Goal: Task Accomplishment & Management: Manage account settings

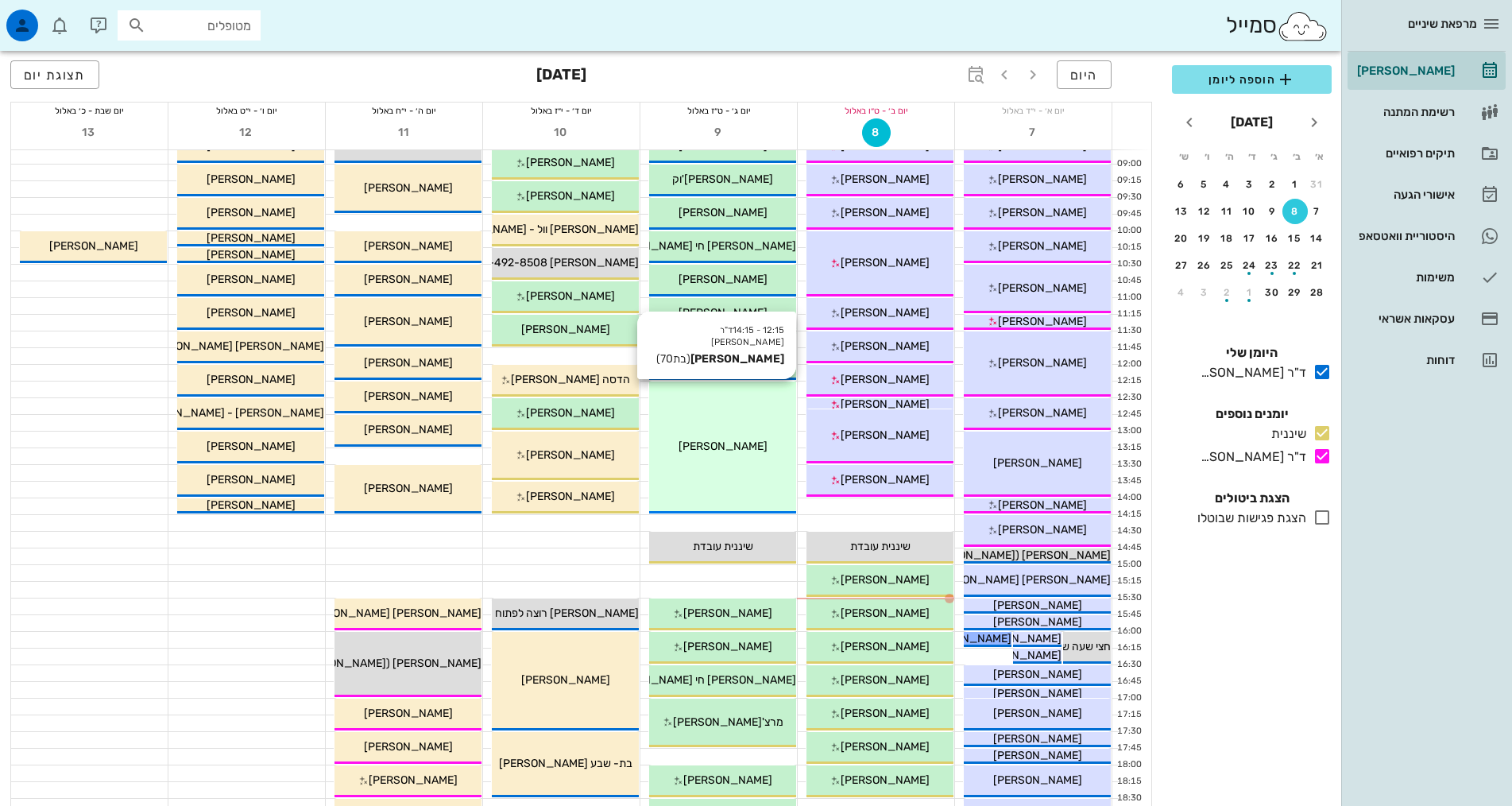
scroll to position [239, 0]
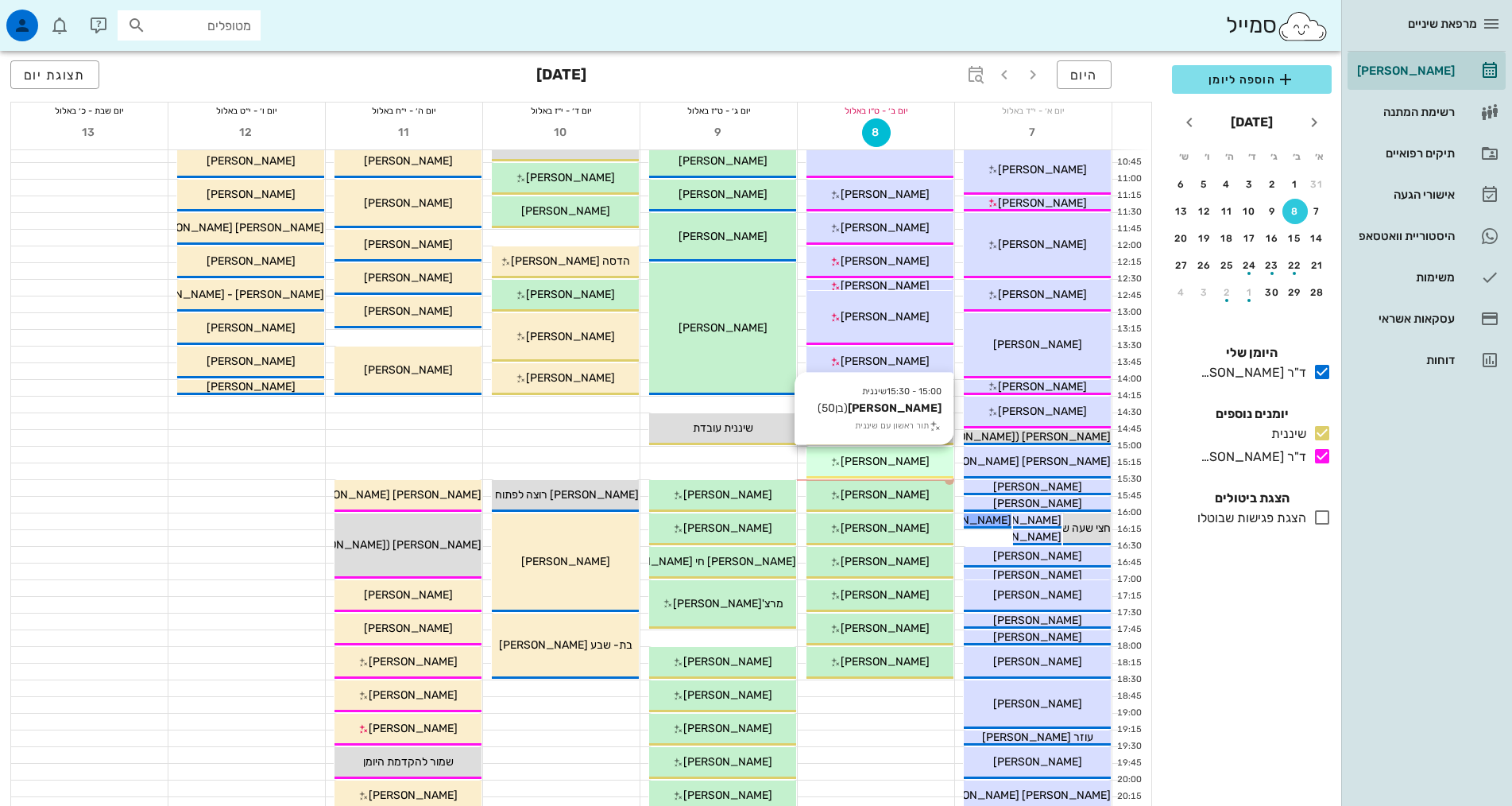
click at [893, 456] on span "[PERSON_NAME]" at bounding box center [885, 461] width 89 height 14
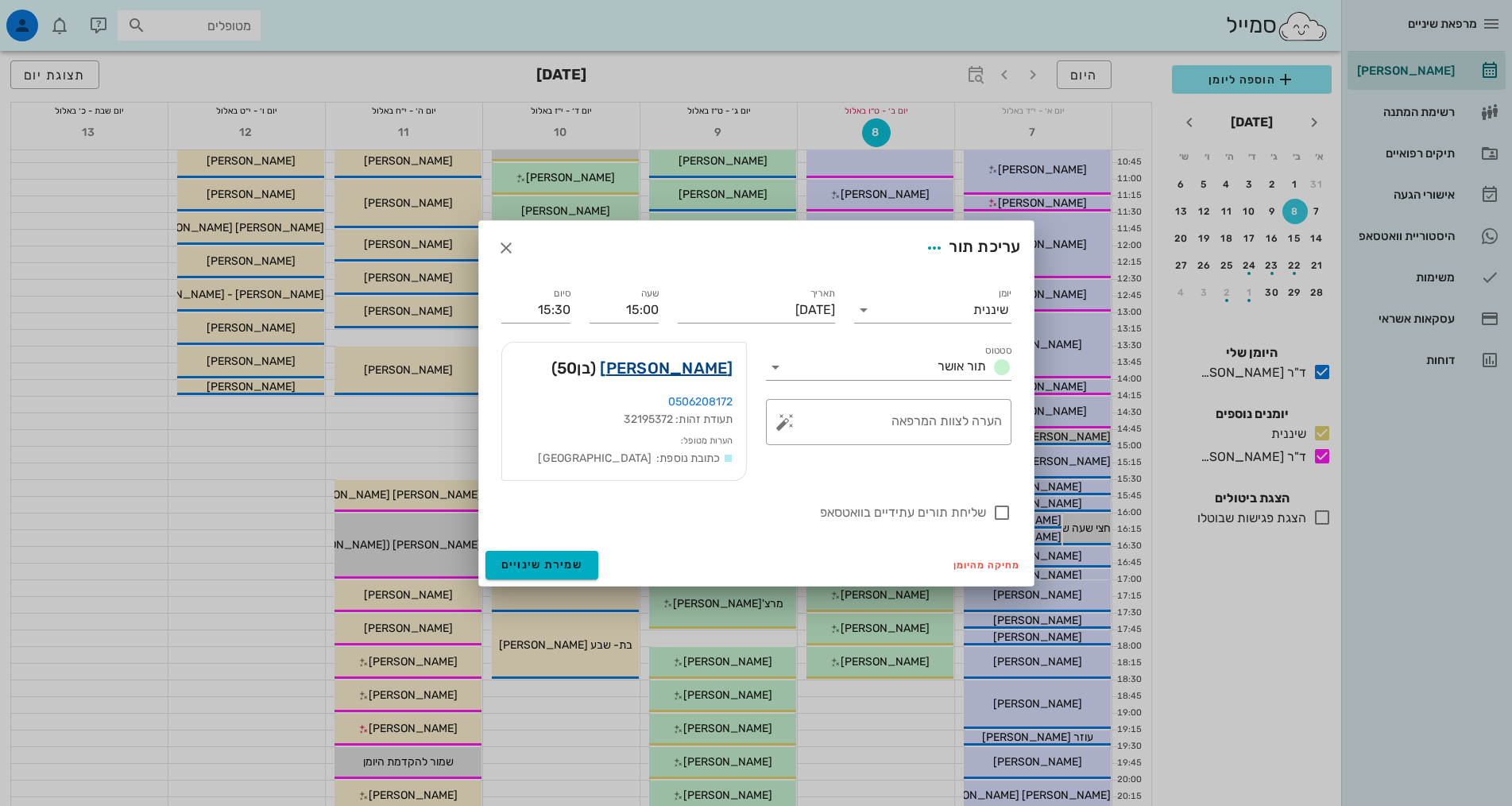
click at [711, 373] on link "[PERSON_NAME]" at bounding box center [666, 368] width 133 height 26
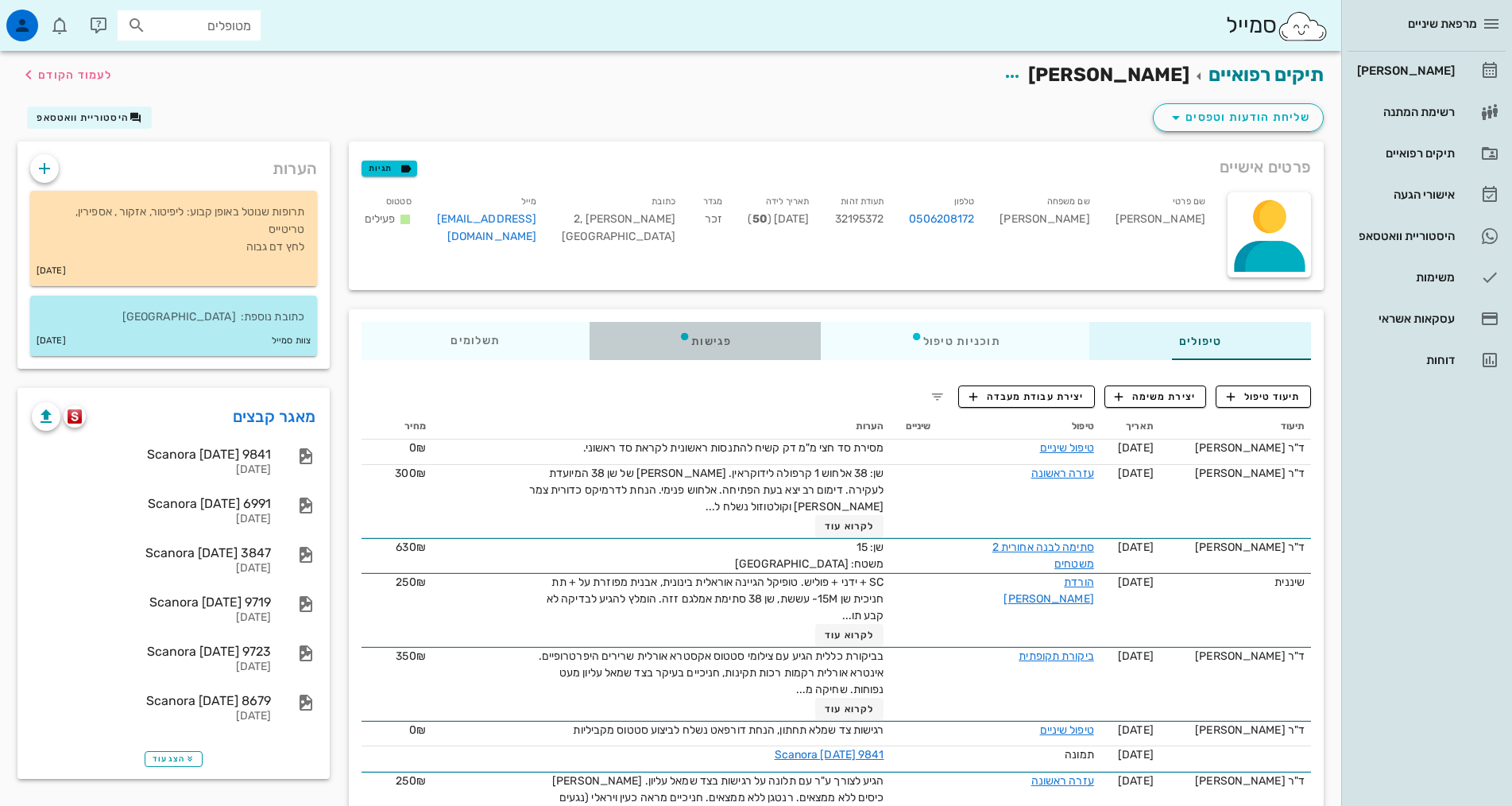
click at [602, 335] on div "פגישות" at bounding box center [705, 341] width 231 height 38
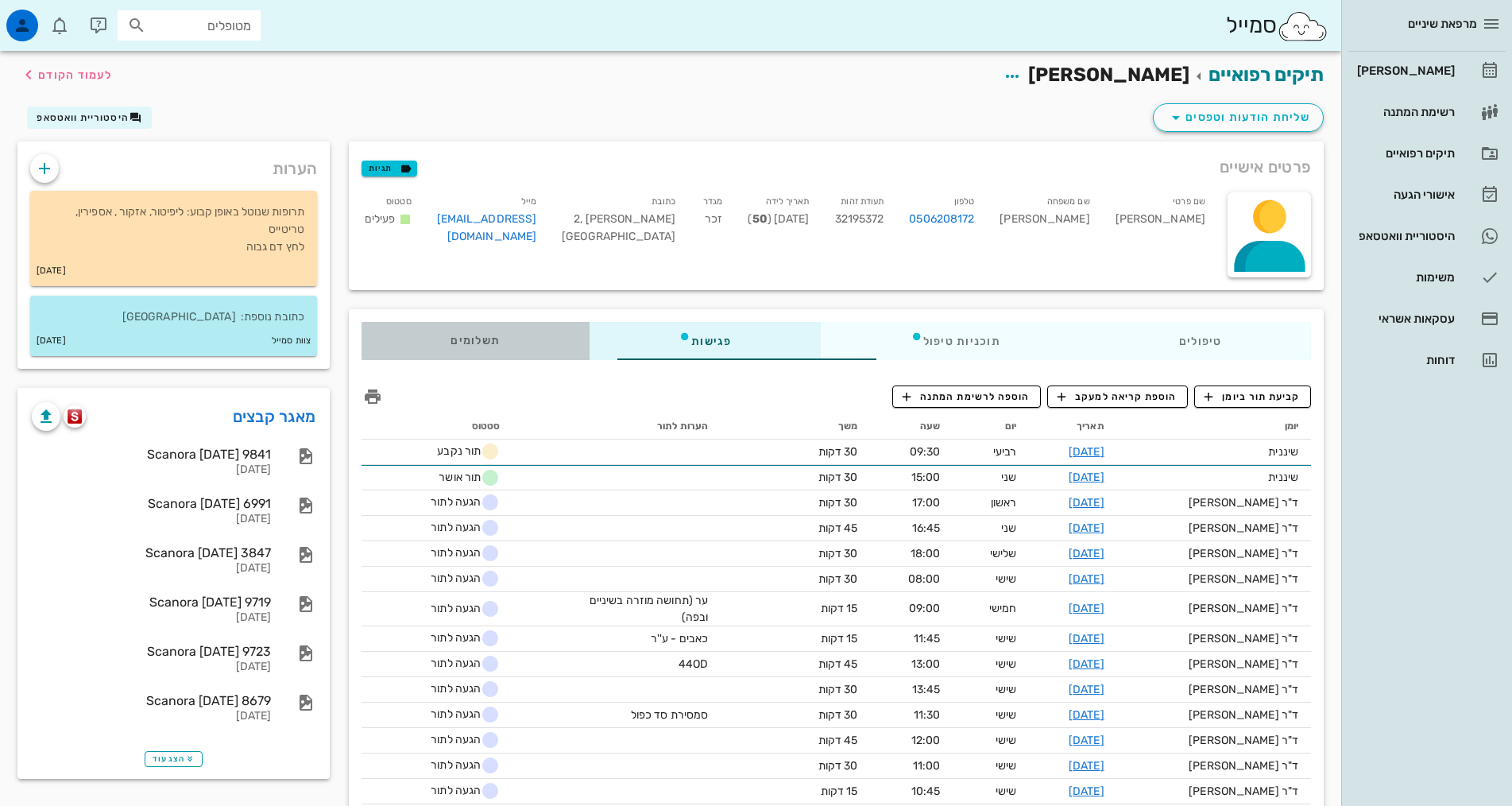
click at [451, 344] on span "תשלומים 0₪" at bounding box center [476, 341] width 49 height 11
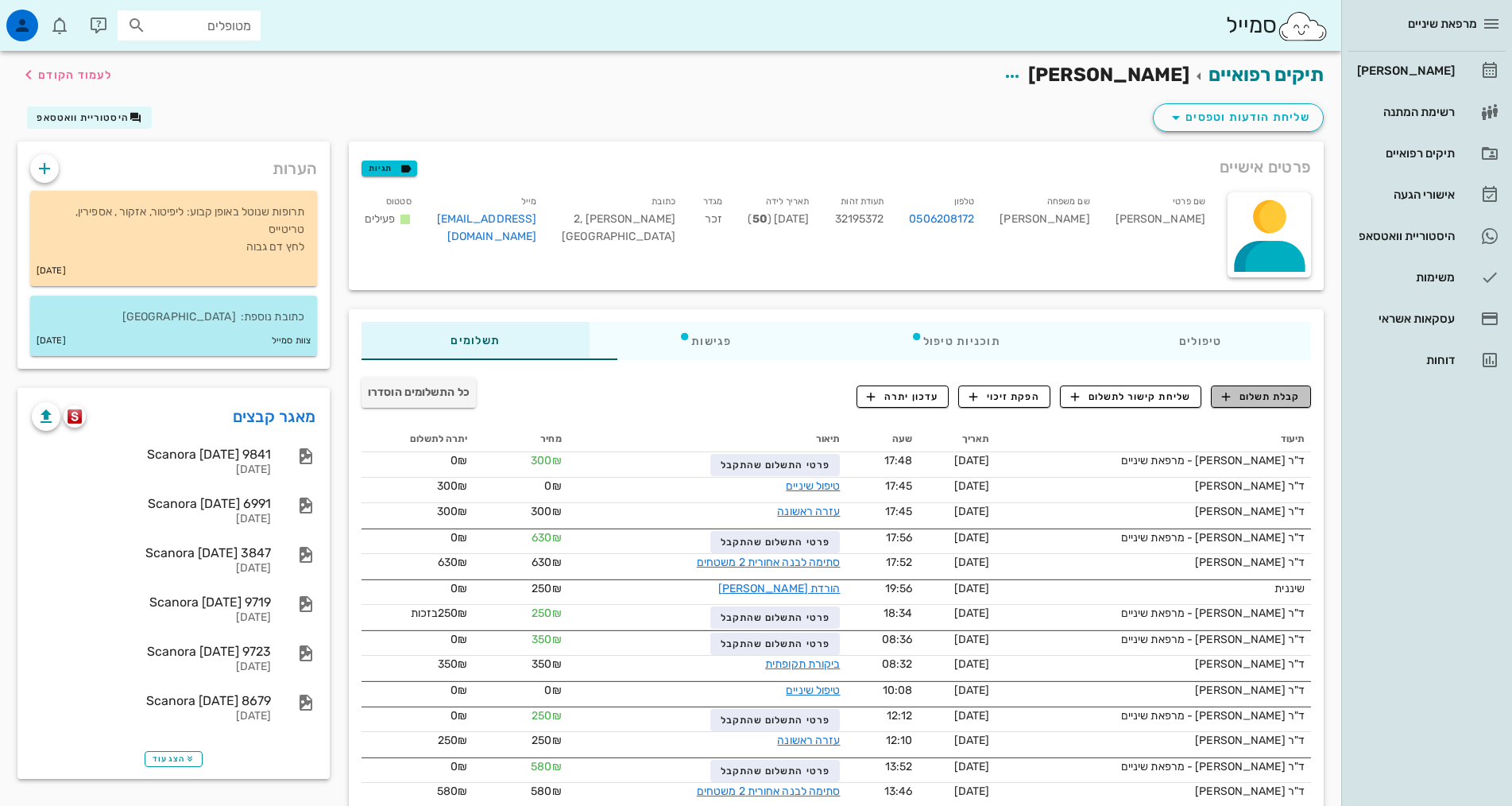
click at [1274, 395] on span "קבלת תשלום" at bounding box center [1261, 397] width 79 height 15
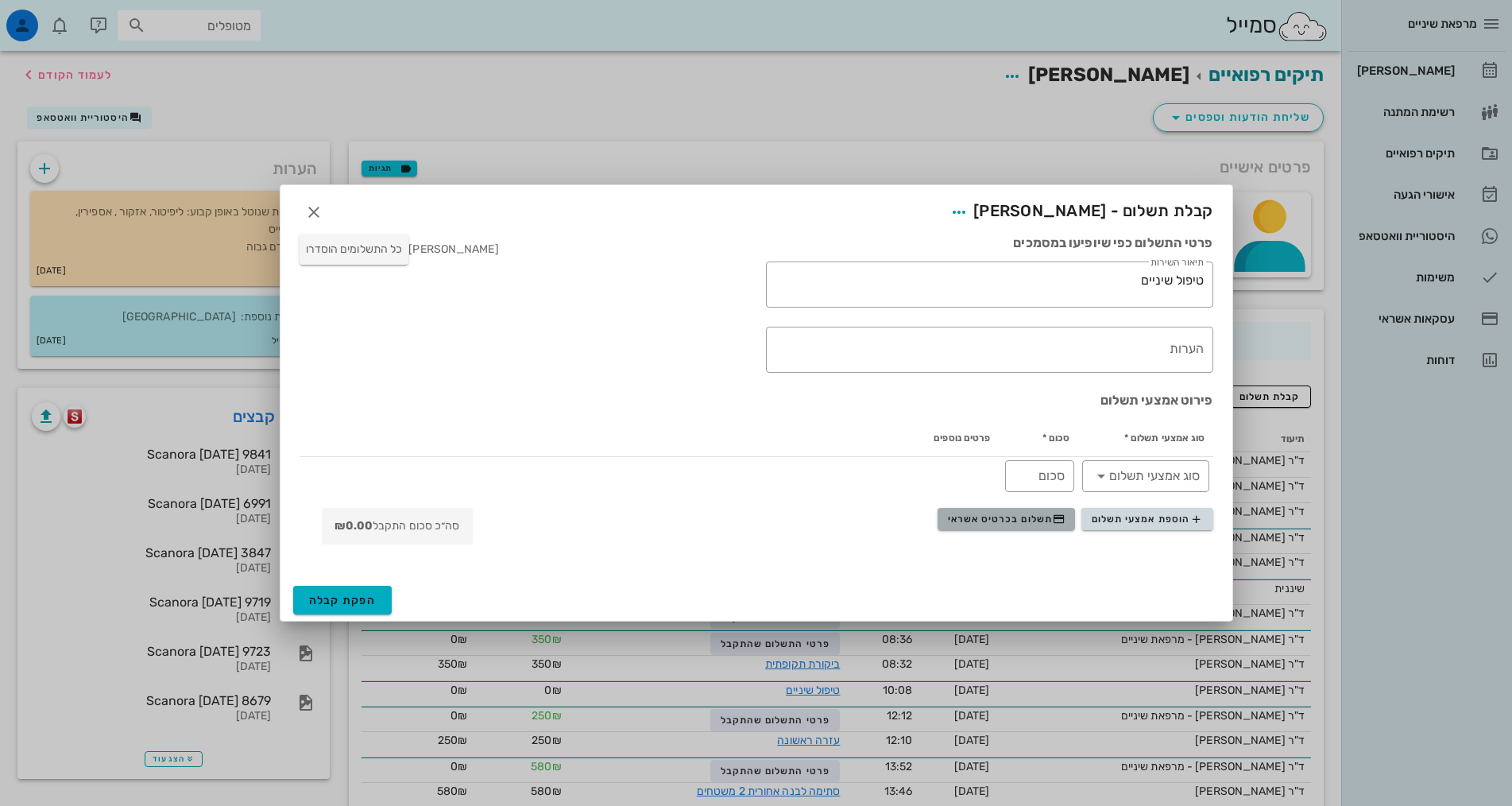
click at [972, 518] on span "תשלום בכרטיס אשראי" at bounding box center [1006, 519] width 118 height 13
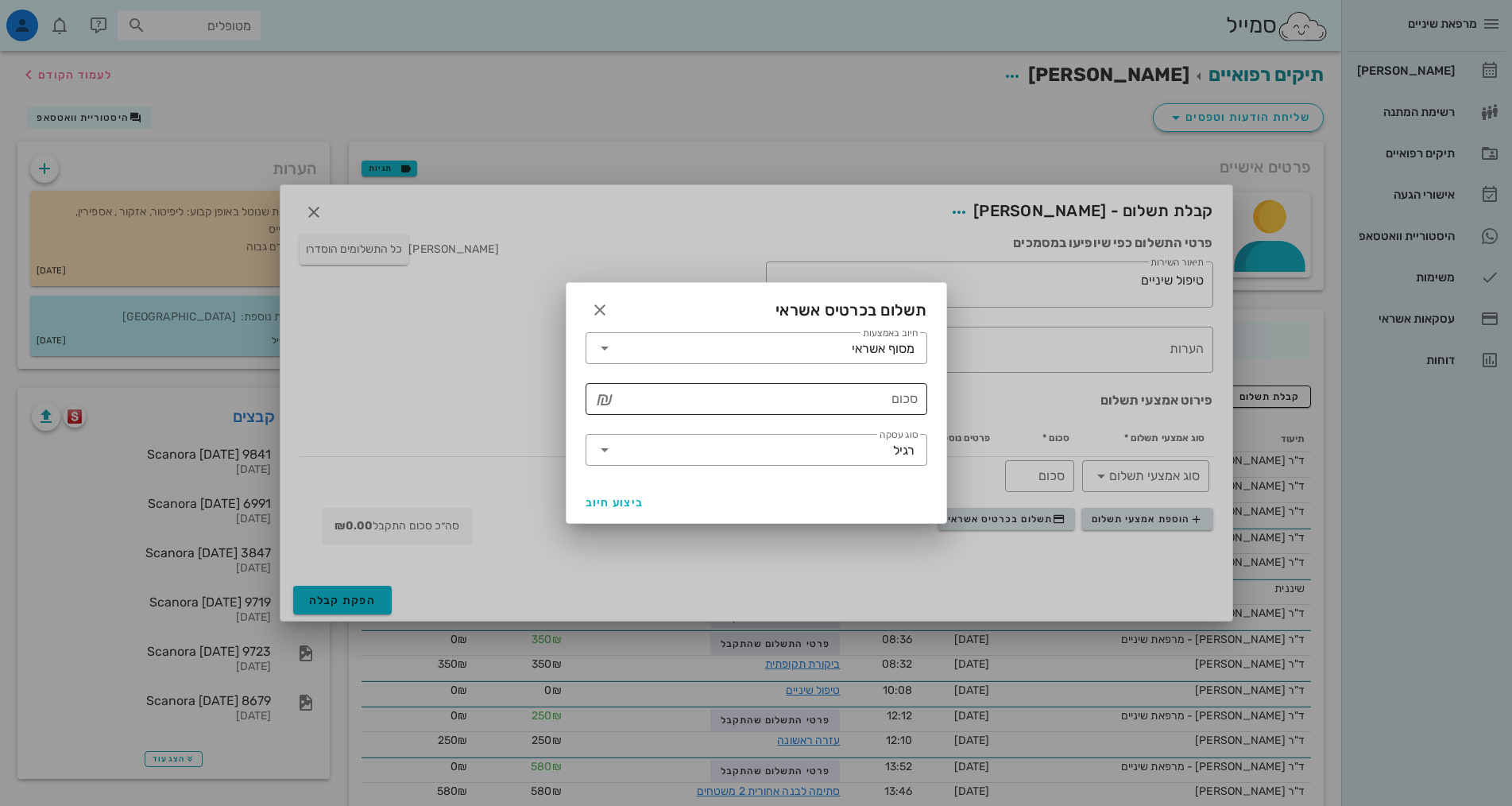
click at [870, 406] on input "סכום" at bounding box center [767, 399] width 300 height 26
type input "250"
click at [627, 503] on span "ביצוע חיוב" at bounding box center [615, 502] width 59 height 14
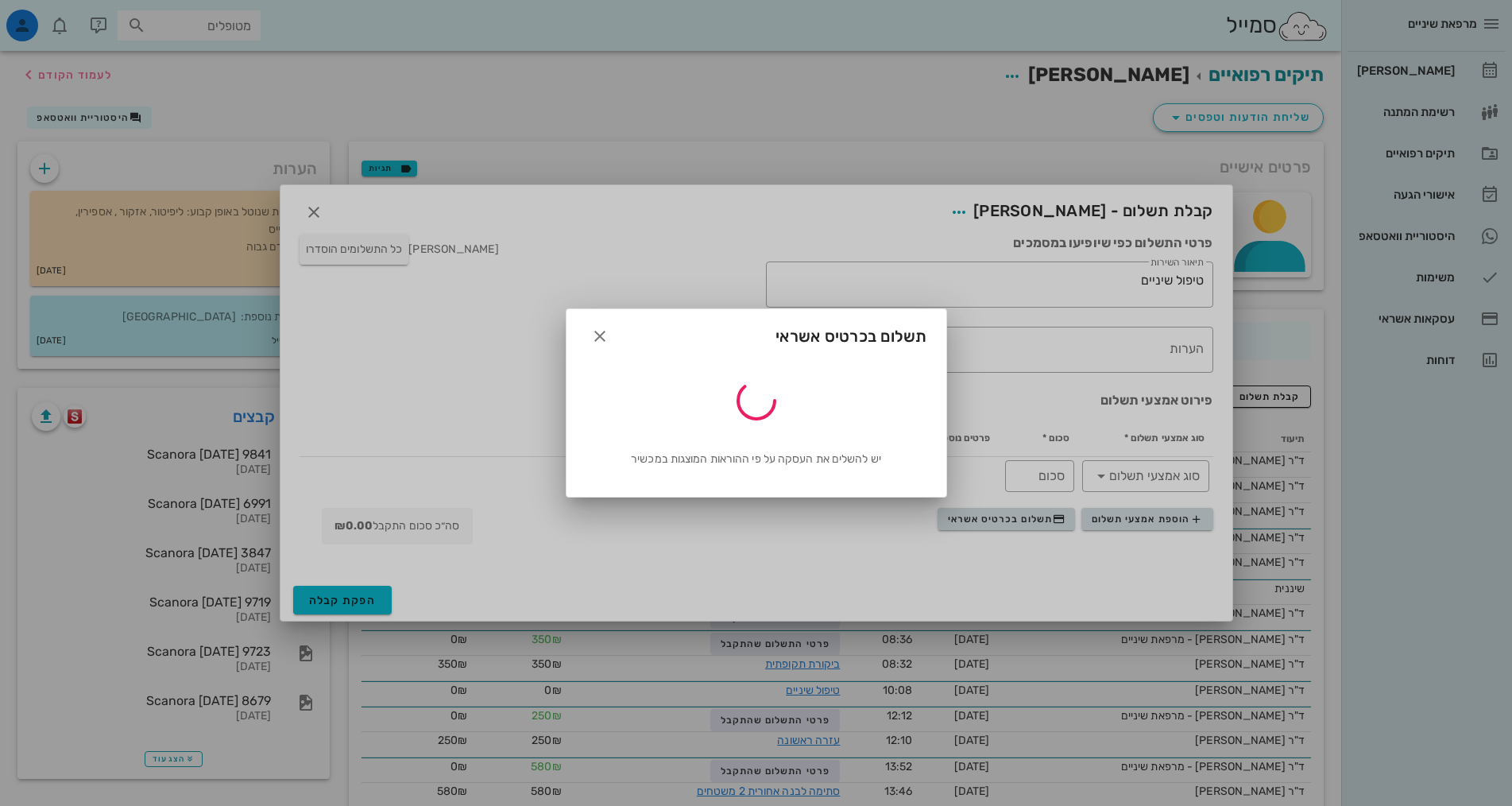
type input "250"
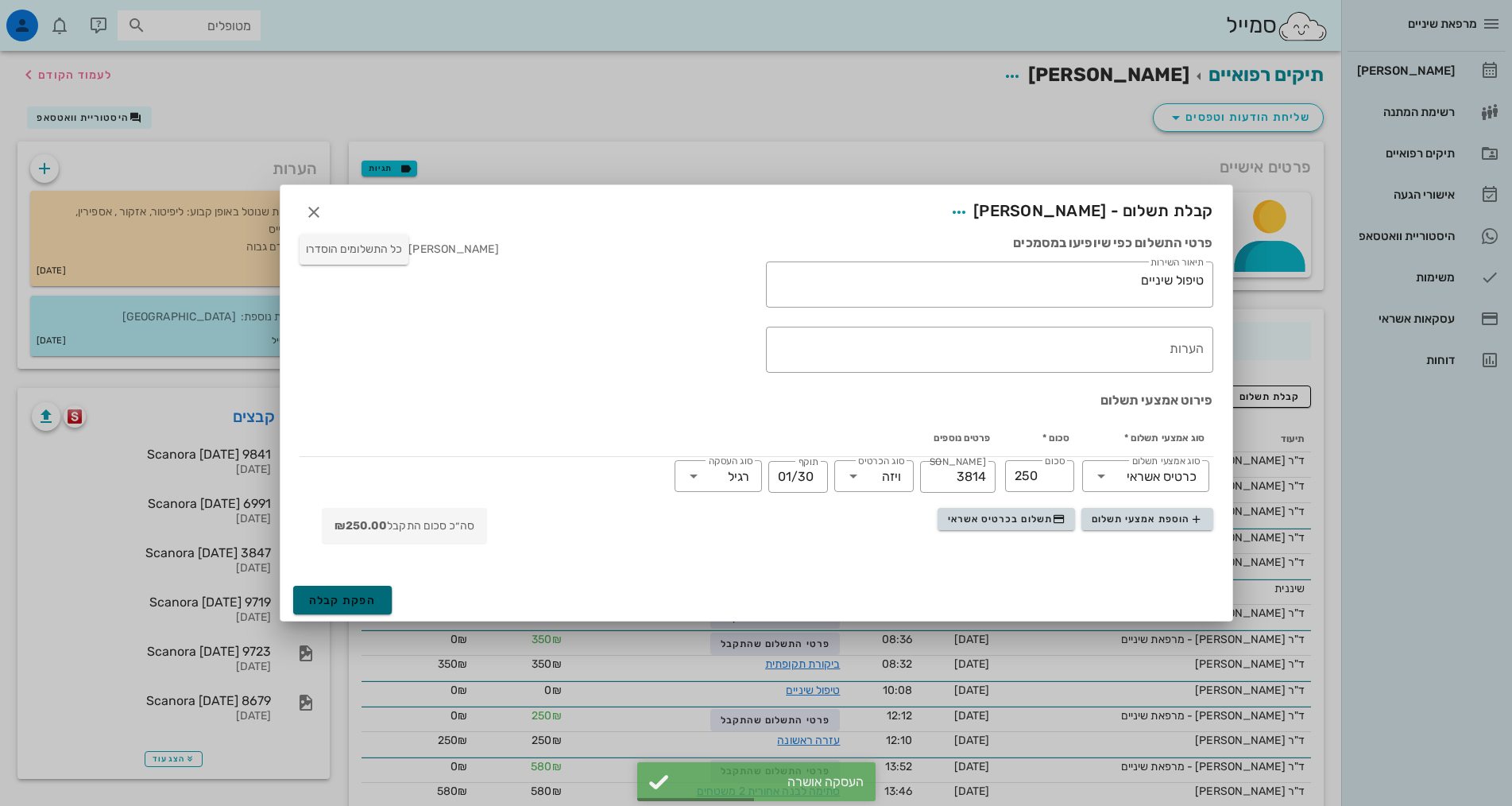
click at [380, 602] on button "הפקת קבלה" at bounding box center [343, 599] width 100 height 28
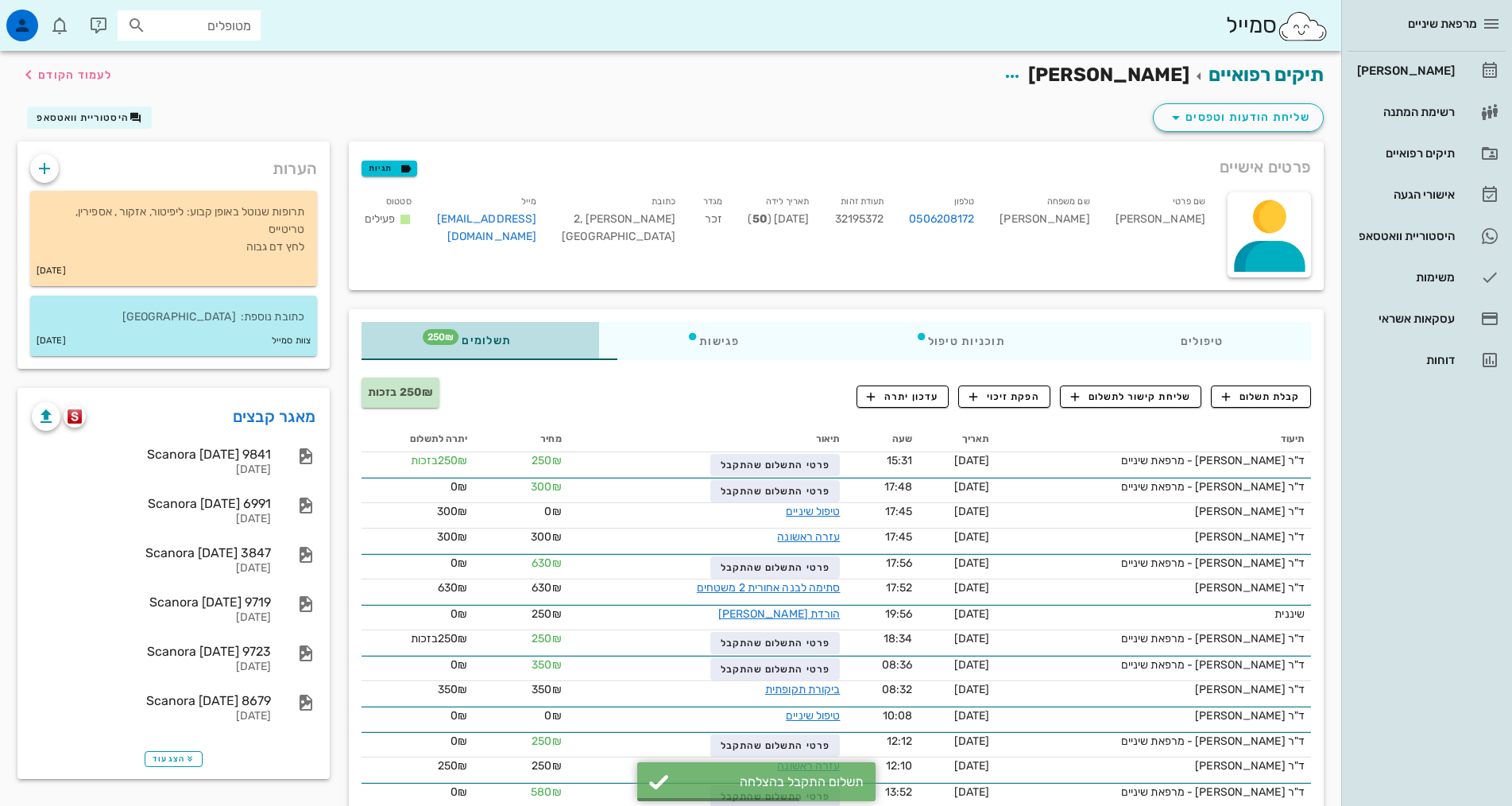
click at [423, 341] on span "250₪" at bounding box center [440, 337] width 36 height 16
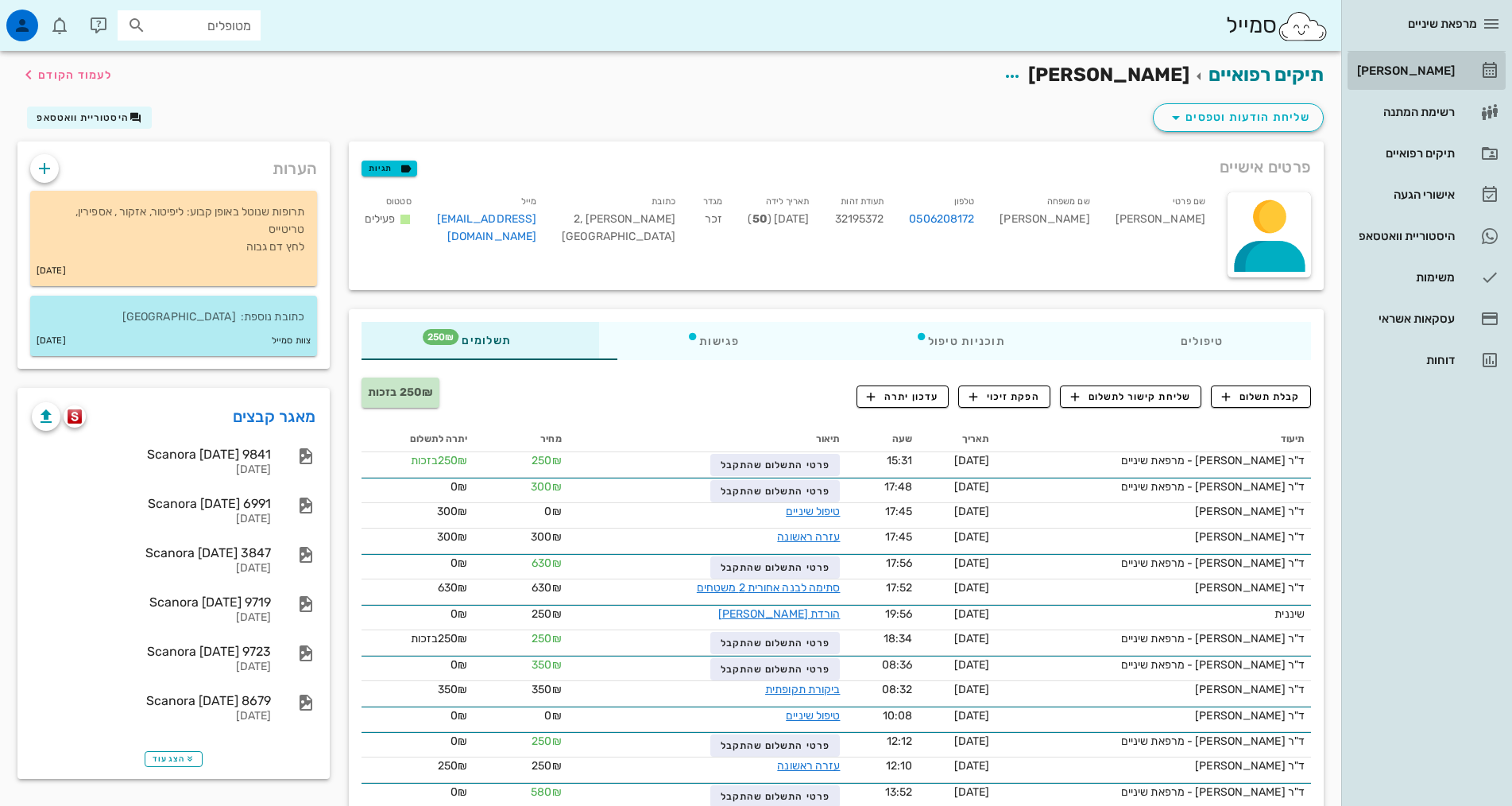
click at [1431, 78] on div "[PERSON_NAME]" at bounding box center [1404, 70] width 101 height 26
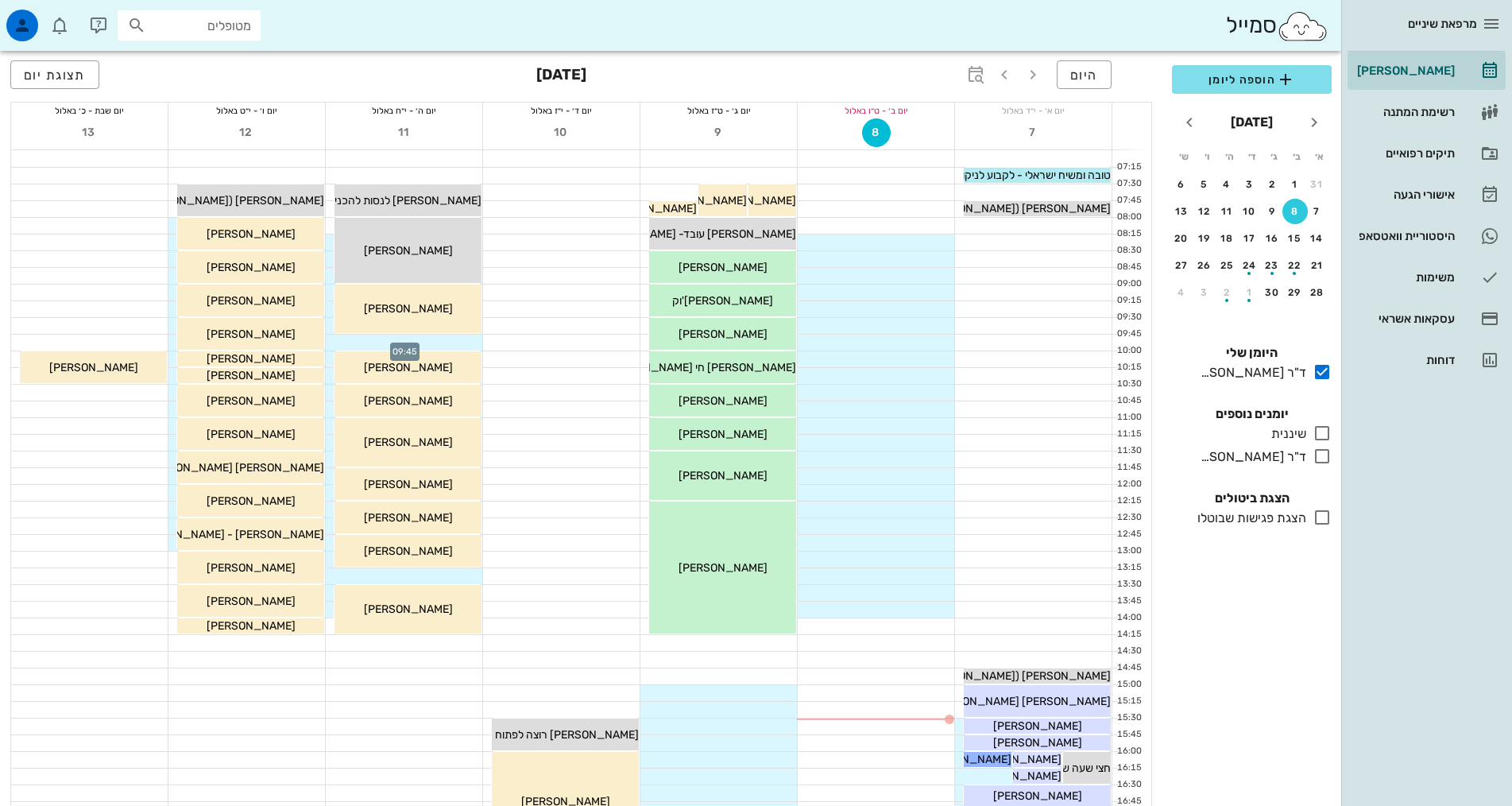
click at [421, 338] on div at bounding box center [403, 342] width 156 height 16
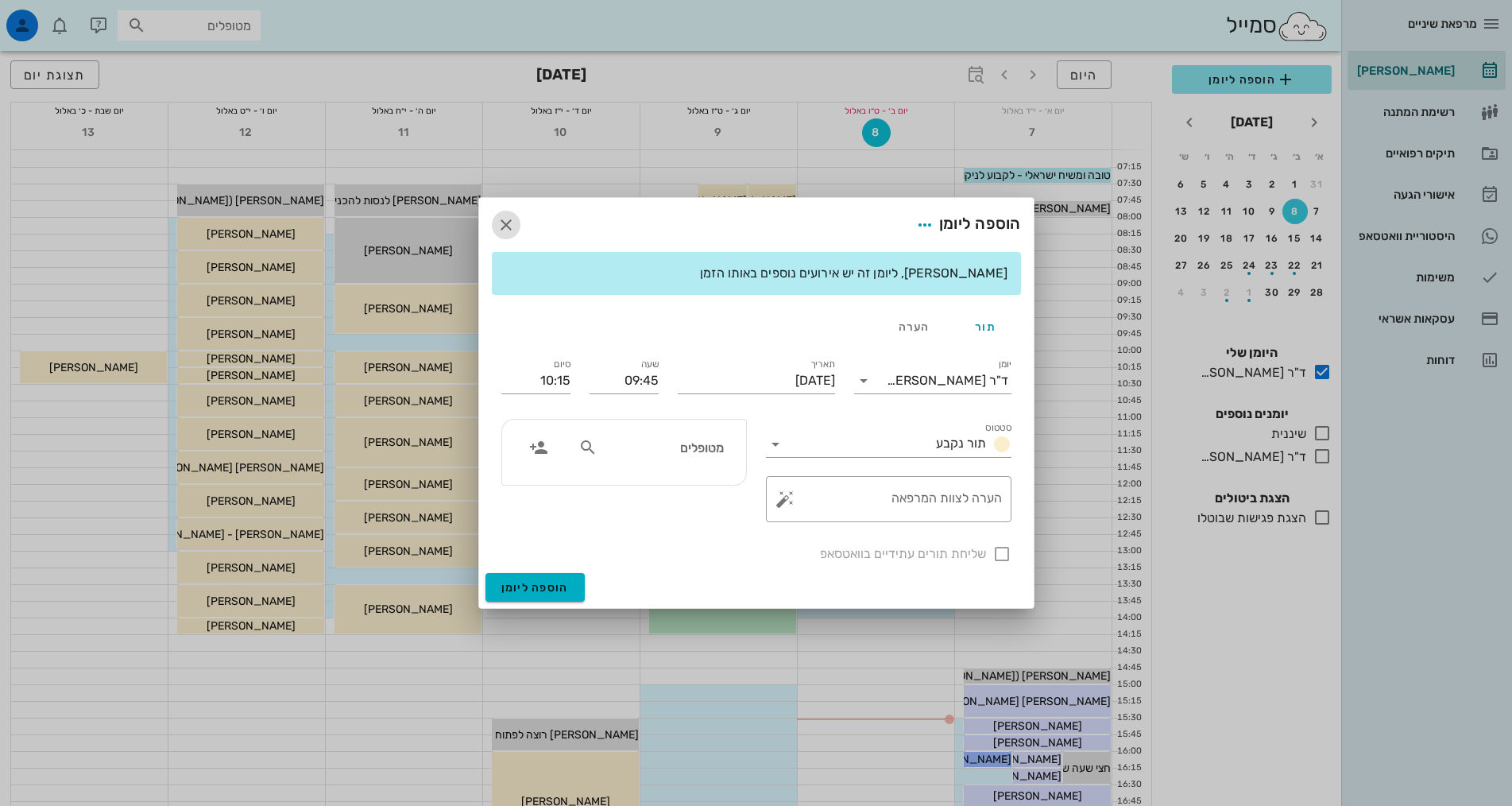
click at [505, 230] on icon "button" at bounding box center [506, 224] width 19 height 19
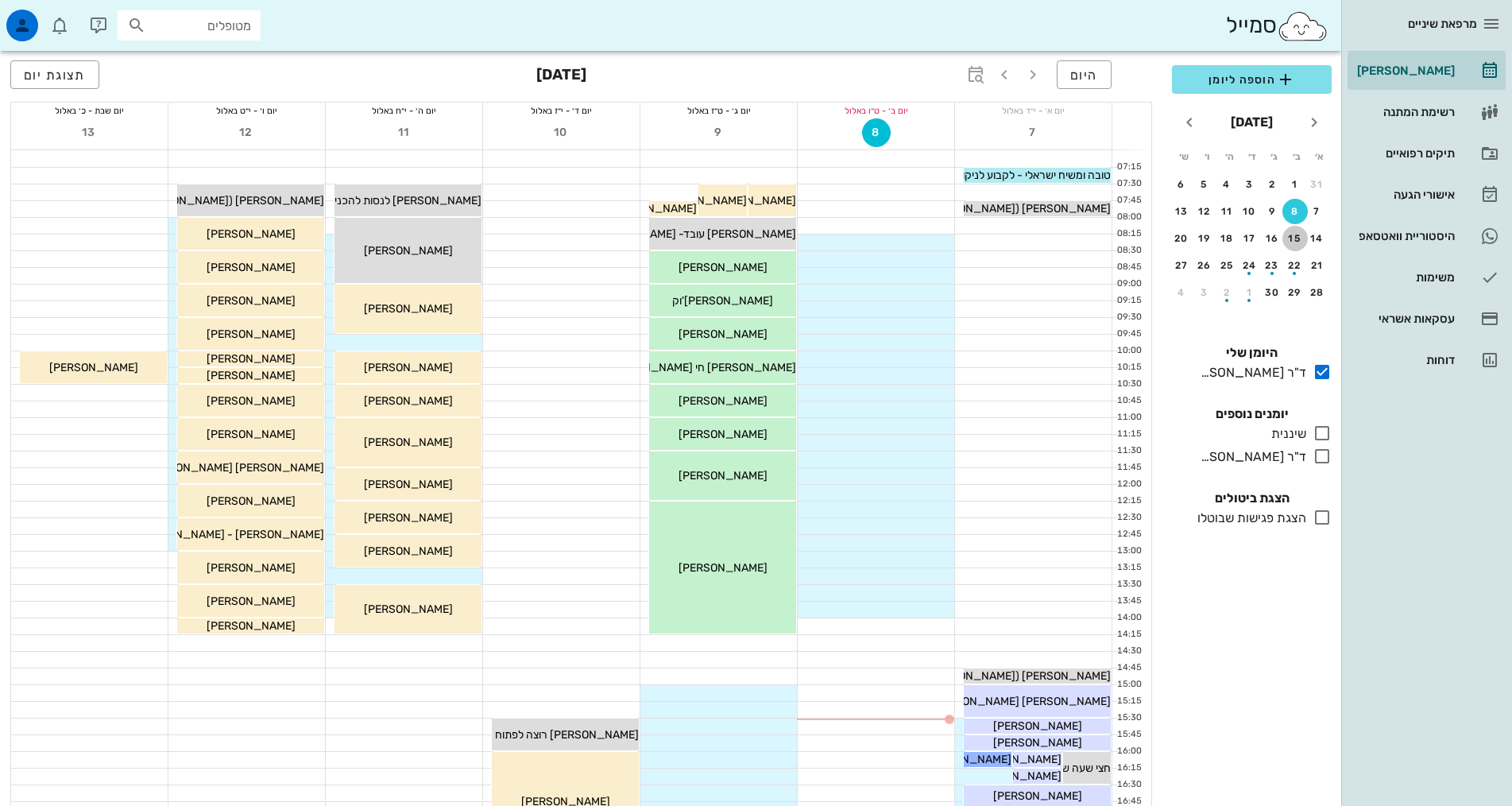
click at [1288, 239] on div "15" at bounding box center [1295, 239] width 26 height 11
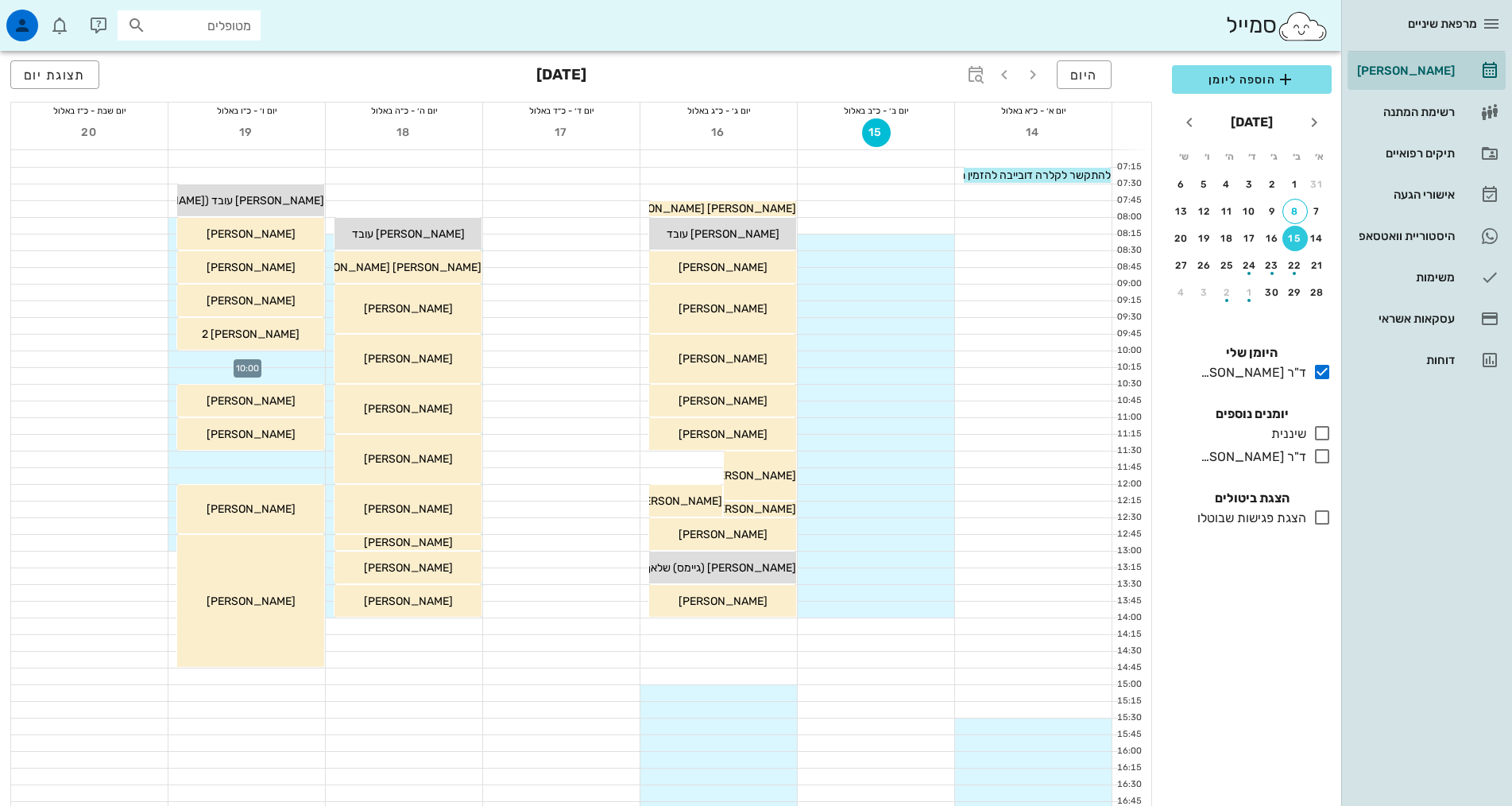
click at [269, 360] on div at bounding box center [246, 359] width 156 height 16
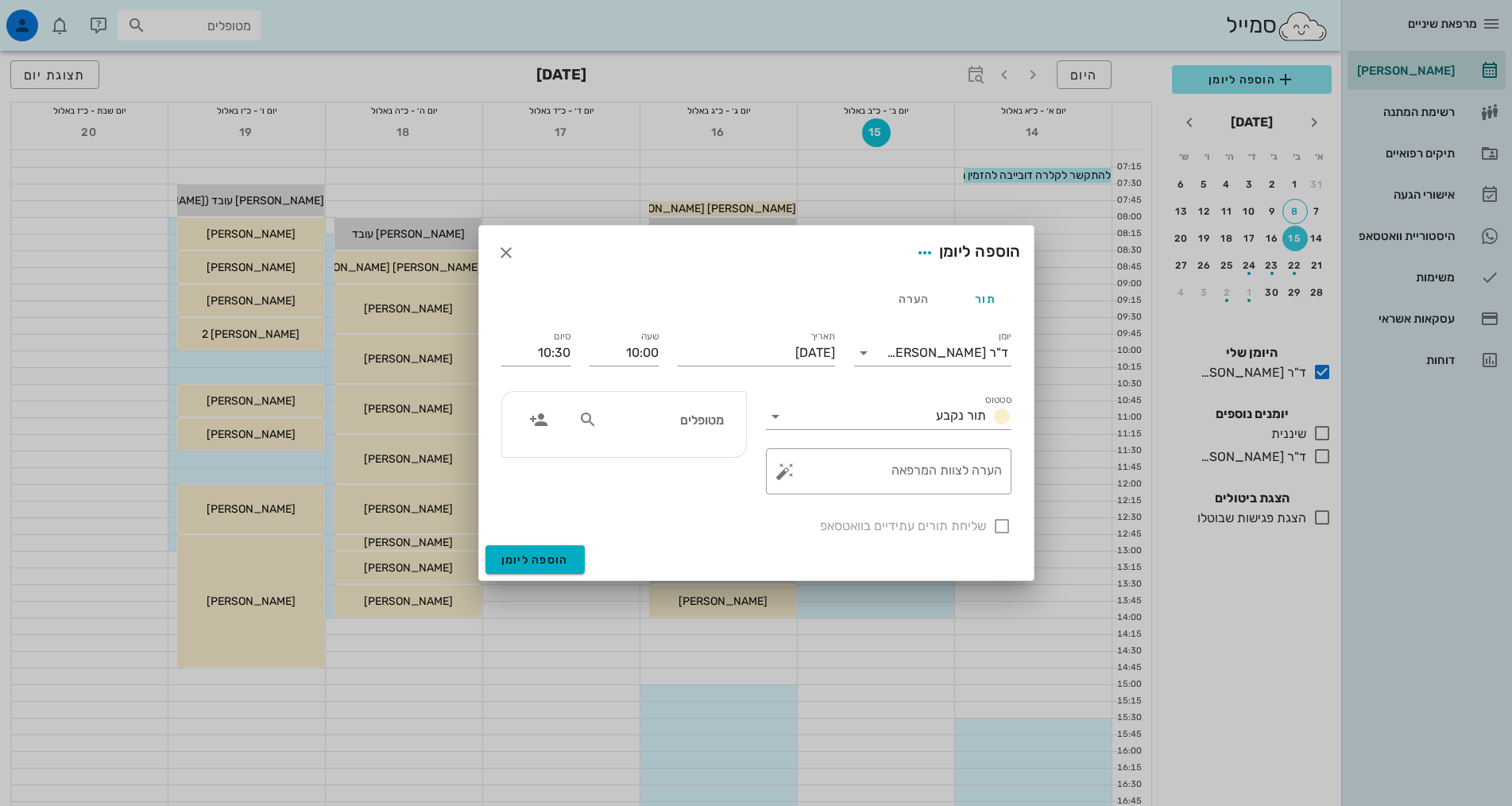
click at [688, 414] on input "מטופלים" at bounding box center [662, 419] width 123 height 21
type input "c"
type input "במב"
click at [694, 451] on div "[PERSON_NAME] 32195372" at bounding box center [632, 455] width 175 height 13
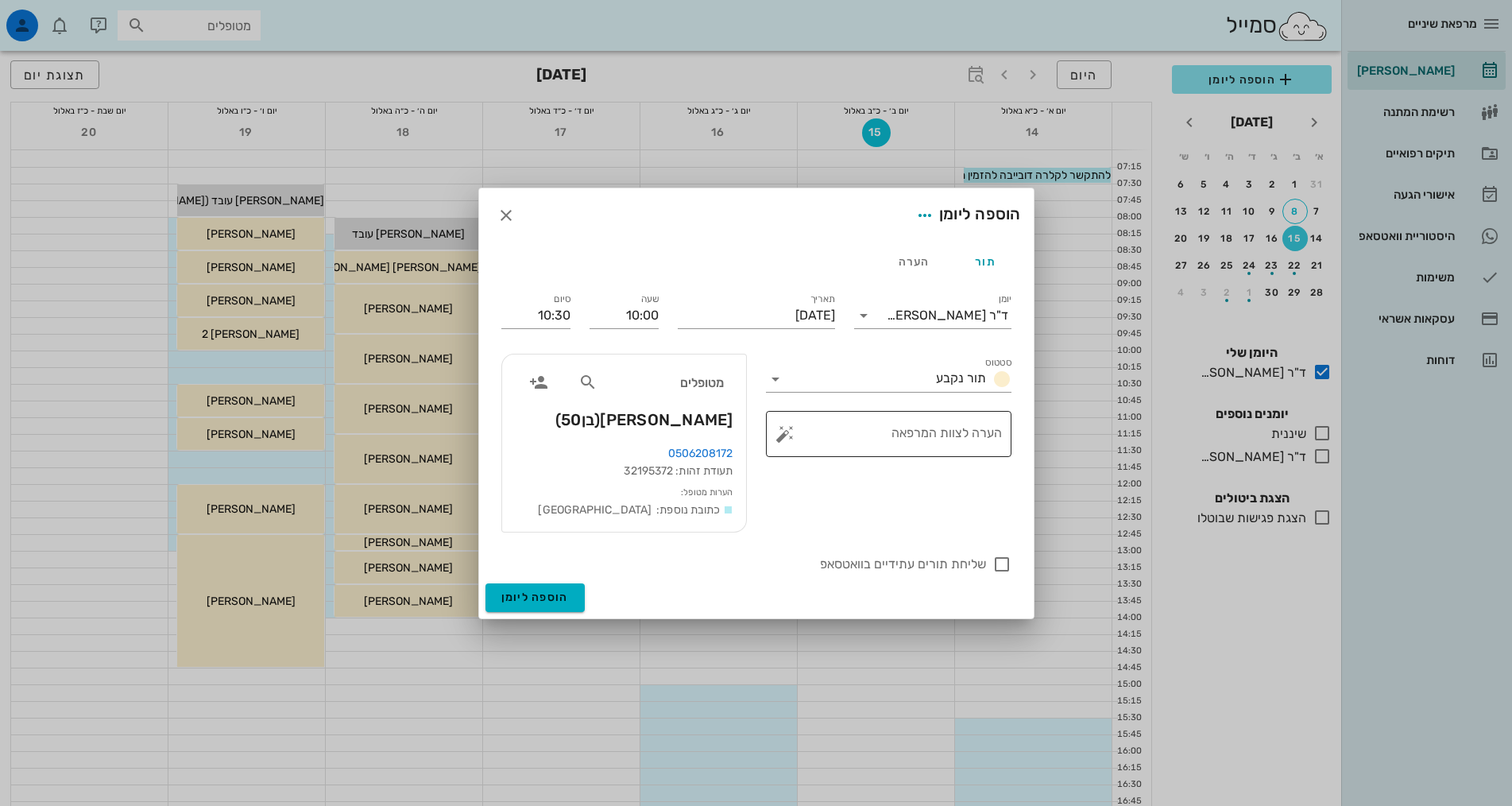
click at [977, 445] on textarea "הערה לצוות המרפאה" at bounding box center [895, 438] width 214 height 38
type textarea "36D בדיקה"
click at [1004, 561] on div at bounding box center [1003, 564] width 27 height 27
checkbox input "true"
click at [564, 607] on div "הוספה ליומן" at bounding box center [756, 601] width 554 height 35
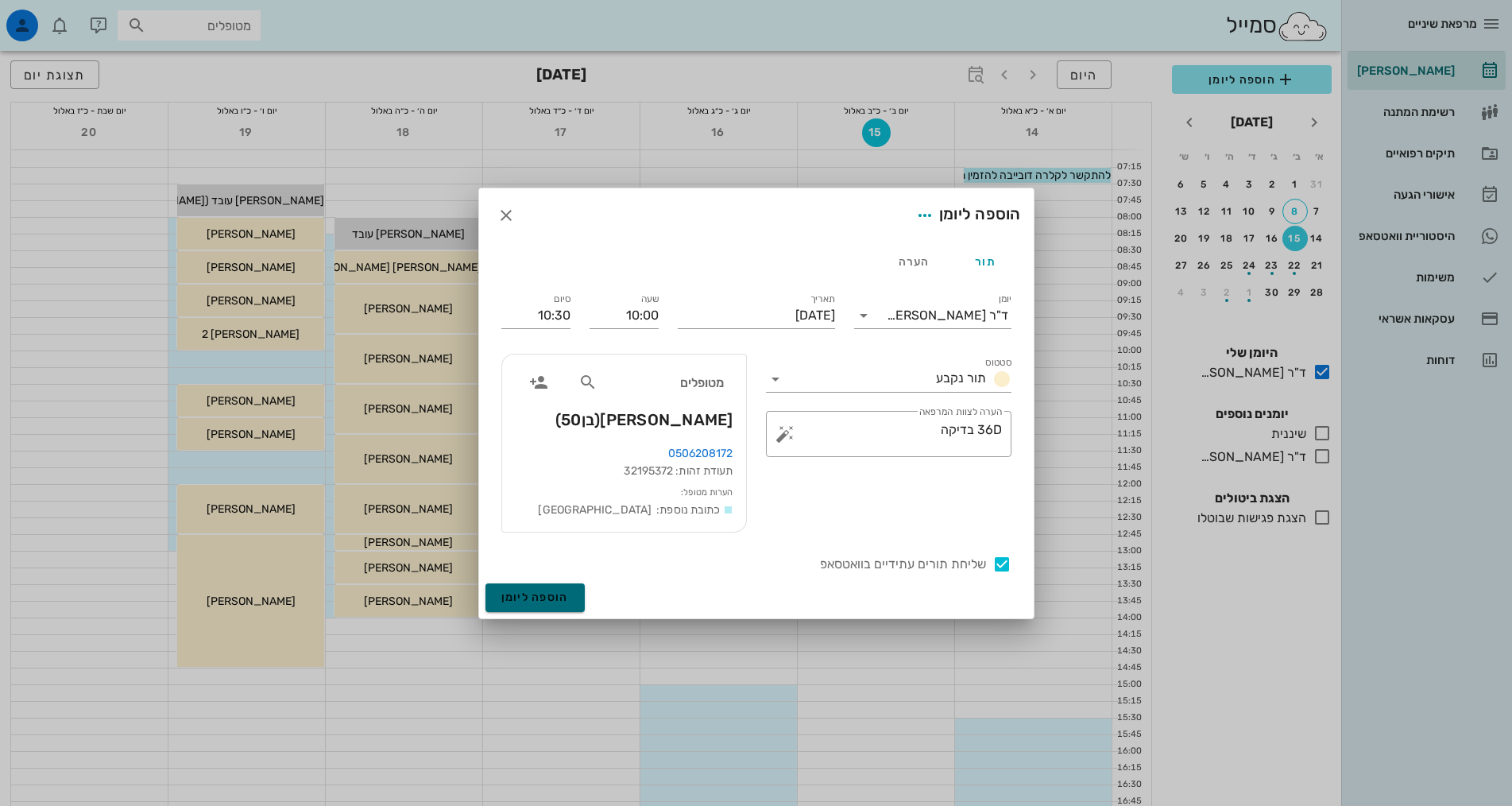
click at [564, 596] on span "הוספה ליומן" at bounding box center [535, 596] width 68 height 14
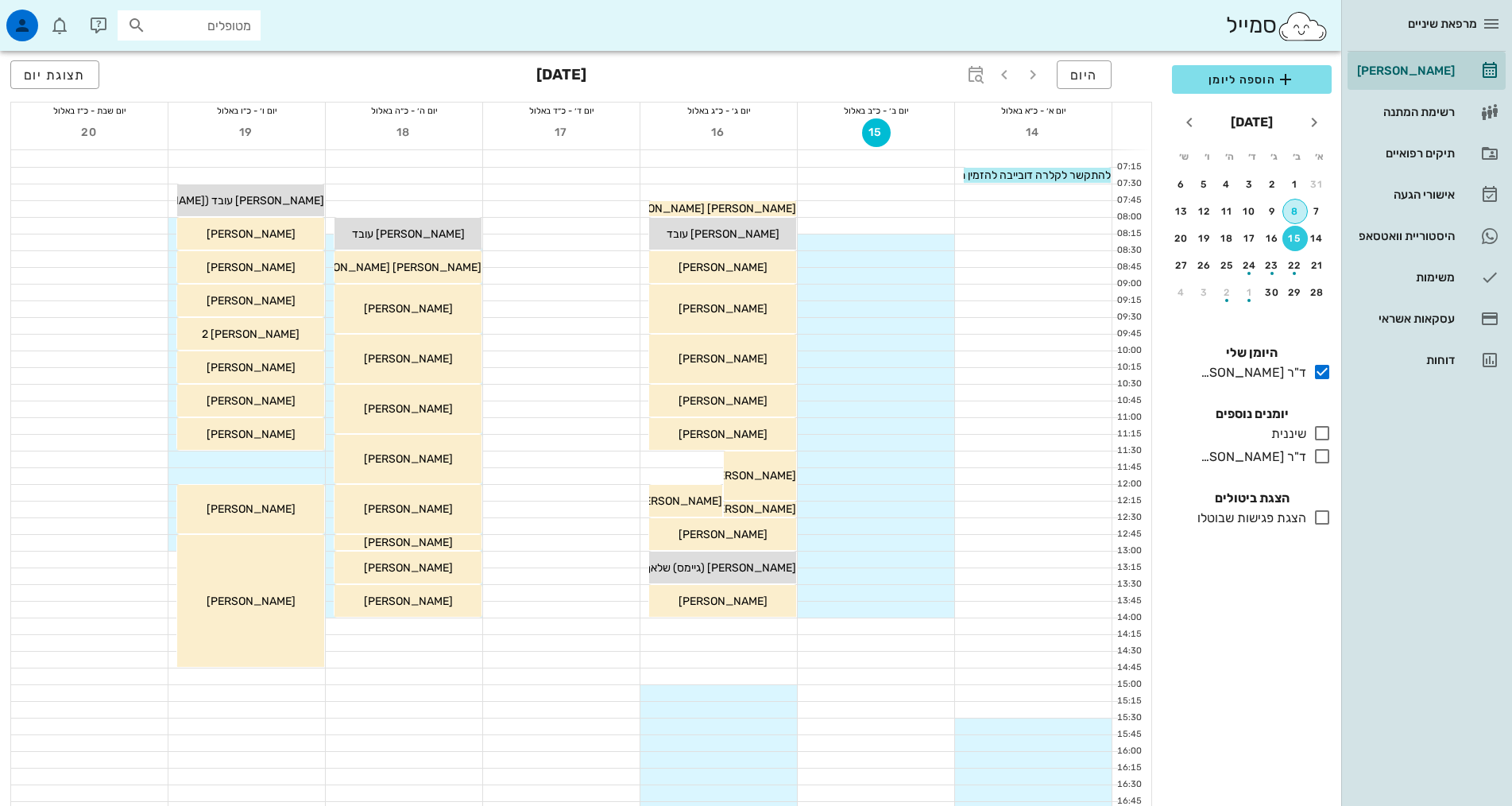
click at [1298, 207] on div "8" at bounding box center [1295, 211] width 24 height 11
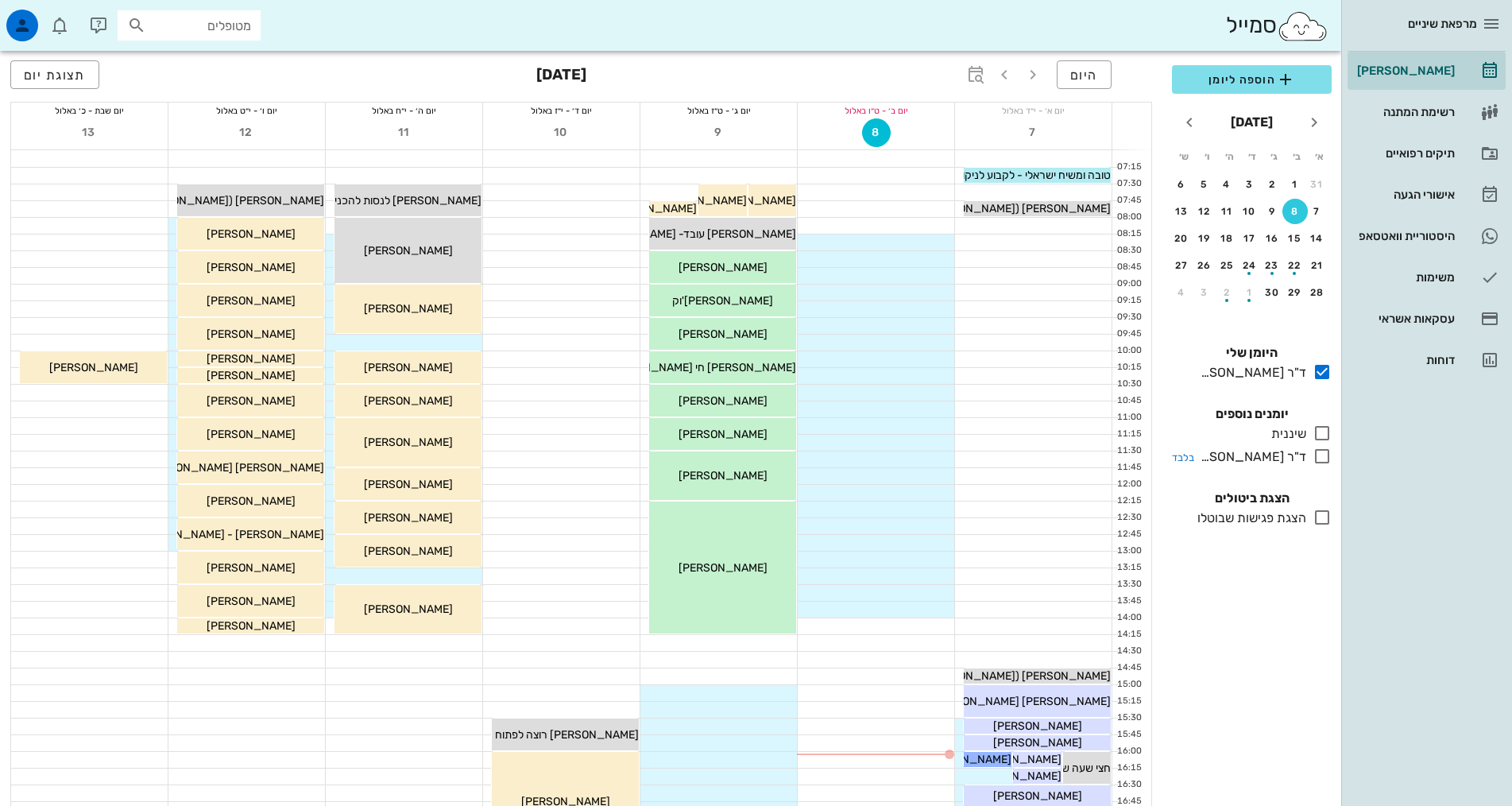
drag, startPoint x: 1320, startPoint y: 435, endPoint x: 1324, endPoint y: 455, distance: 20.4
click at [1324, 437] on icon at bounding box center [1322, 433] width 19 height 19
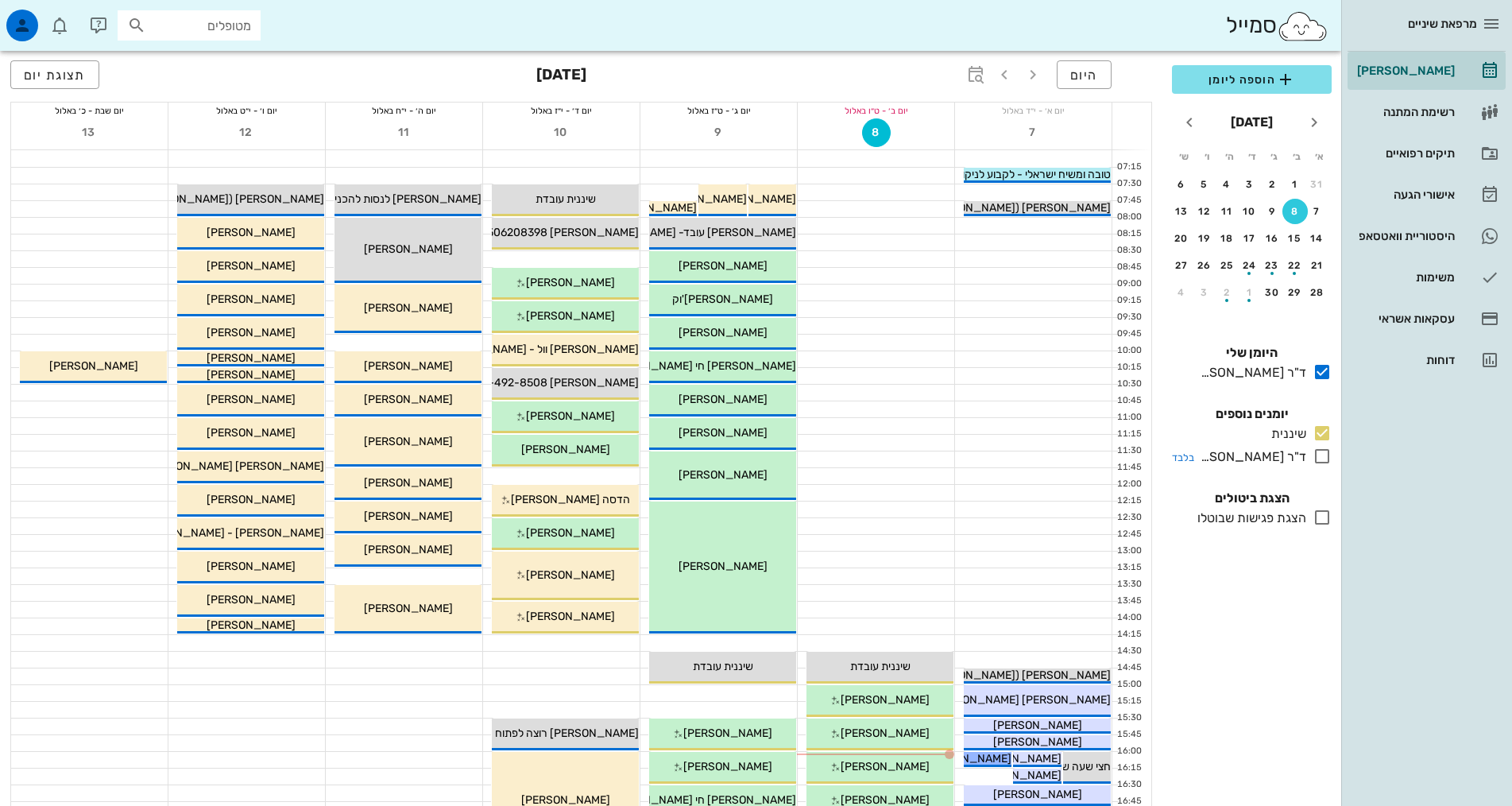
click at [1324, 455] on icon at bounding box center [1322, 456] width 19 height 19
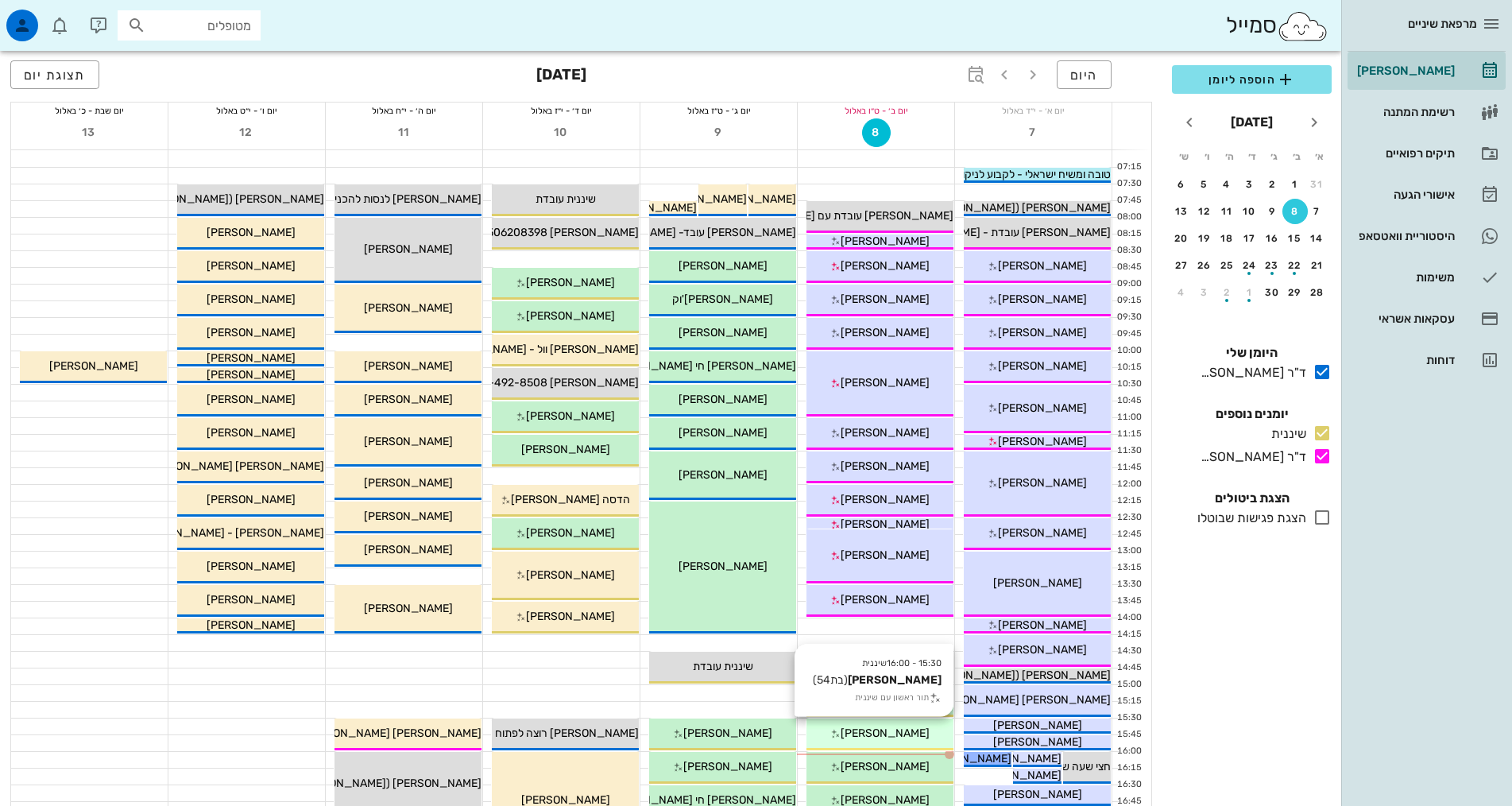
click at [893, 736] on span "[PERSON_NAME]" at bounding box center [885, 733] width 89 height 14
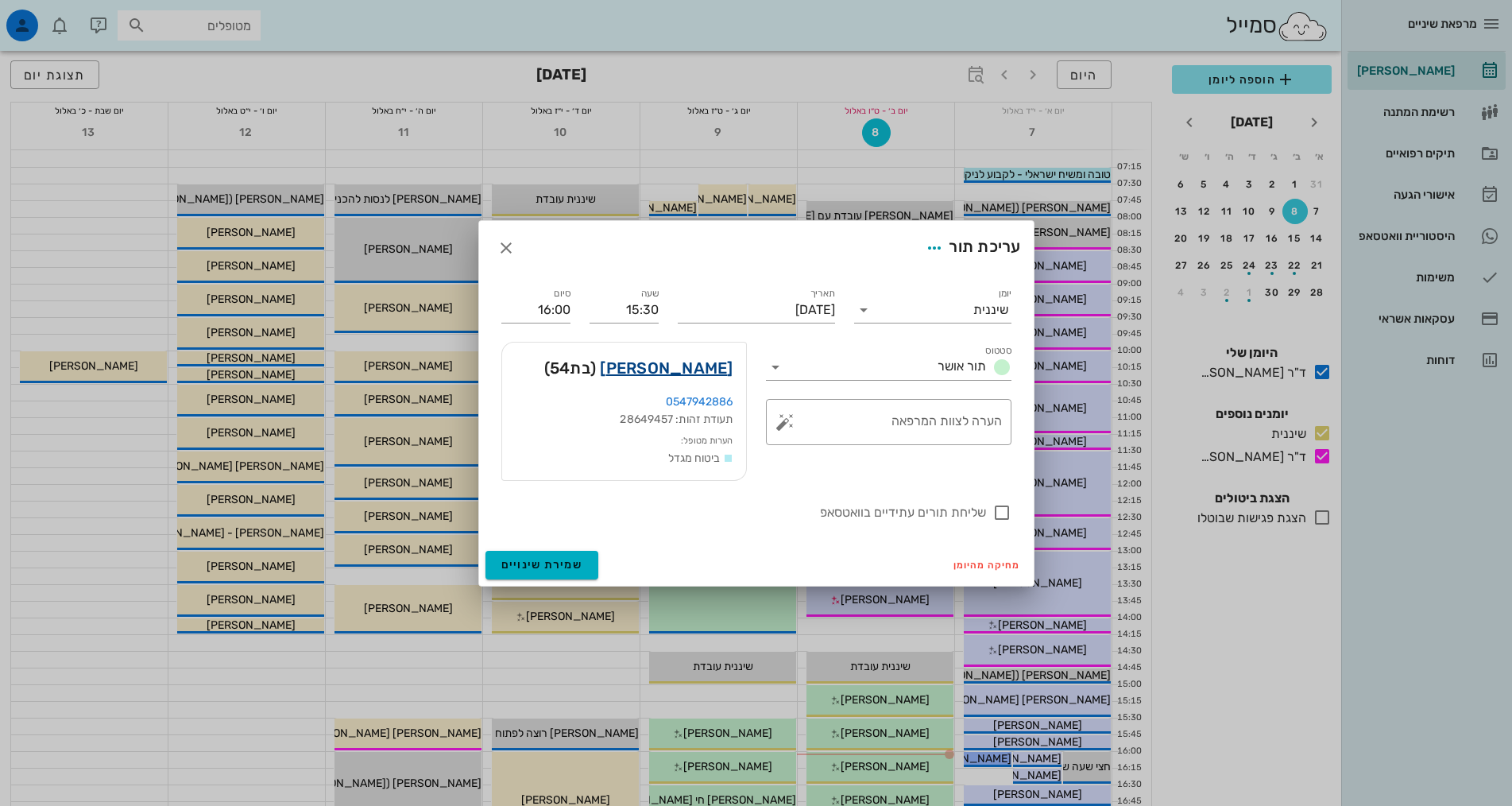
click at [720, 367] on link "[PERSON_NAME]" at bounding box center [666, 368] width 133 height 26
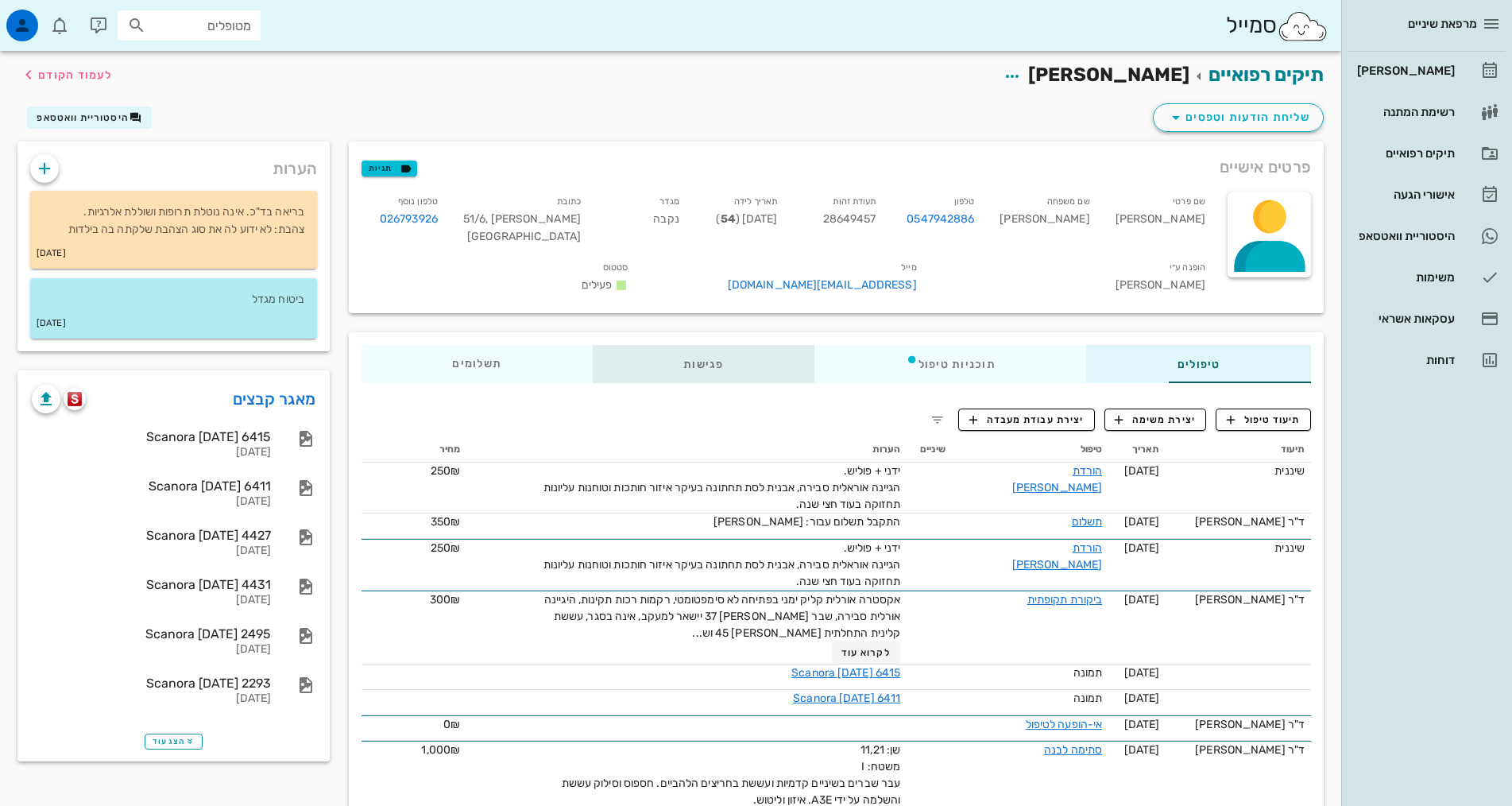
click at [618, 346] on div "פגישות" at bounding box center [703, 364] width 221 height 38
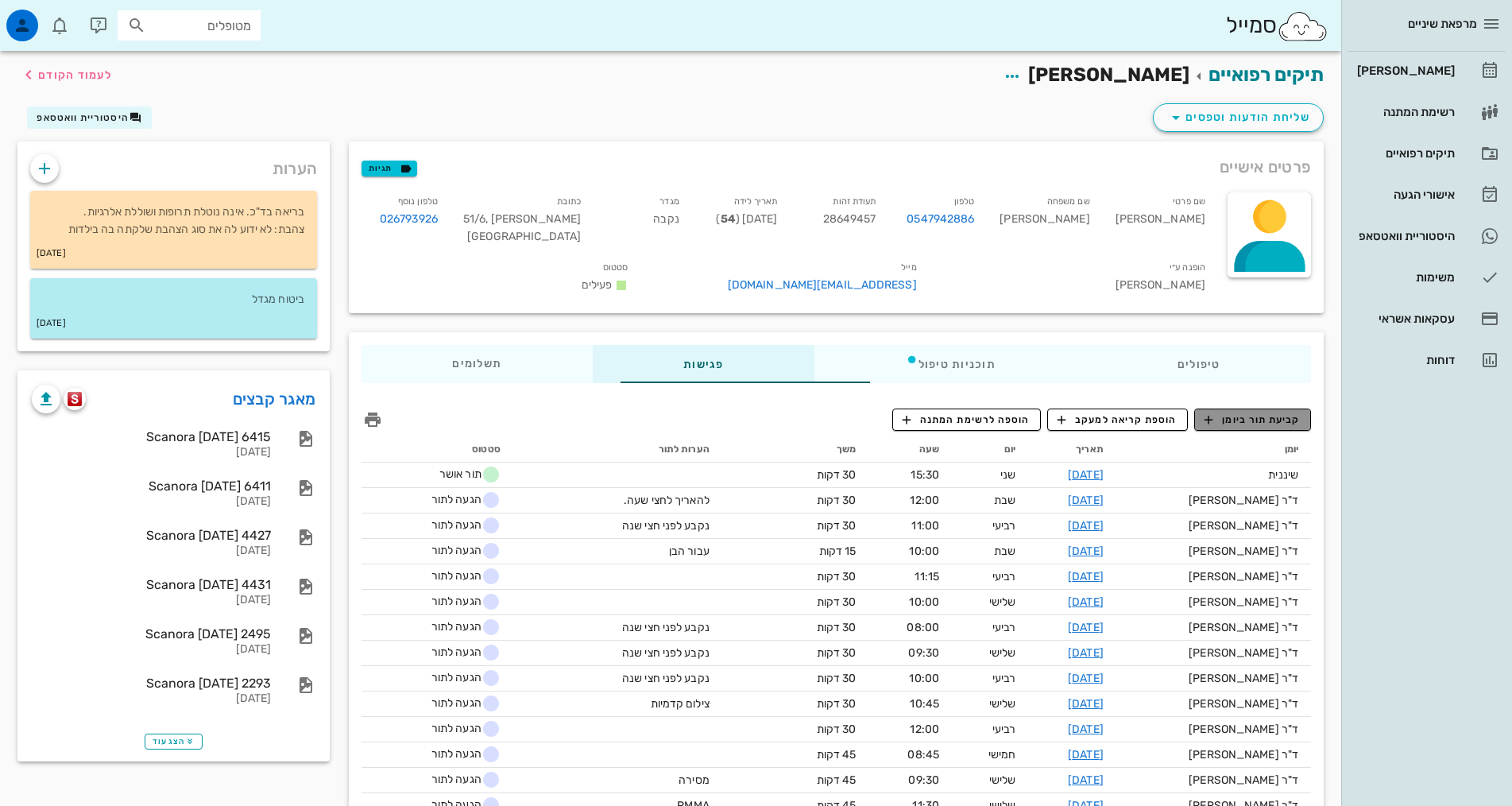
click at [1224, 408] on button "קביעת תור ביומן" at bounding box center [1253, 419] width 117 height 22
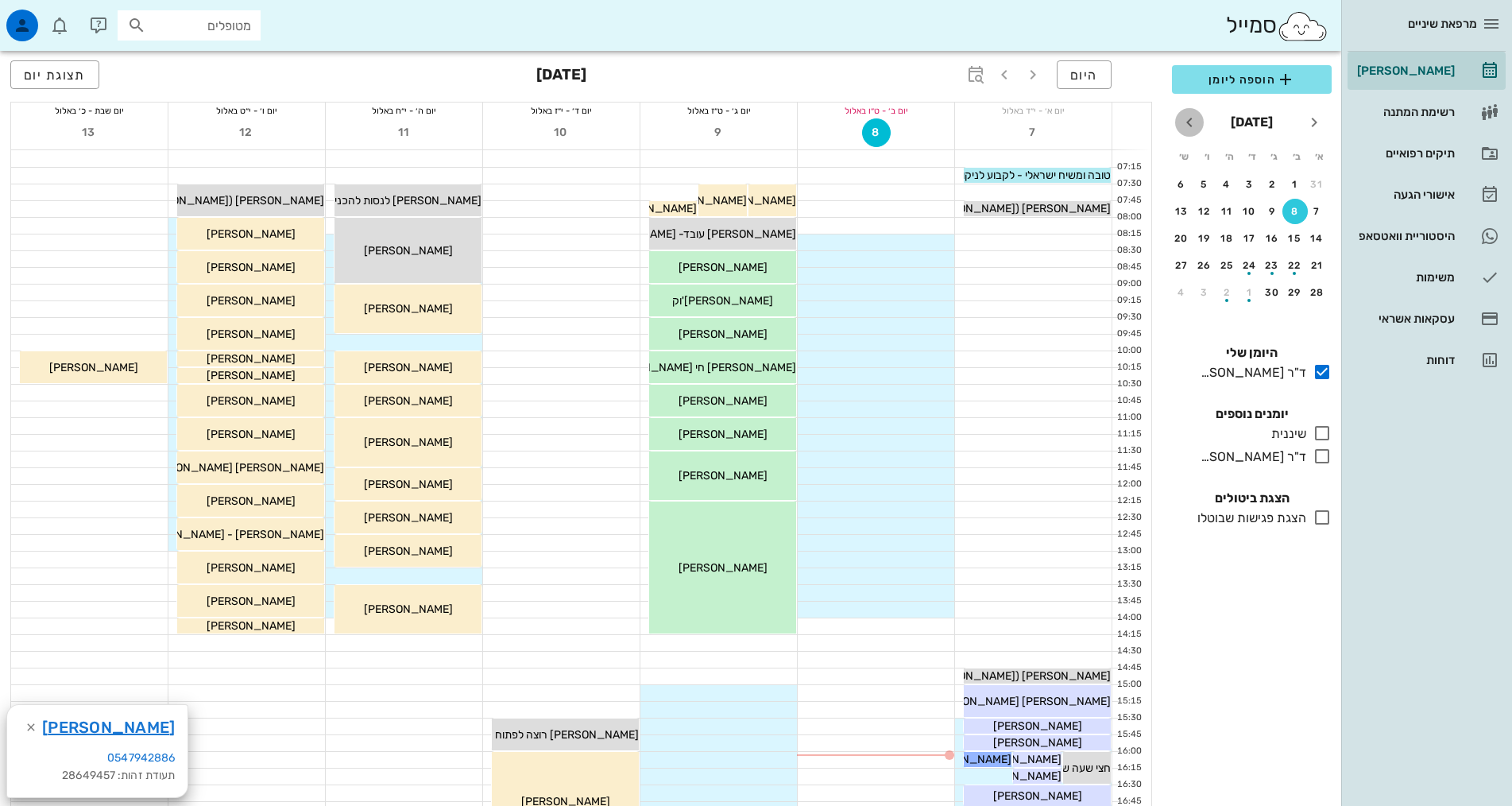
click at [1195, 119] on icon "חודש הבא" at bounding box center [1189, 122] width 19 height 19
click at [1188, 125] on icon "חודש הבא" at bounding box center [1189, 122] width 19 height 19
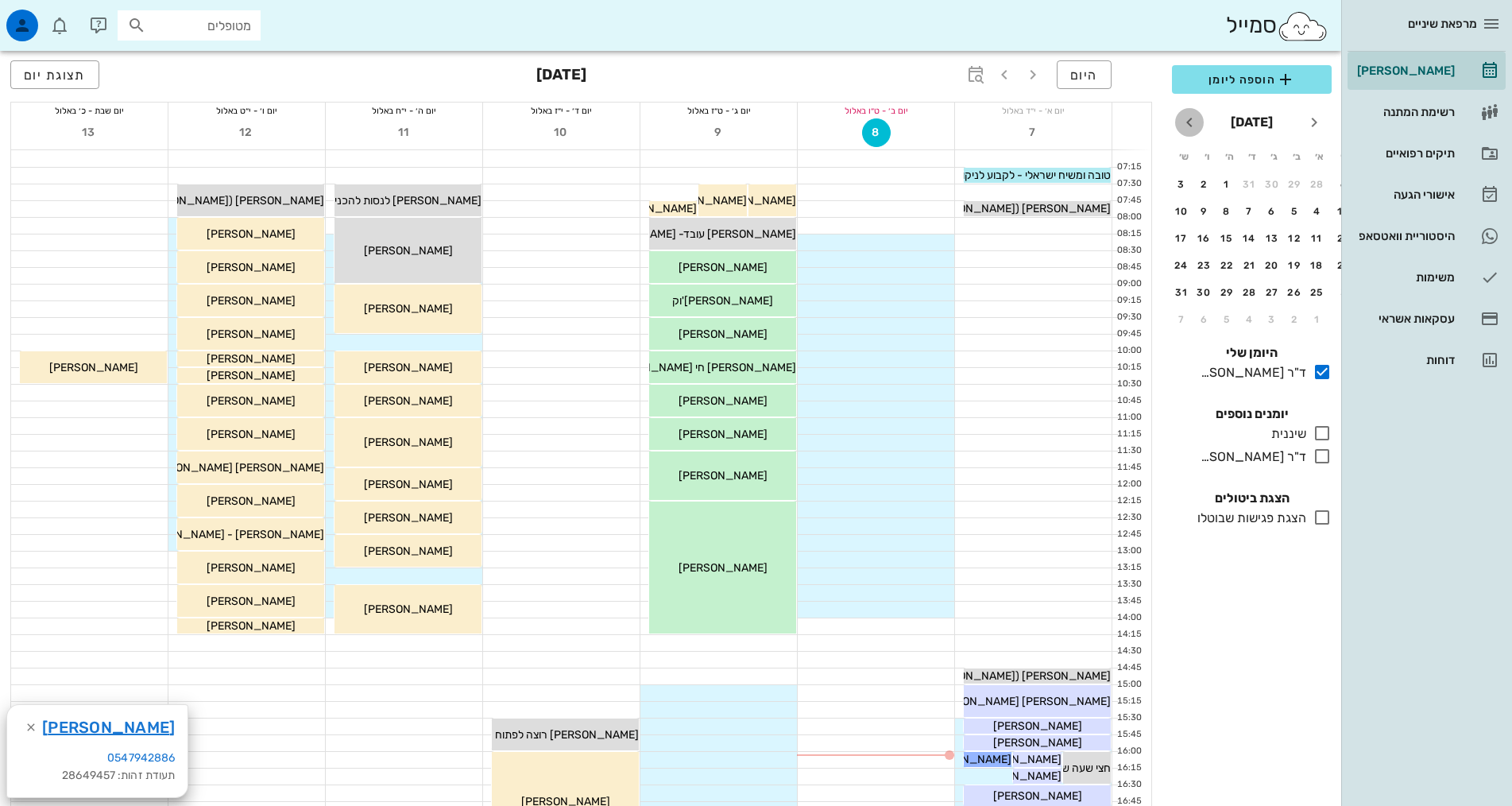
click at [1188, 125] on icon "חודש הבא" at bounding box center [1189, 122] width 19 height 19
click at [1250, 179] on div "4" at bounding box center [1249, 184] width 26 height 11
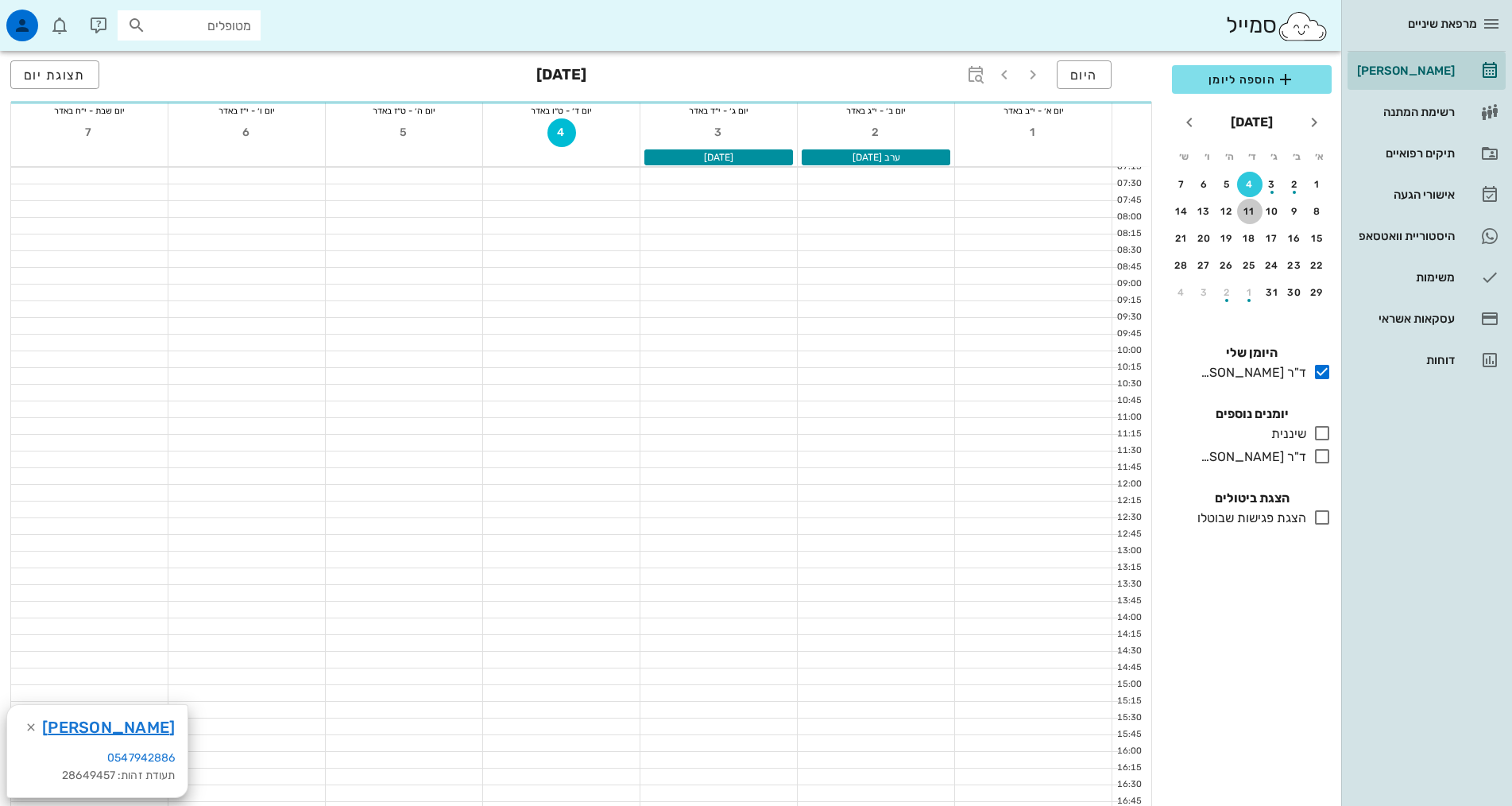
click at [1243, 211] on div "11" at bounding box center [1249, 211] width 26 height 11
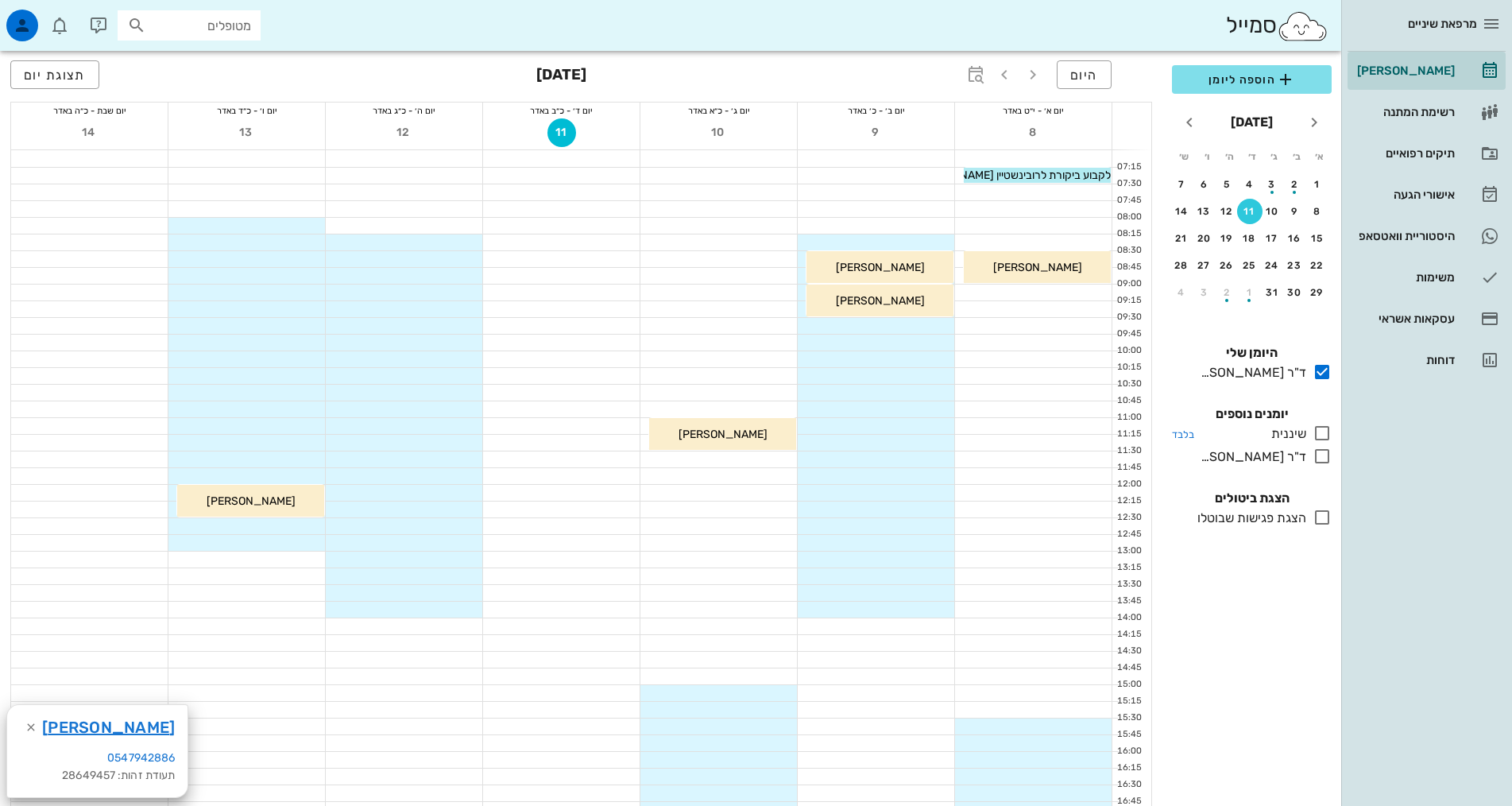
click at [1324, 433] on icon at bounding box center [1322, 433] width 19 height 19
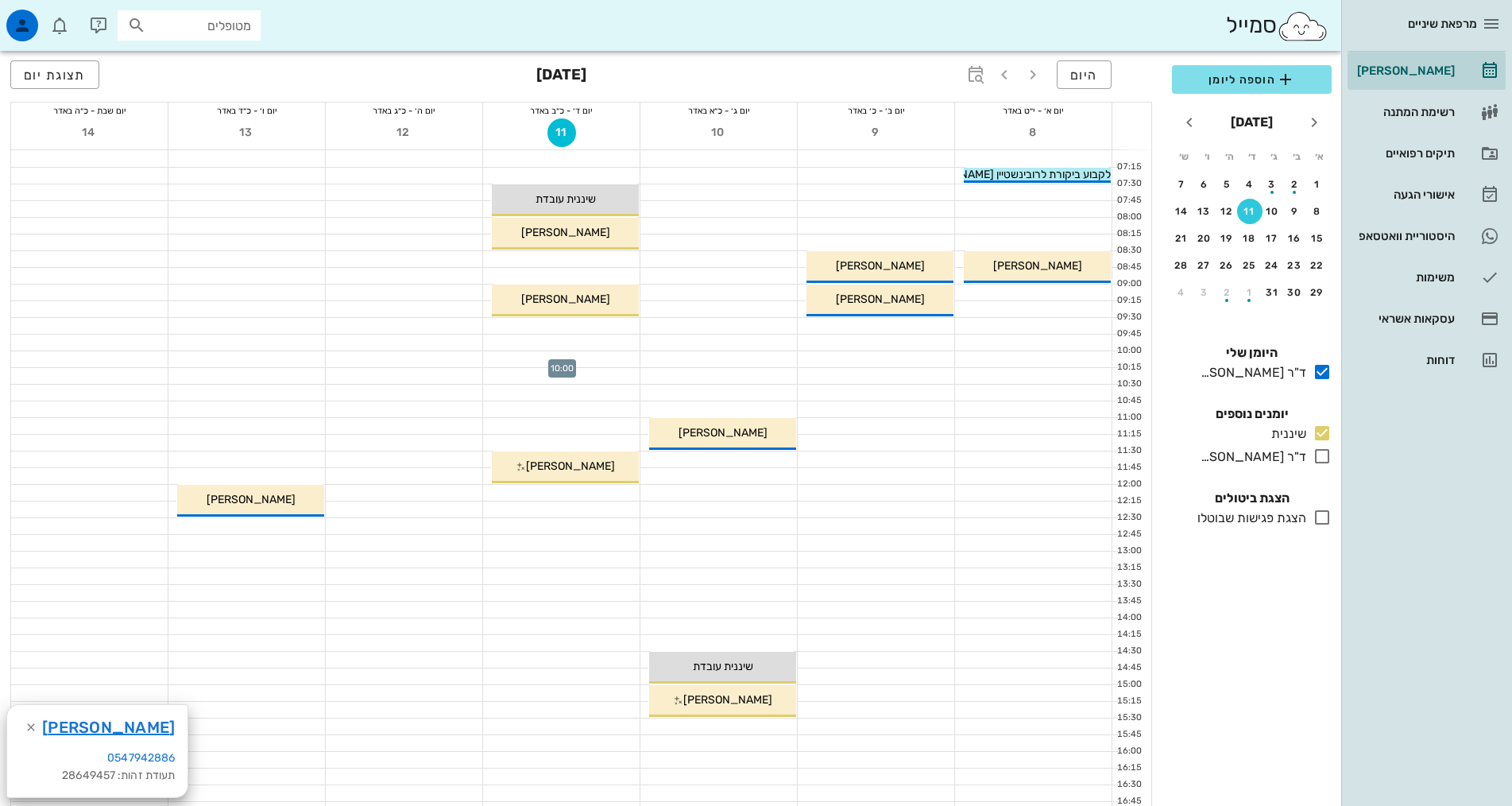
click at [595, 363] on div at bounding box center [561, 359] width 156 height 16
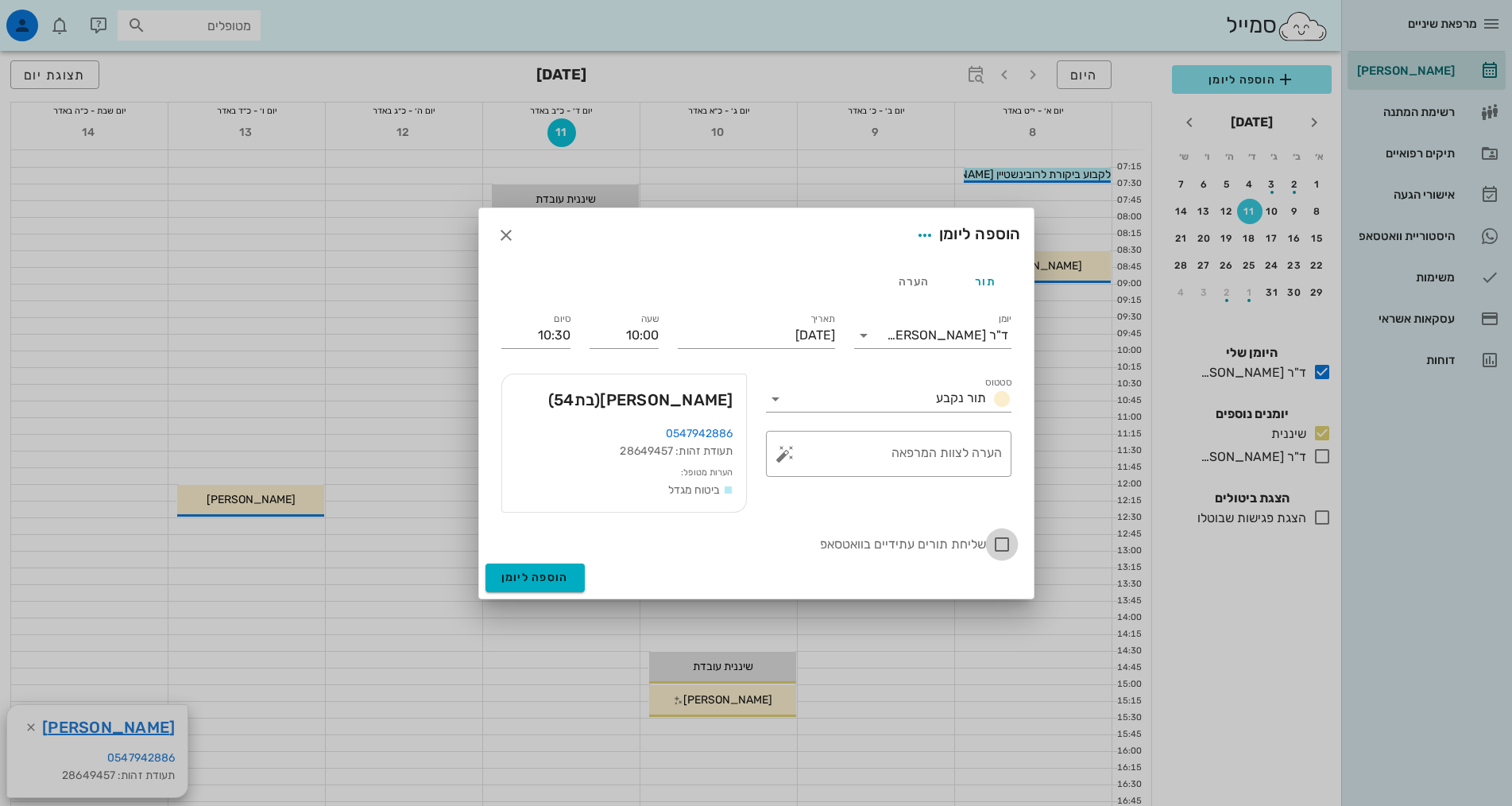
click at [1001, 547] on div at bounding box center [1003, 544] width 27 height 27
checkbox input "true"
click at [1007, 453] on div "​ הערה לצוות המרפאה" at bounding box center [888, 454] width 245 height 46
type textarea "נקבע לפני חצי שנה"
click at [547, 570] on button "הוספה ליומן" at bounding box center [535, 577] width 100 height 28
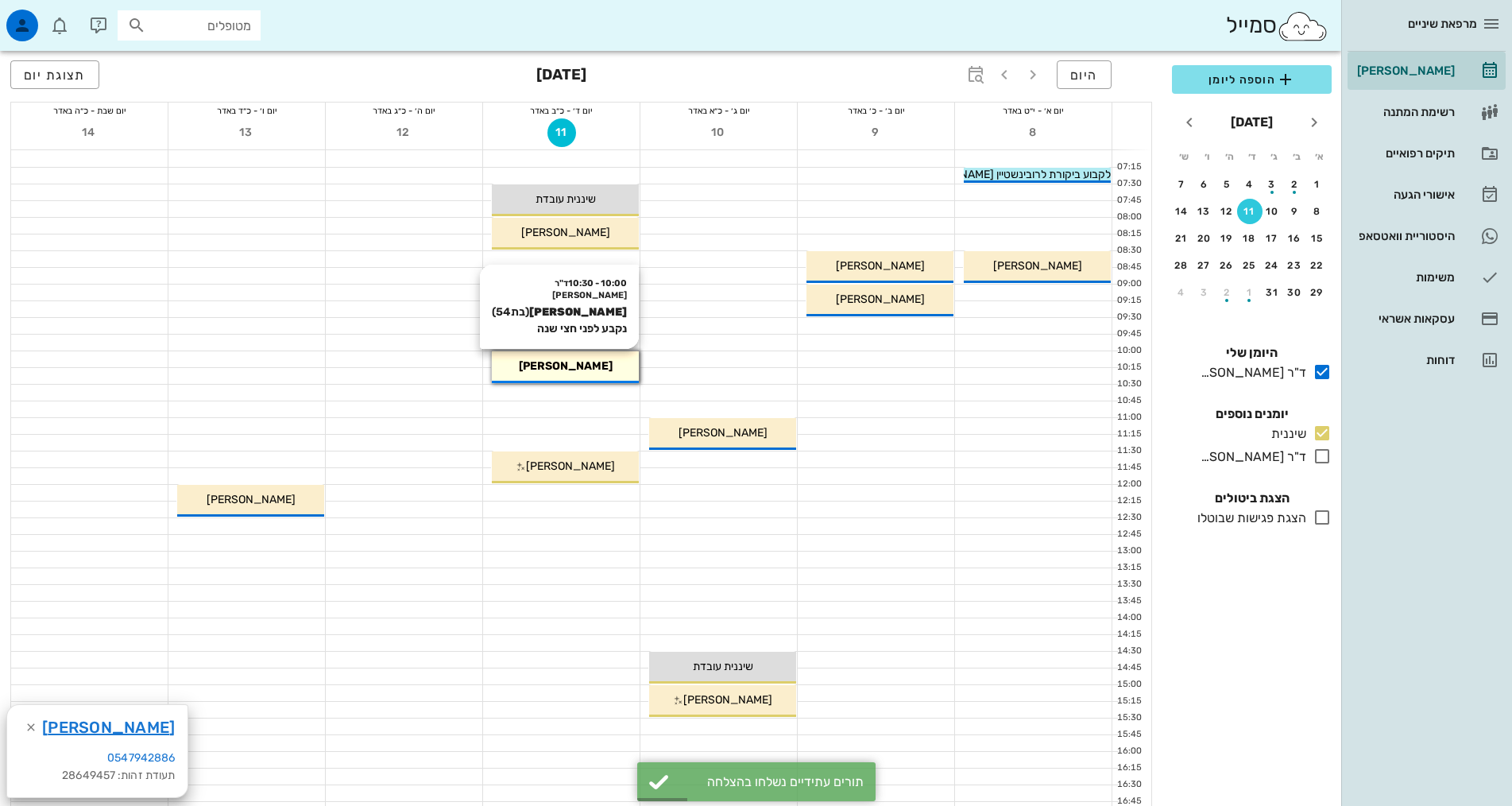
click at [585, 377] on div "10:00 - 10:30 ד"ר [PERSON_NAME] [PERSON_NAME] (בת 54 ) נקבע לפני חצי שנה [PERSO…" at bounding box center [565, 367] width 147 height 32
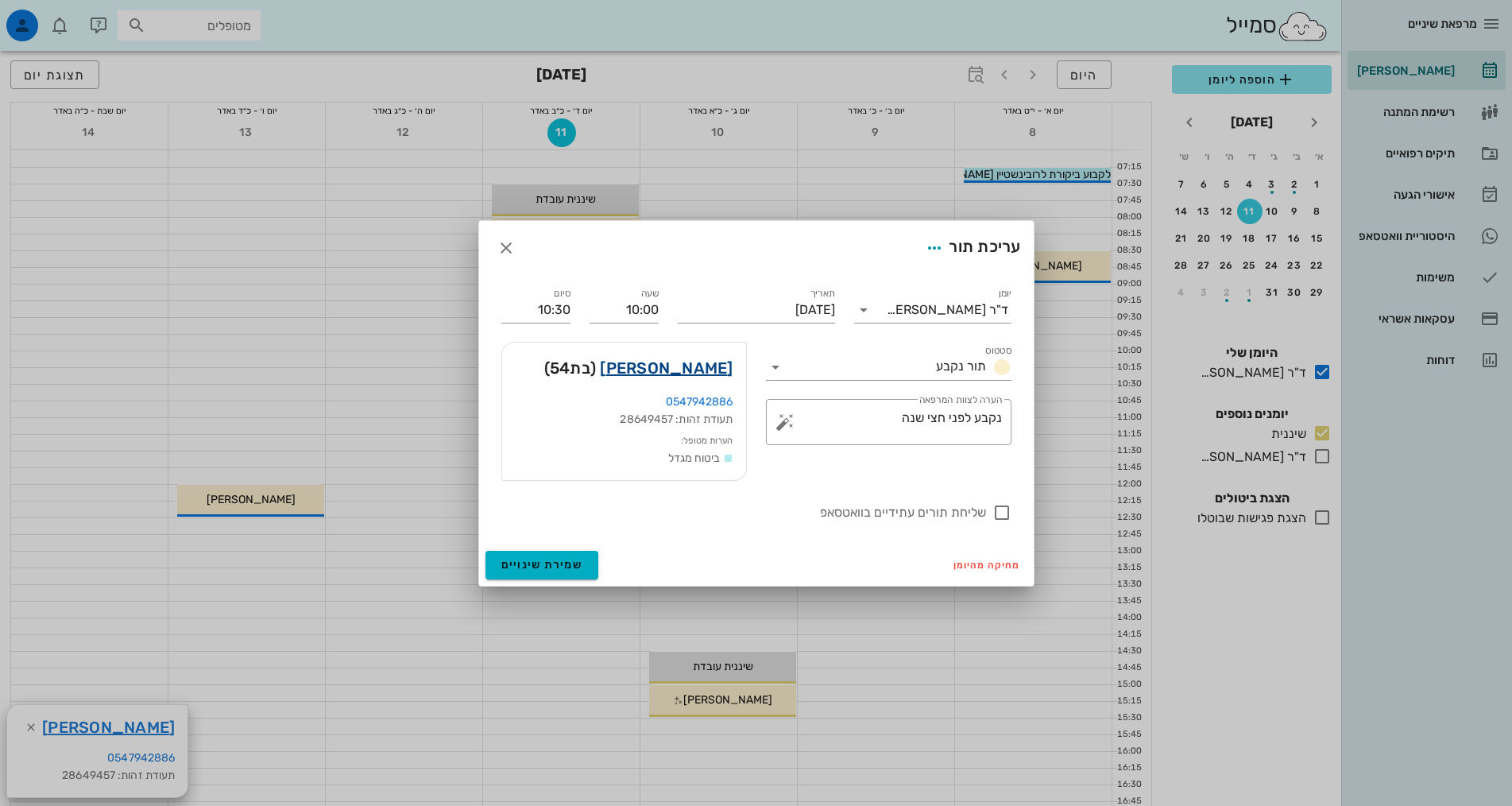
click at [718, 366] on link "[PERSON_NAME]" at bounding box center [666, 368] width 133 height 26
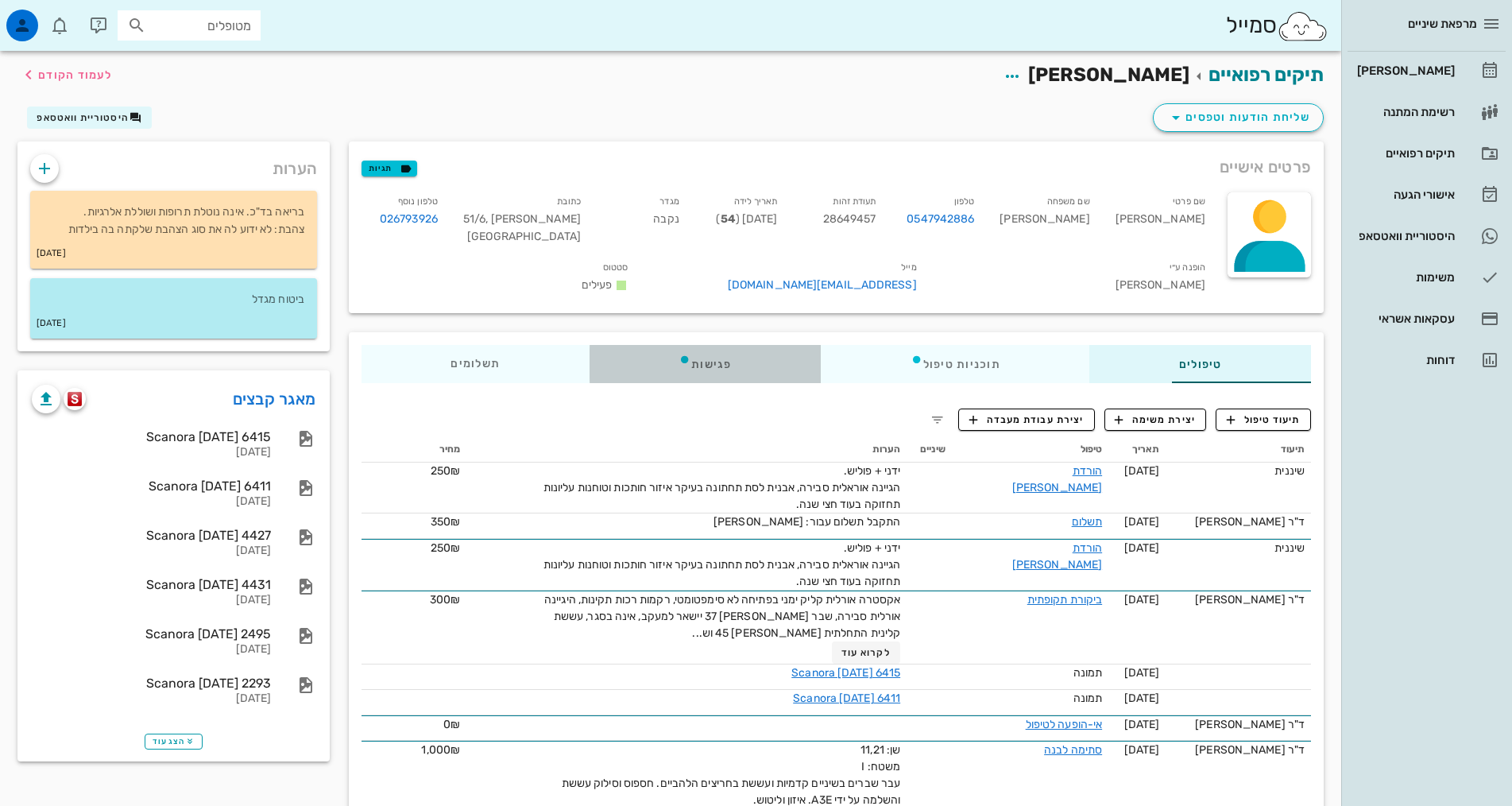
click at [590, 345] on div "פגישות" at bounding box center [705, 364] width 231 height 38
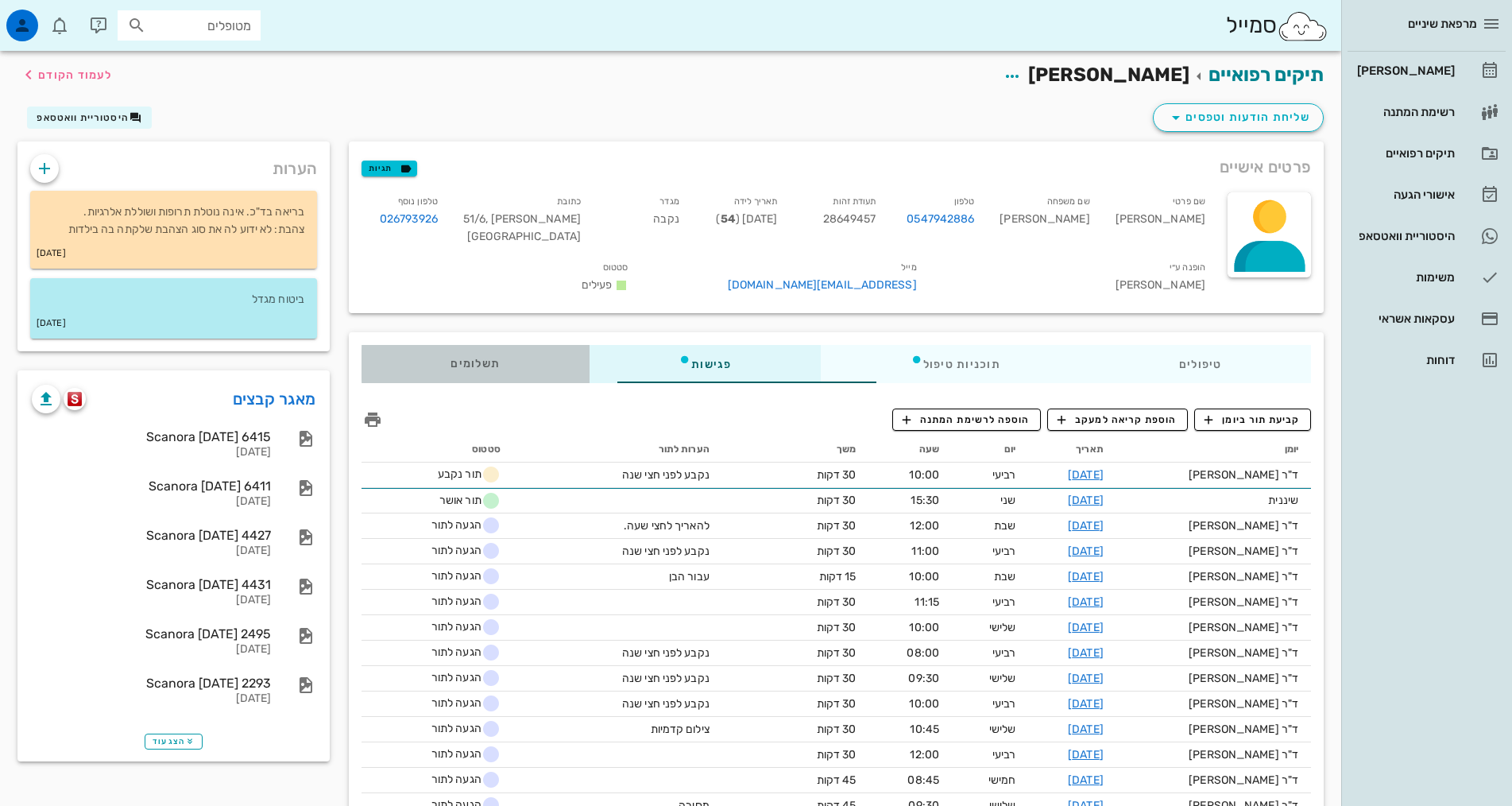
click at [423, 351] on div "תשלומים 0₪" at bounding box center [475, 364] width 228 height 38
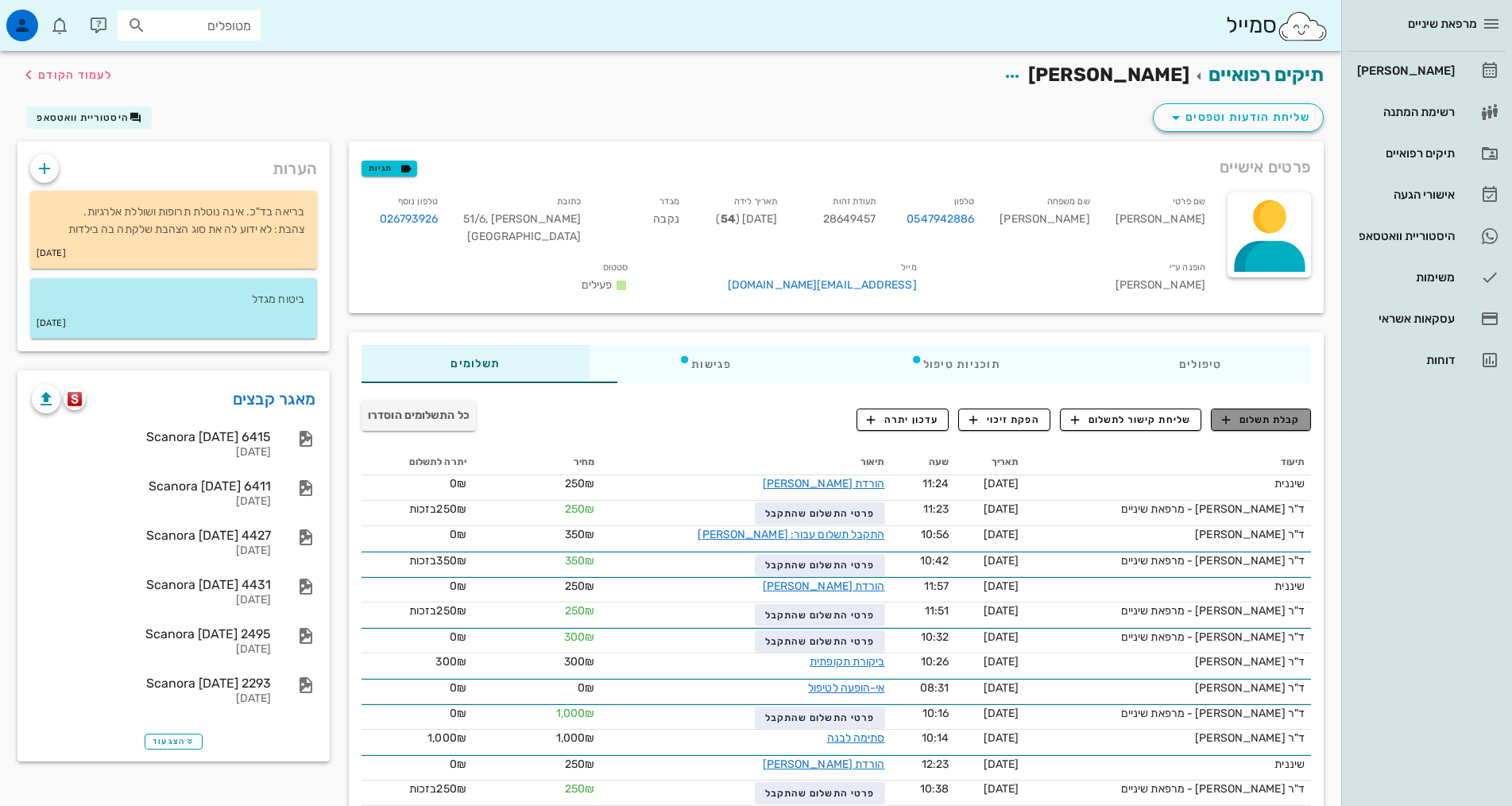
click at [1285, 413] on span "קבלת תשלום" at bounding box center [1261, 420] width 79 height 15
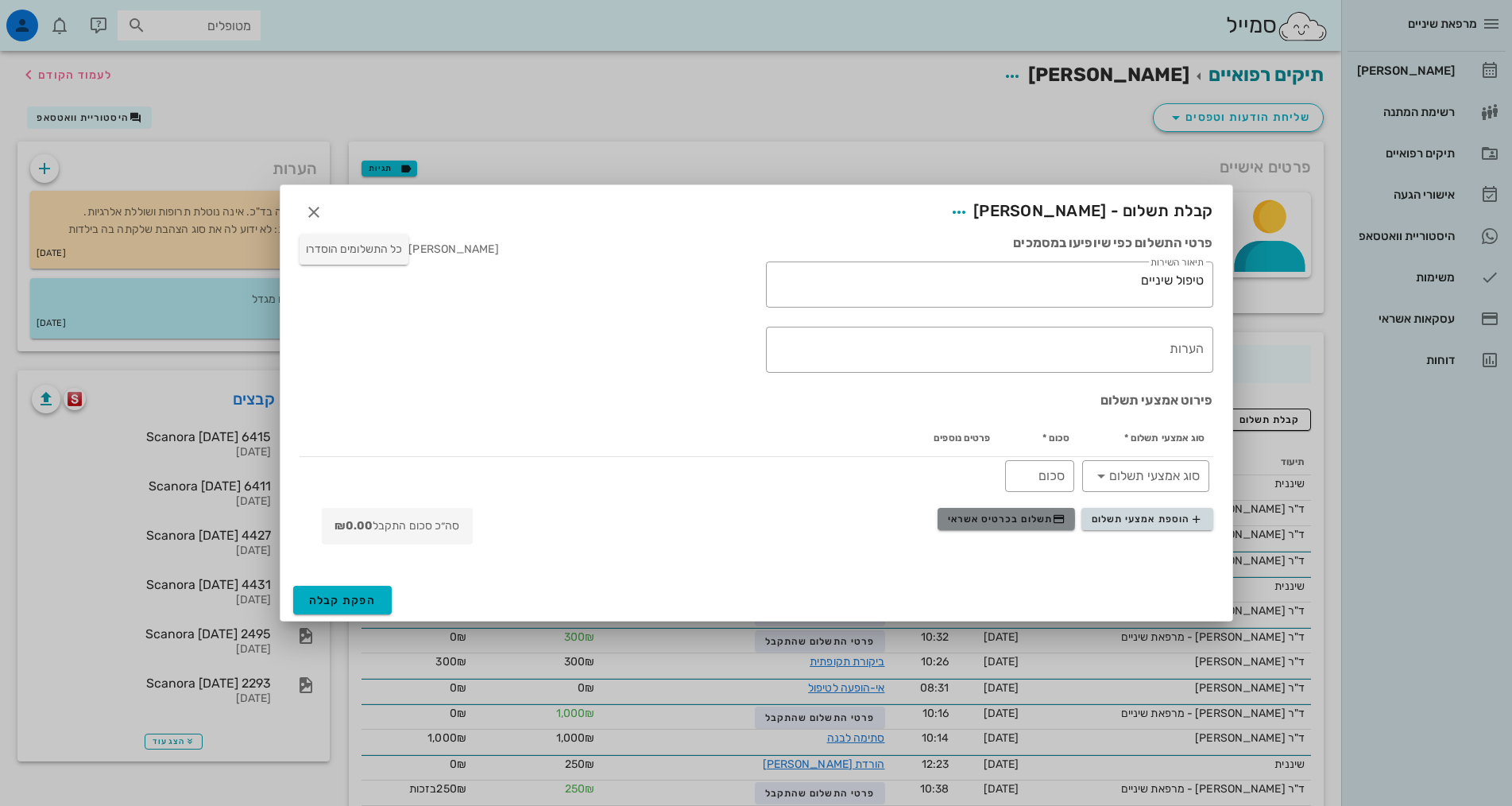
click at [1050, 519] on span "תשלום בכרטיס אשראי" at bounding box center [1006, 519] width 118 height 13
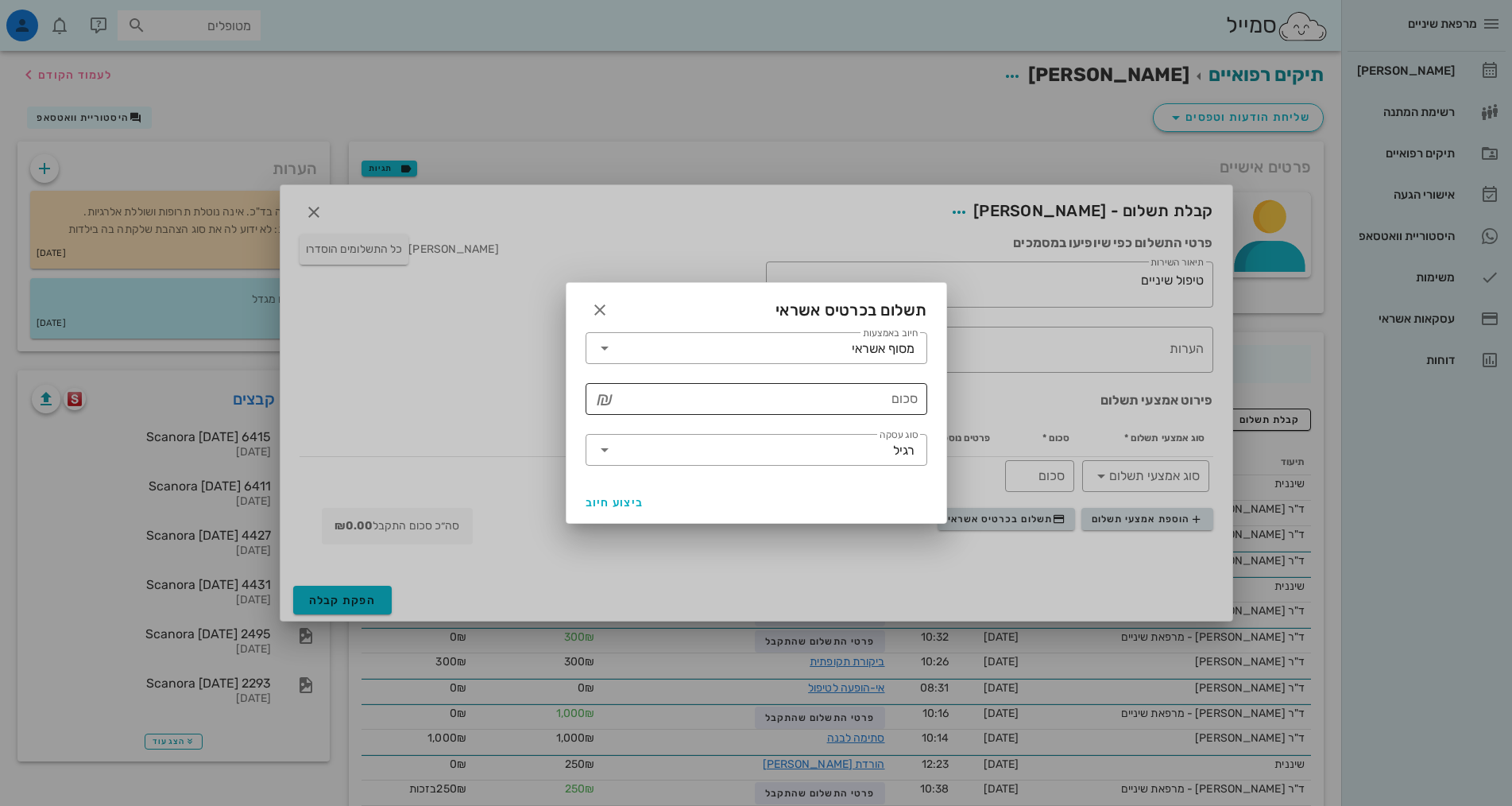
click at [885, 398] on input "סכום" at bounding box center [767, 399] width 300 height 26
type input "250"
click at [629, 502] on span "ביצוע חיוב" at bounding box center [615, 502] width 59 height 14
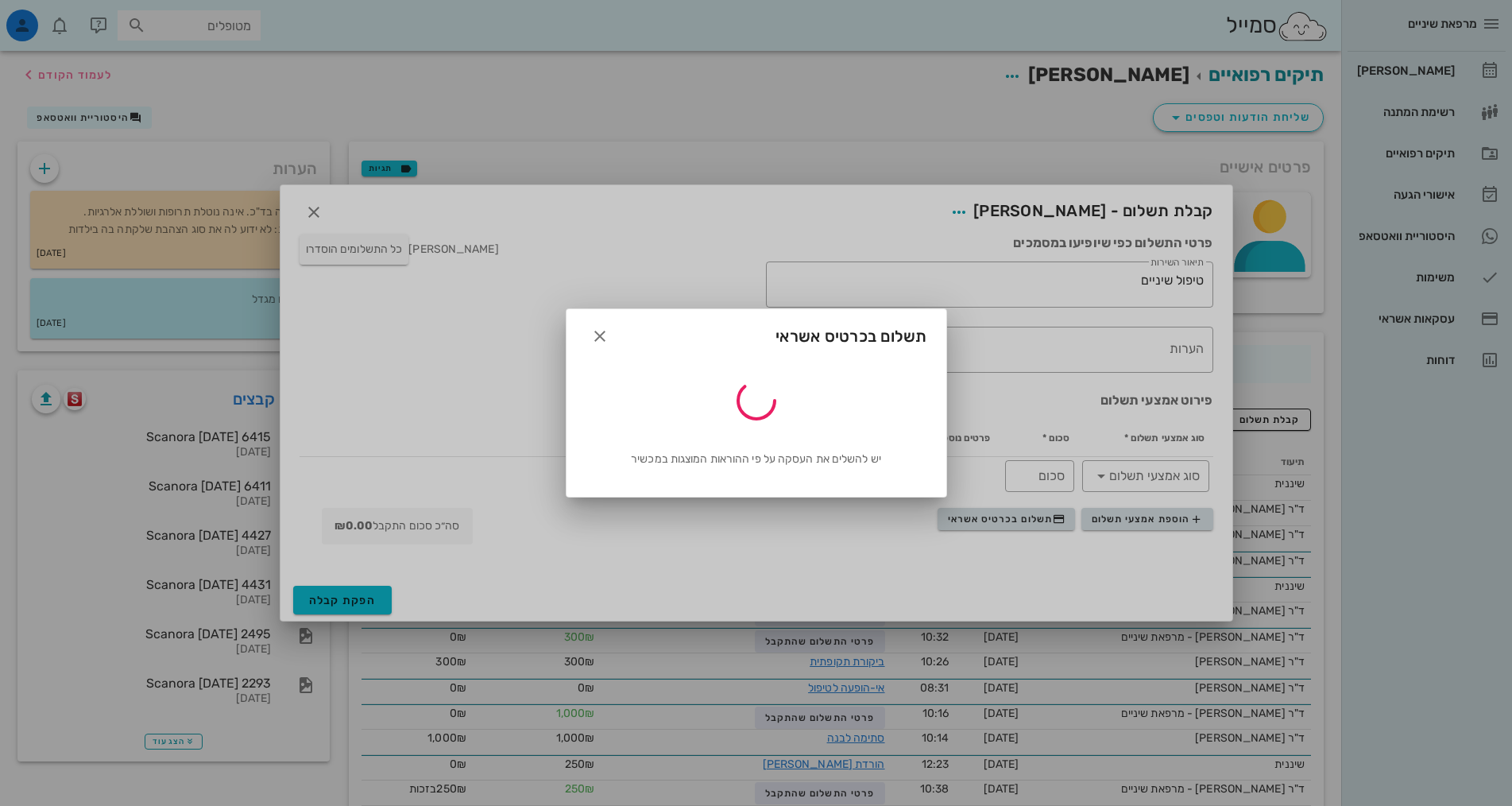
type input "250"
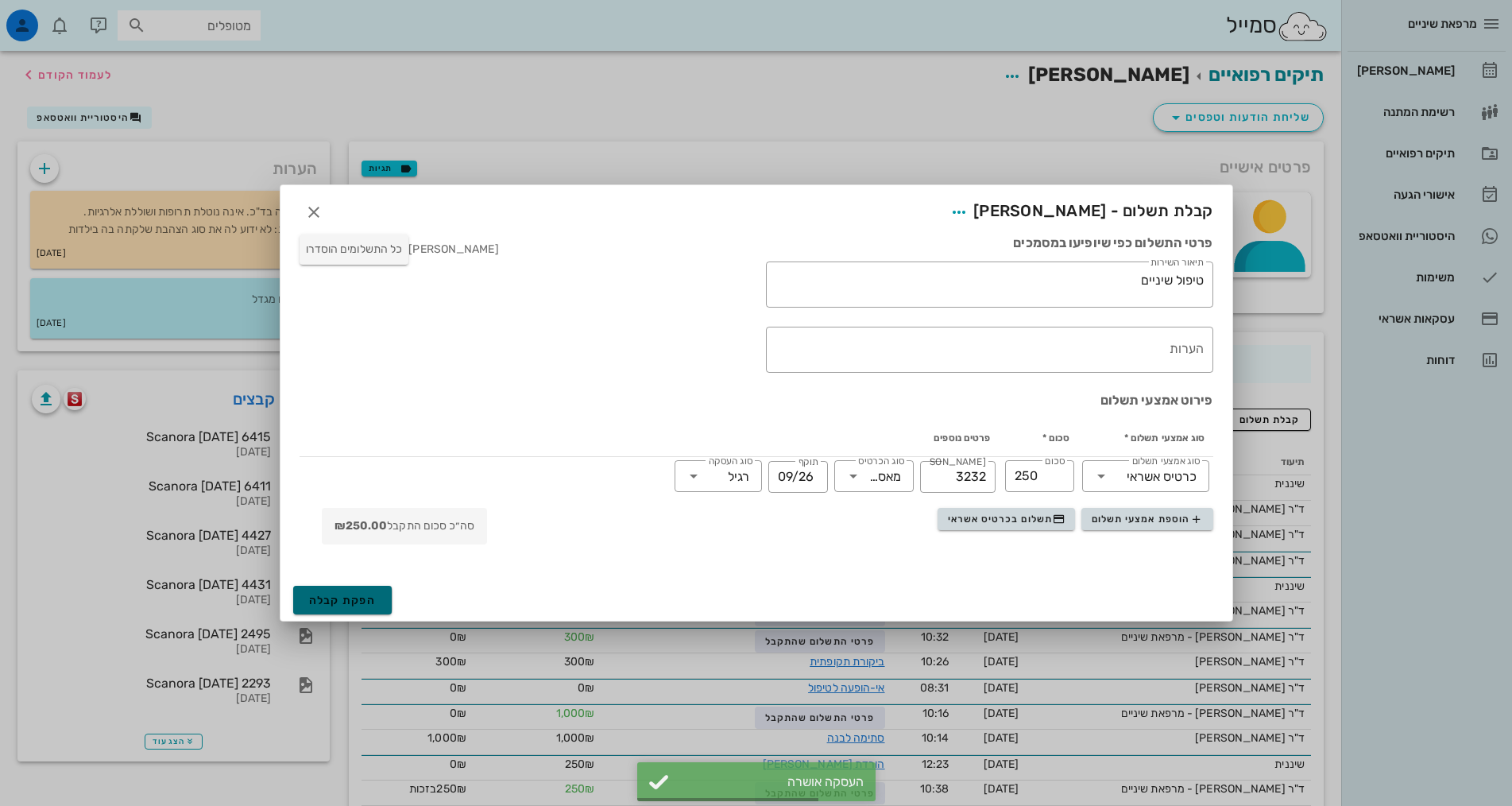
click at [356, 587] on button "הפקת קבלה" at bounding box center [343, 599] width 100 height 28
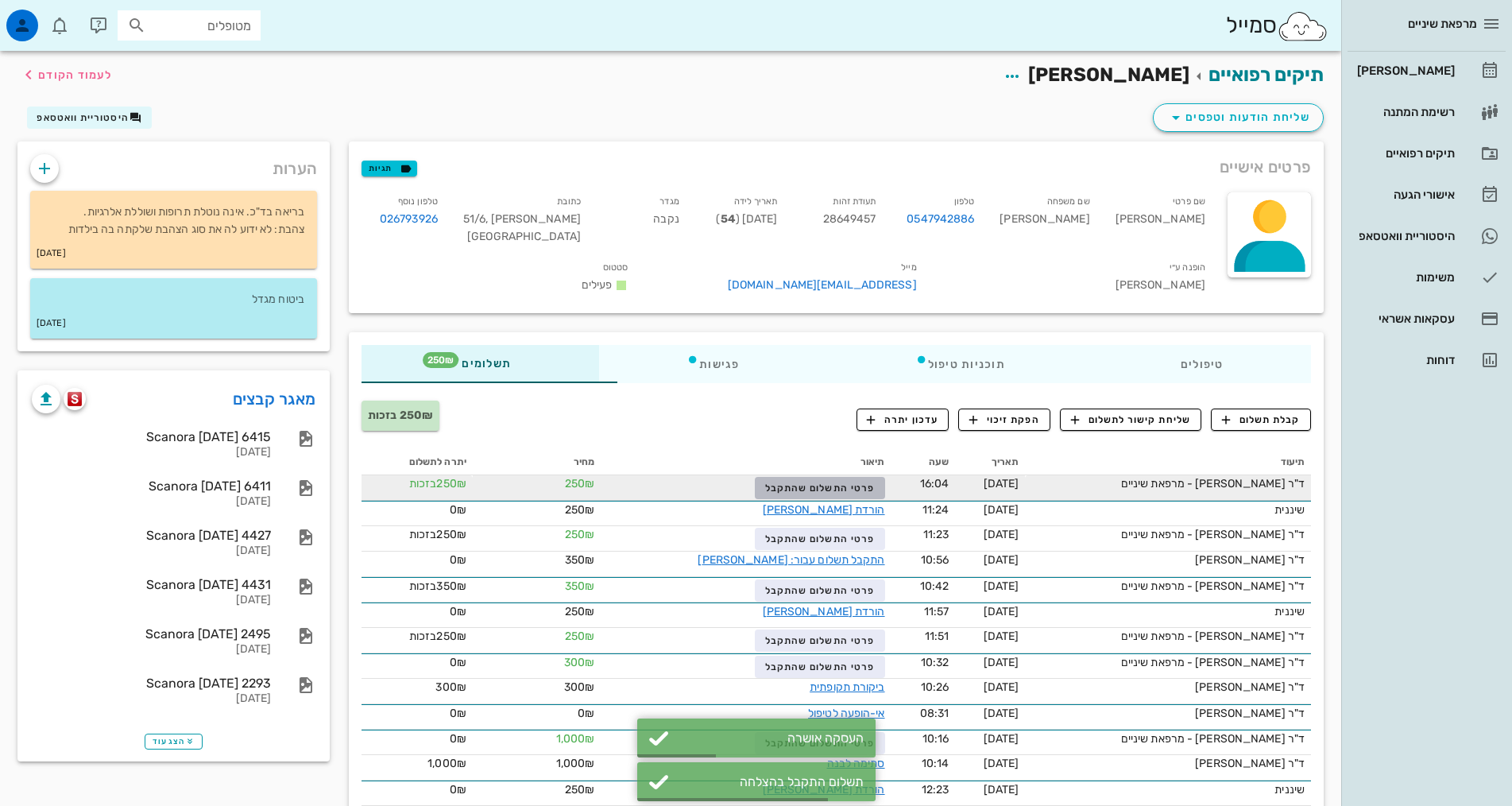
click at [801, 482] on span "פרטי התשלום שהתקבל" at bounding box center [820, 488] width 110 height 11
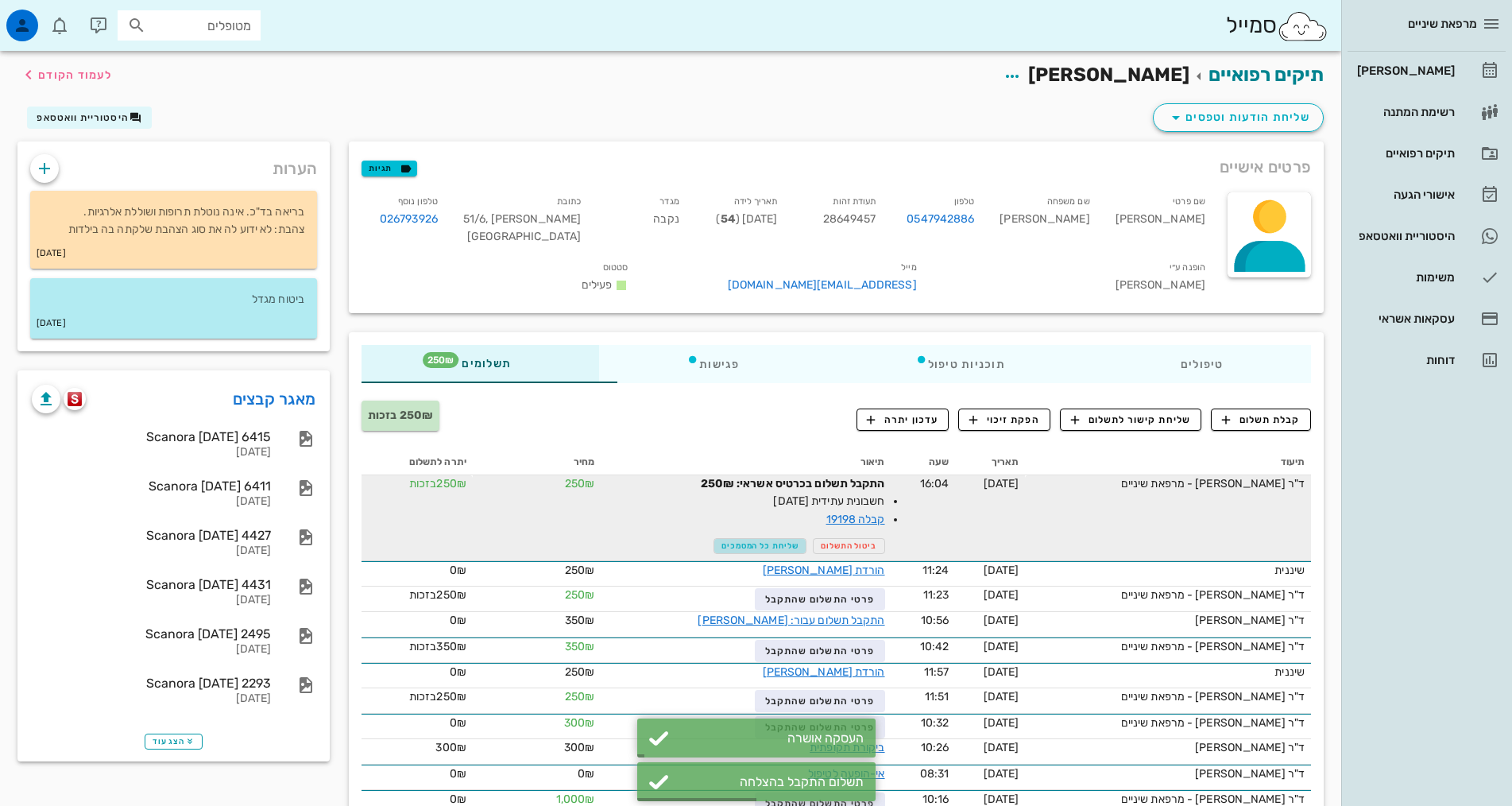
click at [722, 542] on span "שליחת כל המסמכים" at bounding box center [760, 546] width 77 height 9
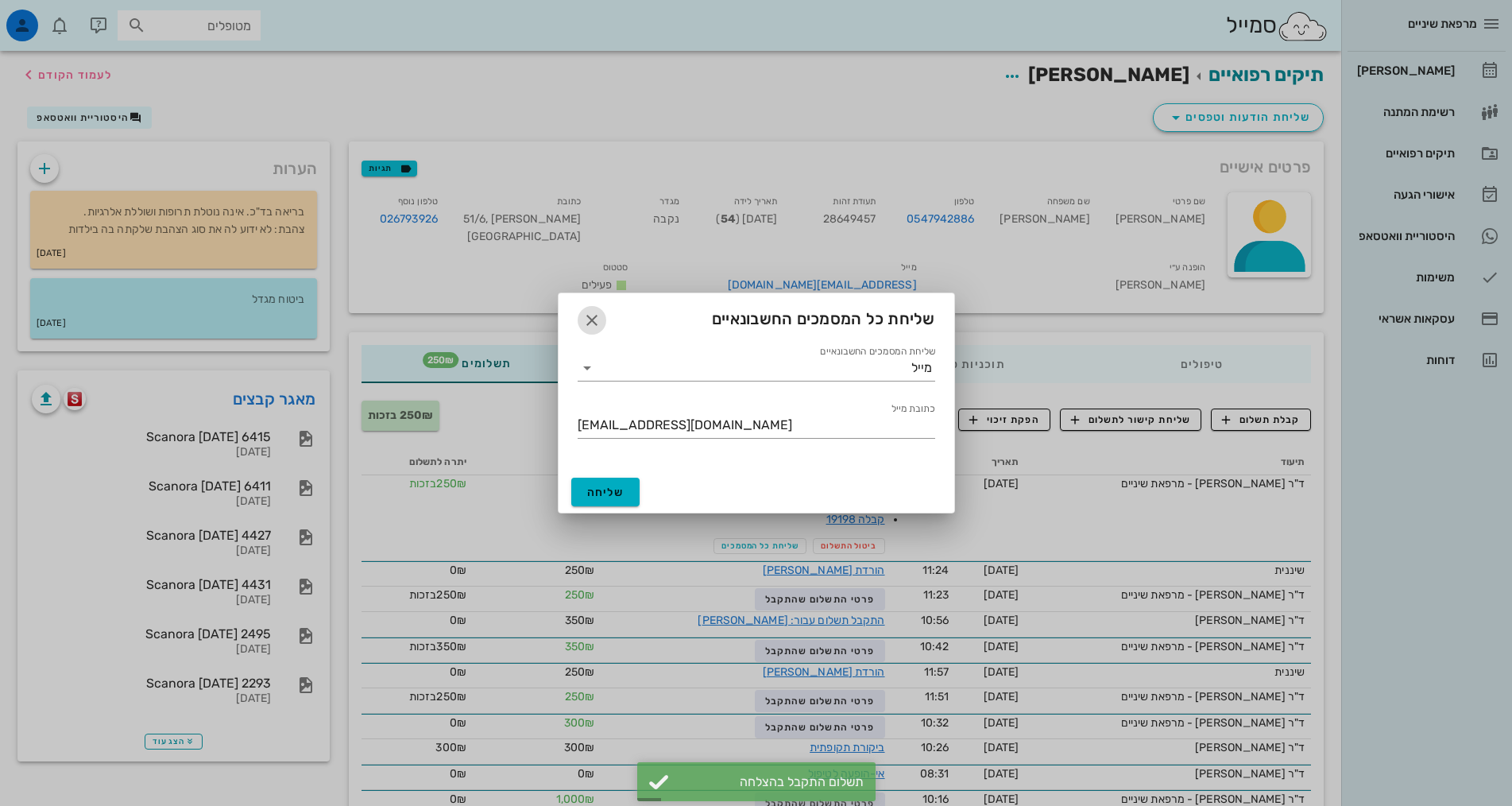
click at [593, 320] on icon "button" at bounding box center [592, 320] width 19 height 19
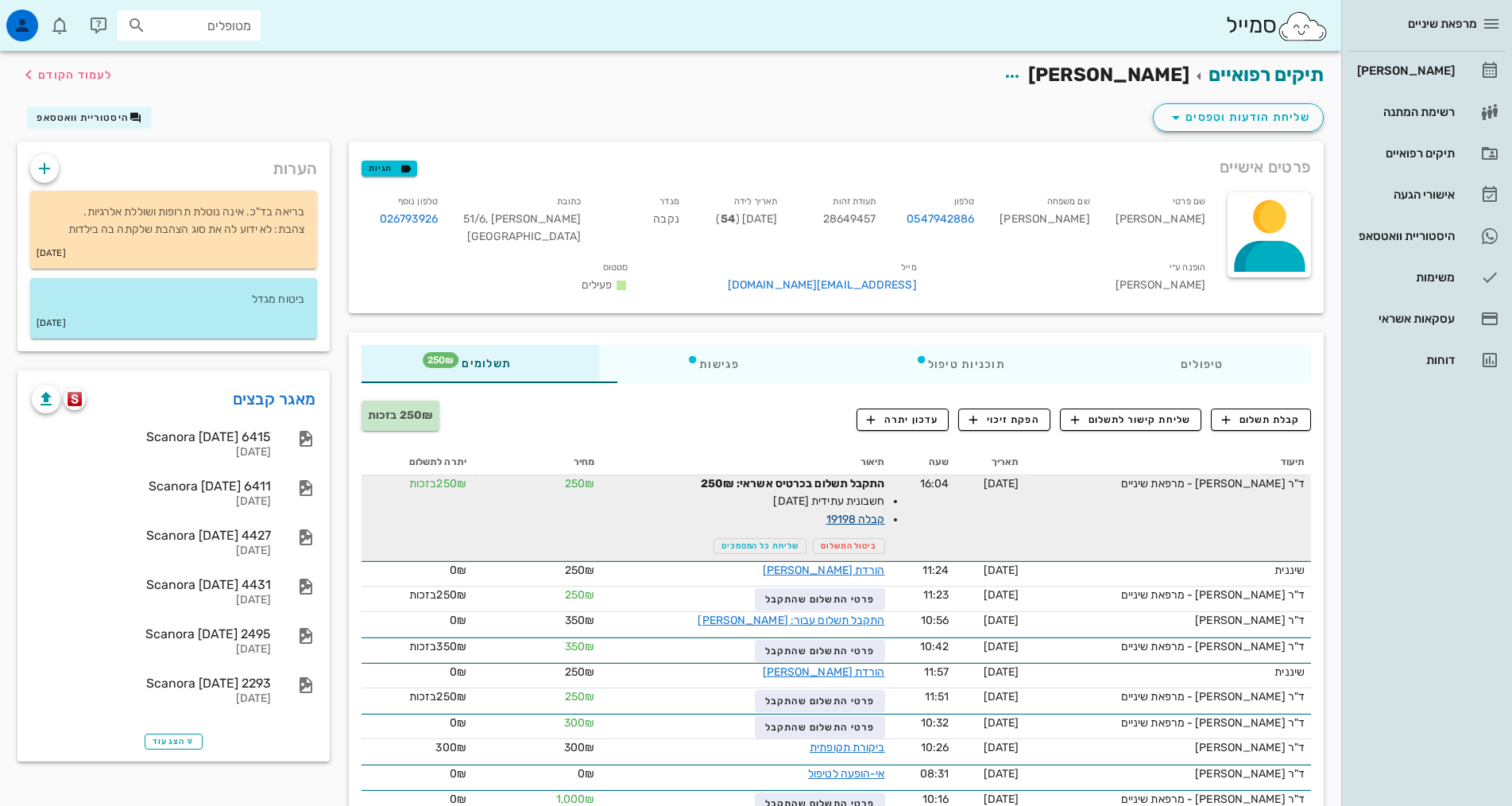
click at [826, 512] on link "קבלה 19198" at bounding box center [855, 519] width 59 height 14
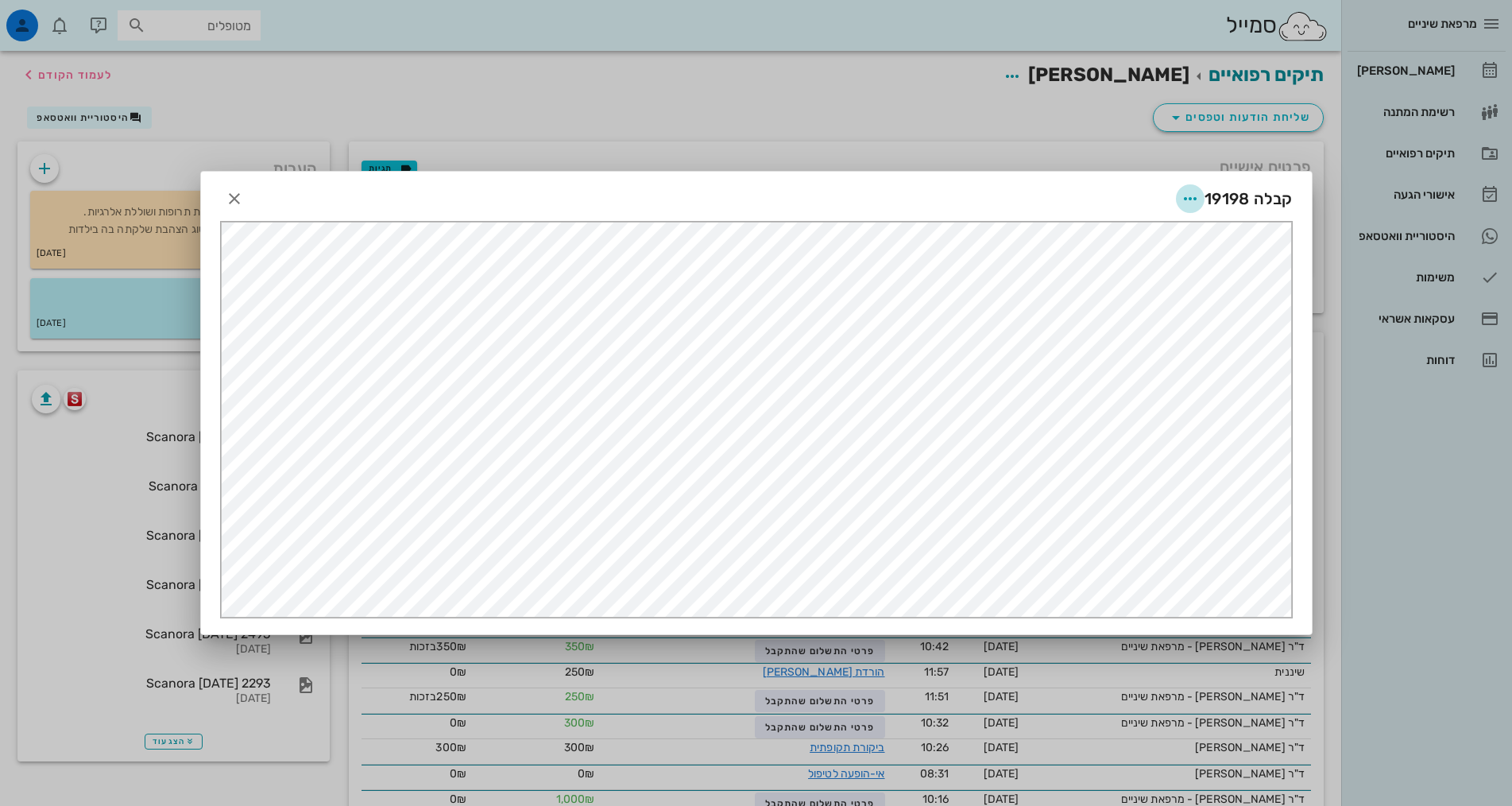
click at [1194, 198] on icon "button" at bounding box center [1190, 199] width 19 height 19
click at [1152, 319] on div "שליחה בוואטסאפ" at bounding box center [1147, 314] width 88 height 16
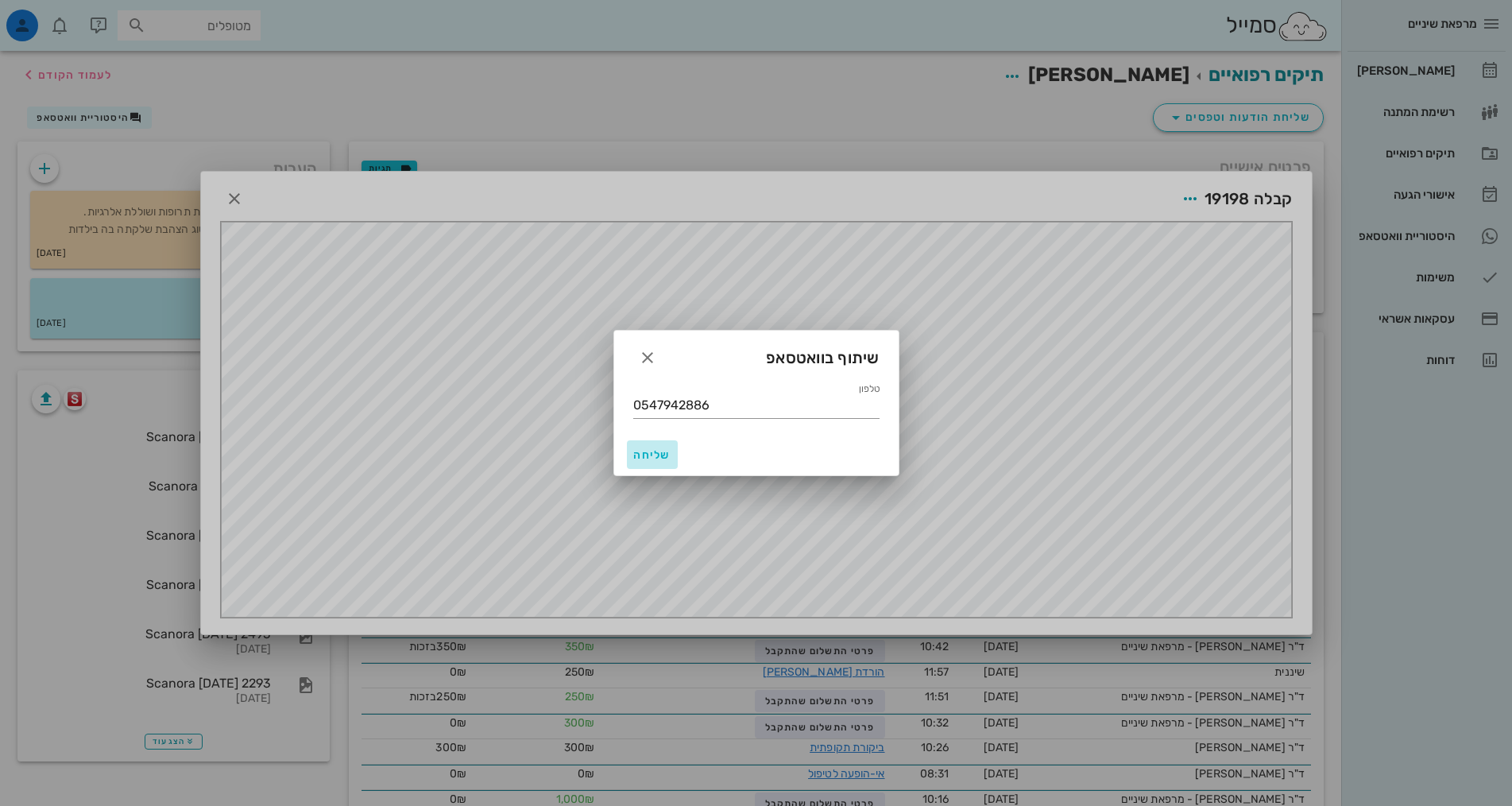
click at [643, 460] on span "שליחה" at bounding box center [652, 455] width 38 height 14
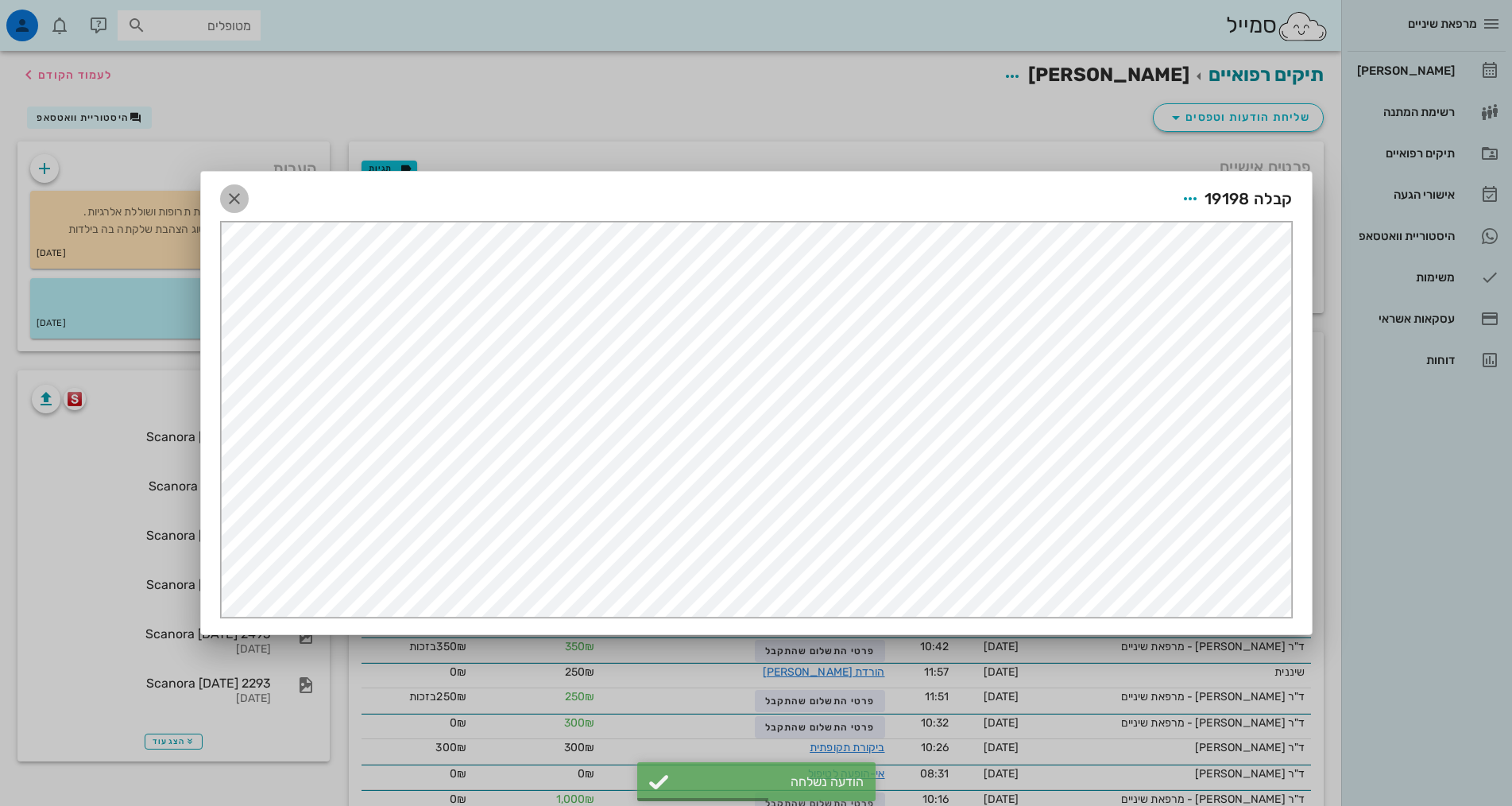
click at [232, 191] on icon "button" at bounding box center [234, 199] width 19 height 19
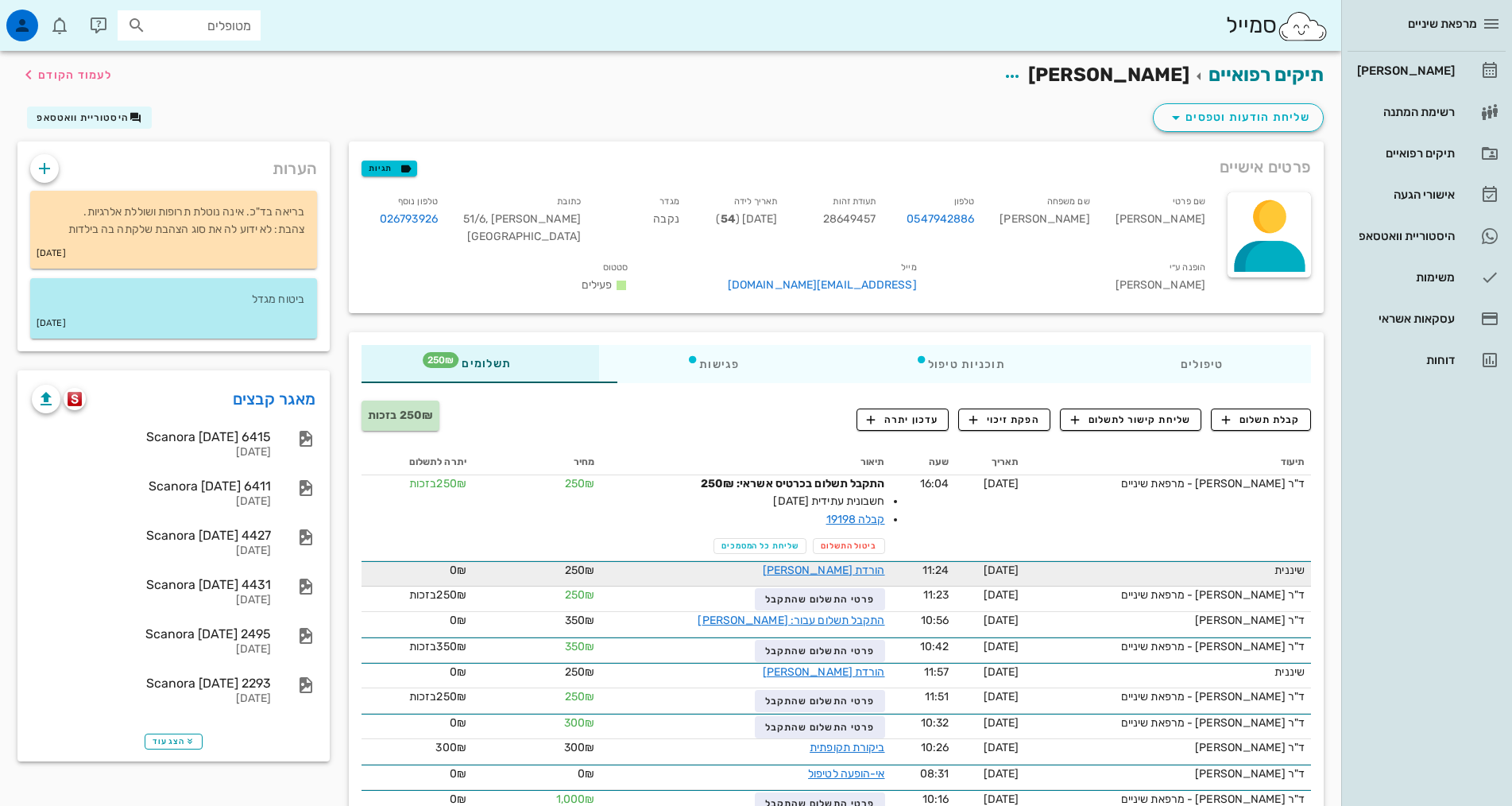
click at [826, 561] on td "הורדת [PERSON_NAME]" at bounding box center [745, 574] width 290 height 26
click at [831, 564] on link "הורדת [PERSON_NAME]" at bounding box center [824, 570] width 123 height 14
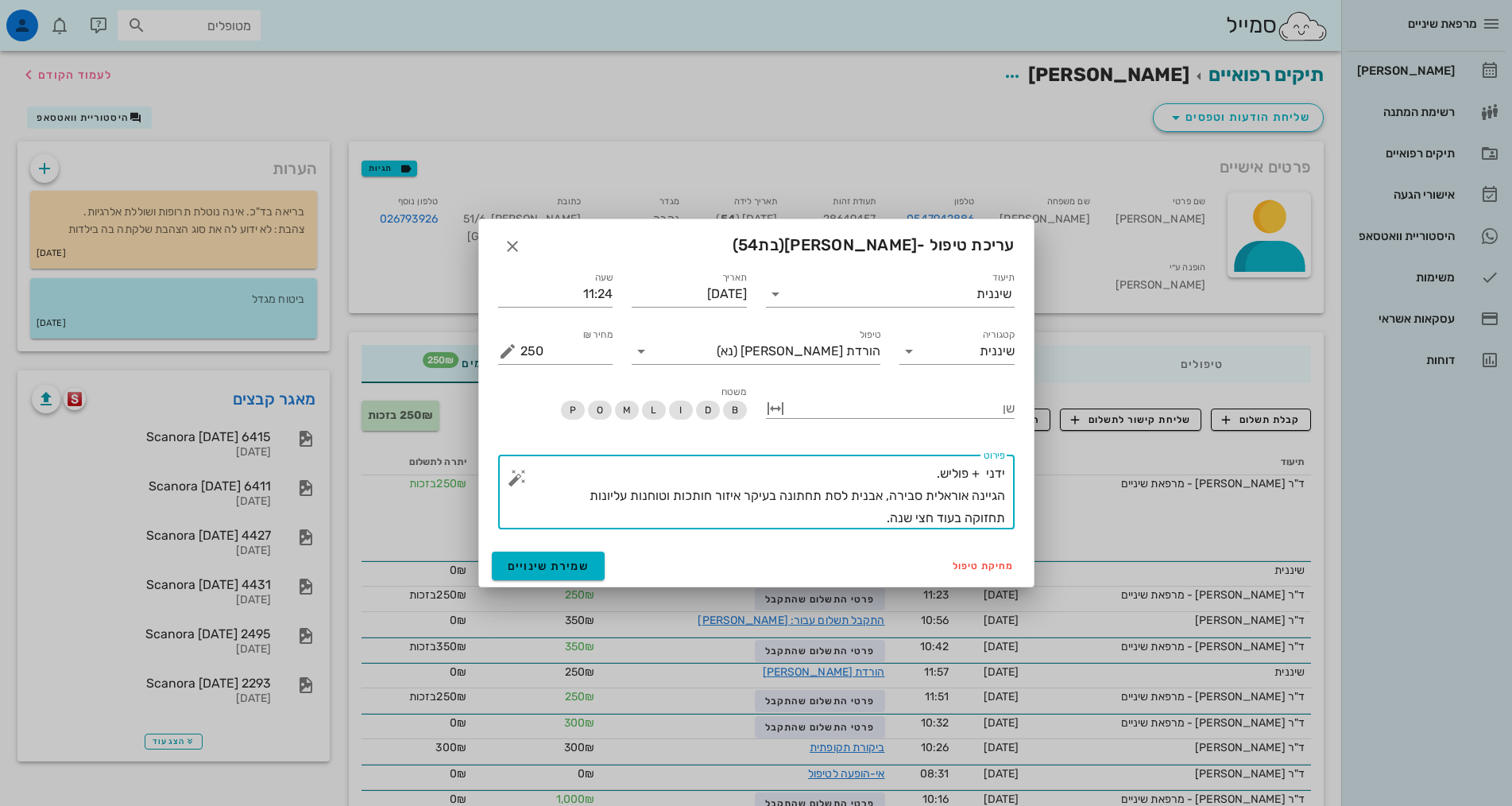
drag, startPoint x: 863, startPoint y: 525, endPoint x: 1193, endPoint y: 462, distance: 336.0
type textarea "ידני + פוליש. הגיינה אוראלית סבירה, אבנית לסת תחתונה בעיקר איזור חותכות וטוחנות…"
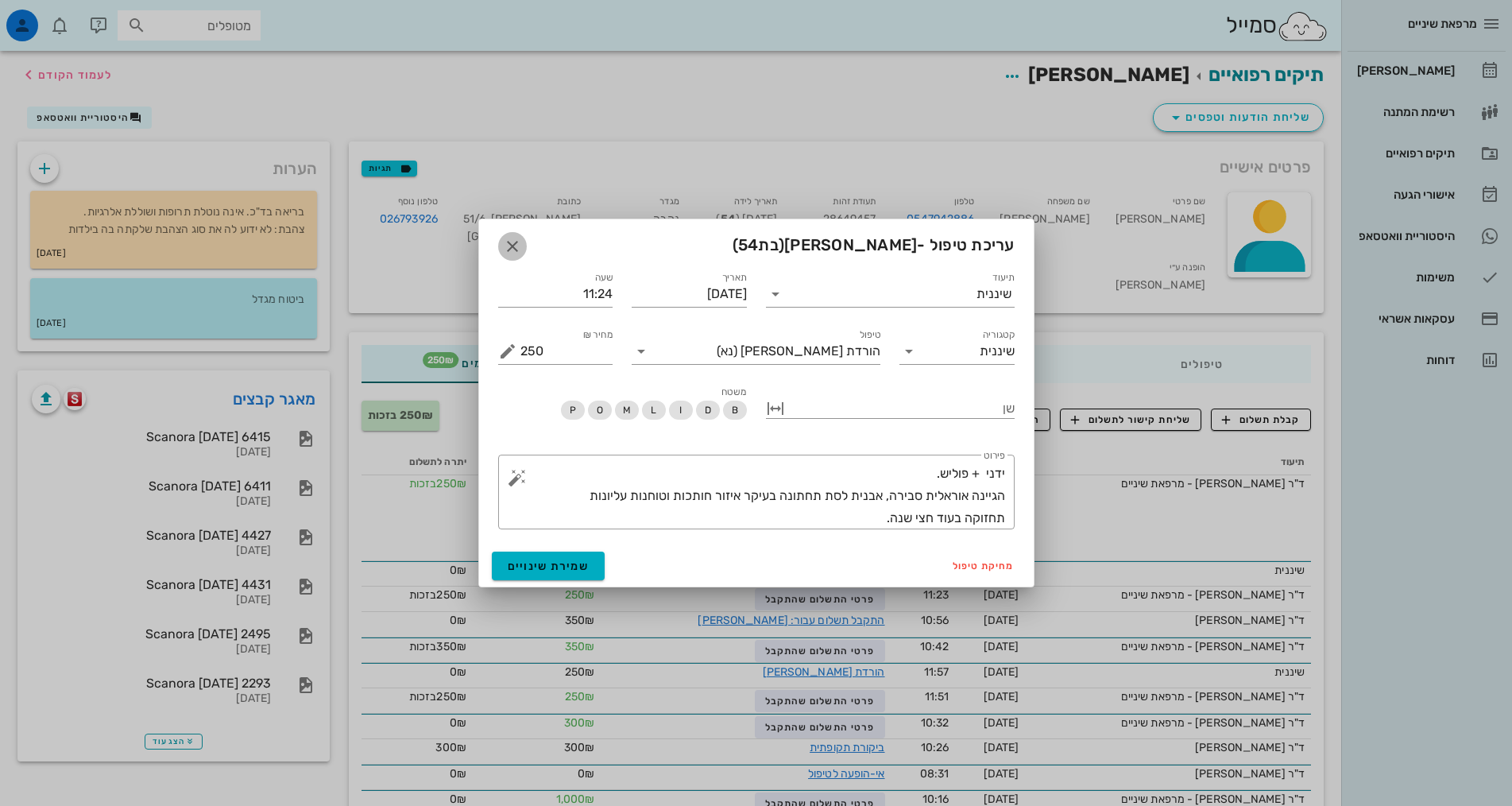
click at [507, 250] on icon "button" at bounding box center [512, 246] width 19 height 19
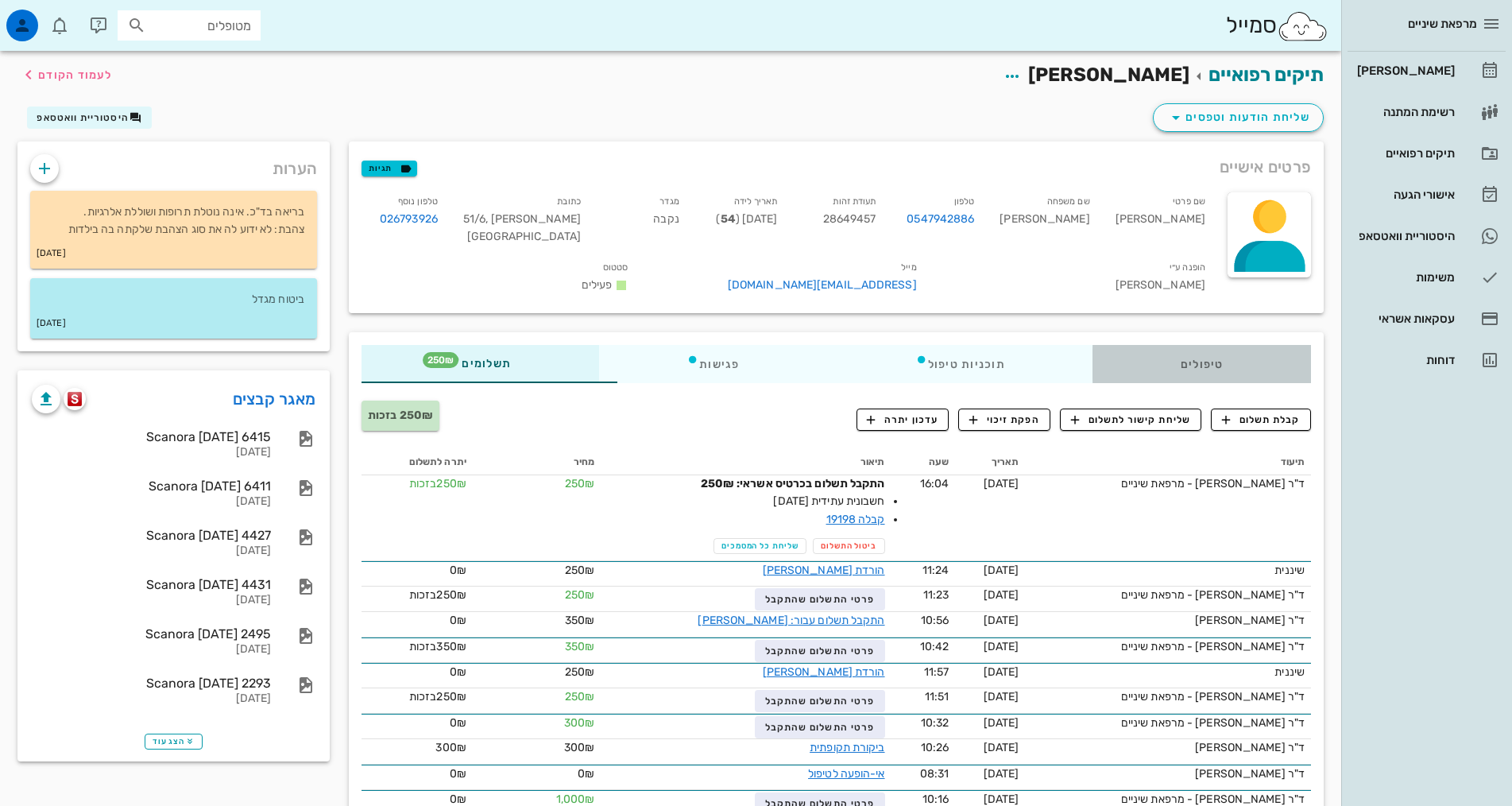
click at [1155, 348] on div "טיפולים" at bounding box center [1201, 364] width 219 height 38
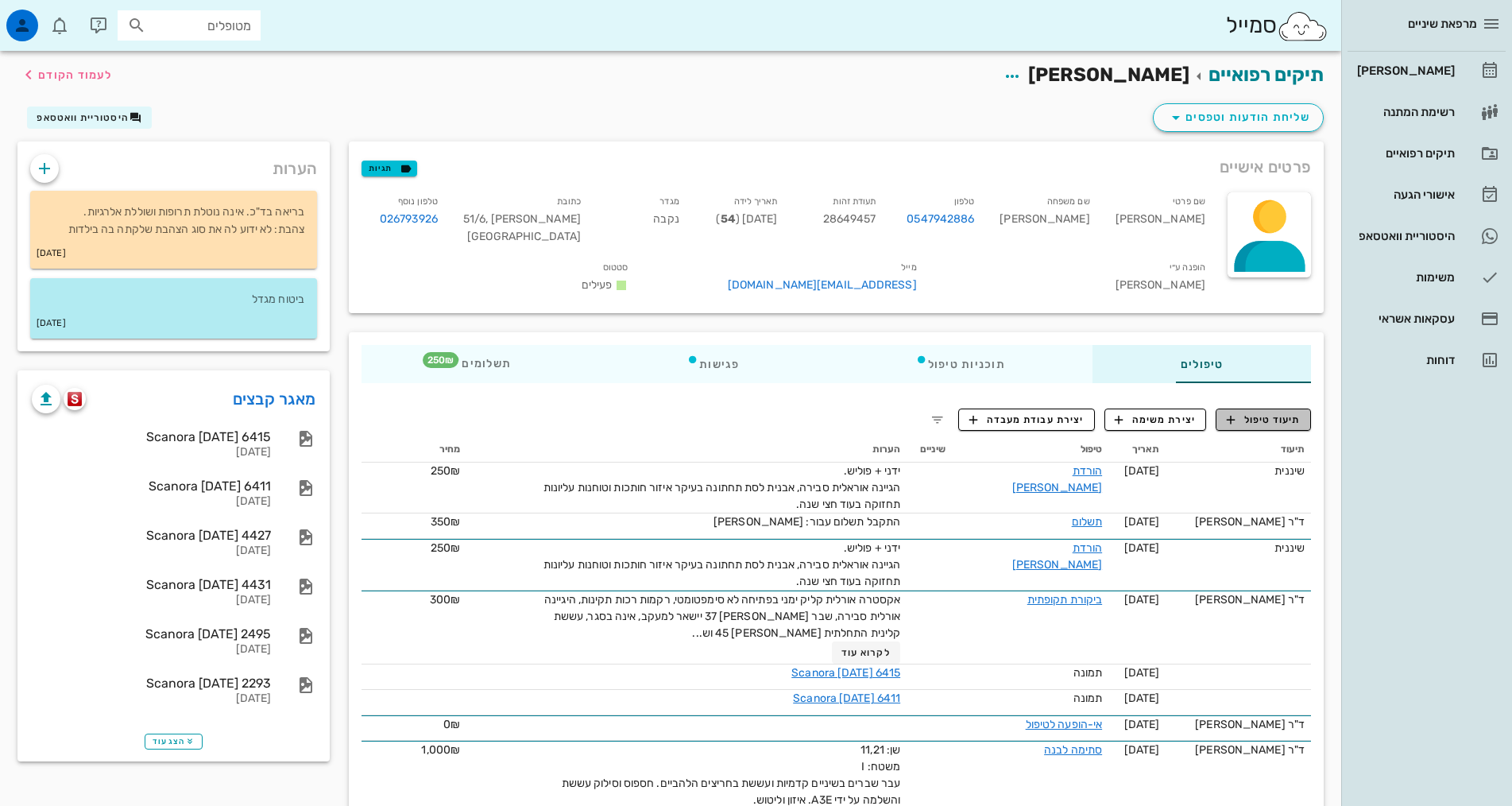
click at [1260, 413] on span "תיעוד טיפול" at bounding box center [1263, 420] width 74 height 15
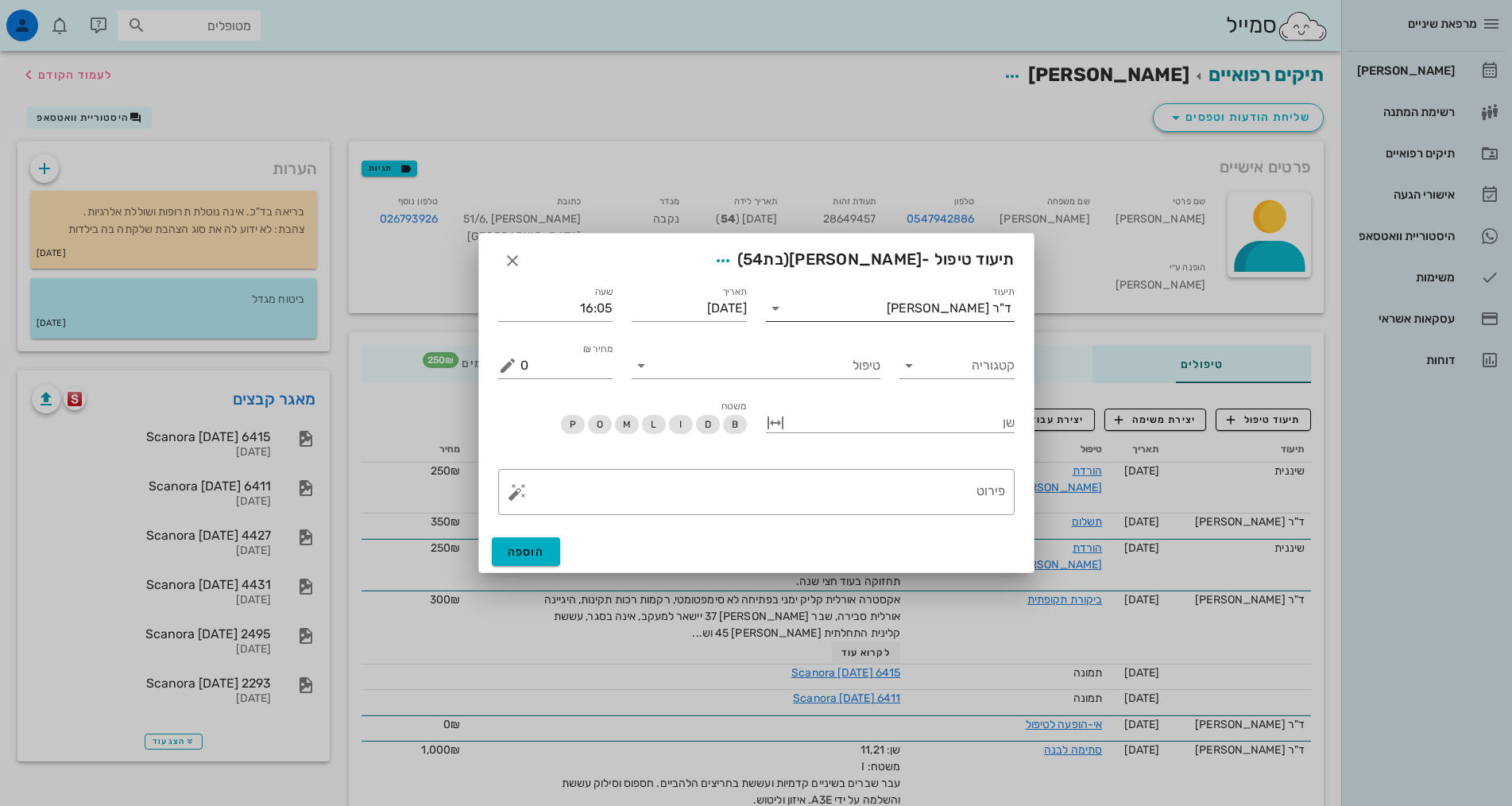
click at [963, 301] on div "ד"ר [PERSON_NAME]" at bounding box center [949, 308] width 124 height 15
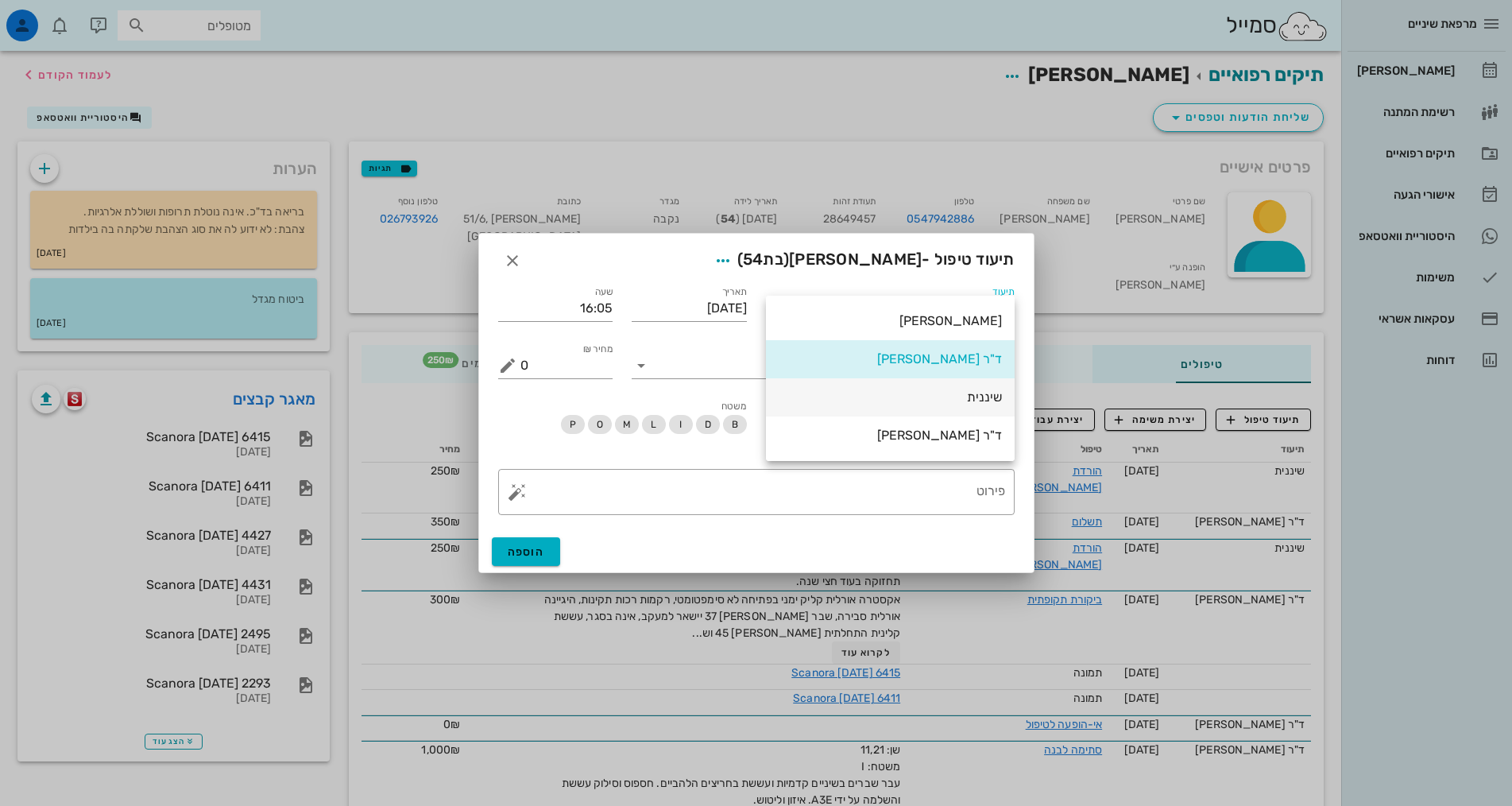
click at [993, 398] on div "שיננית" at bounding box center [890, 397] width 223 height 16
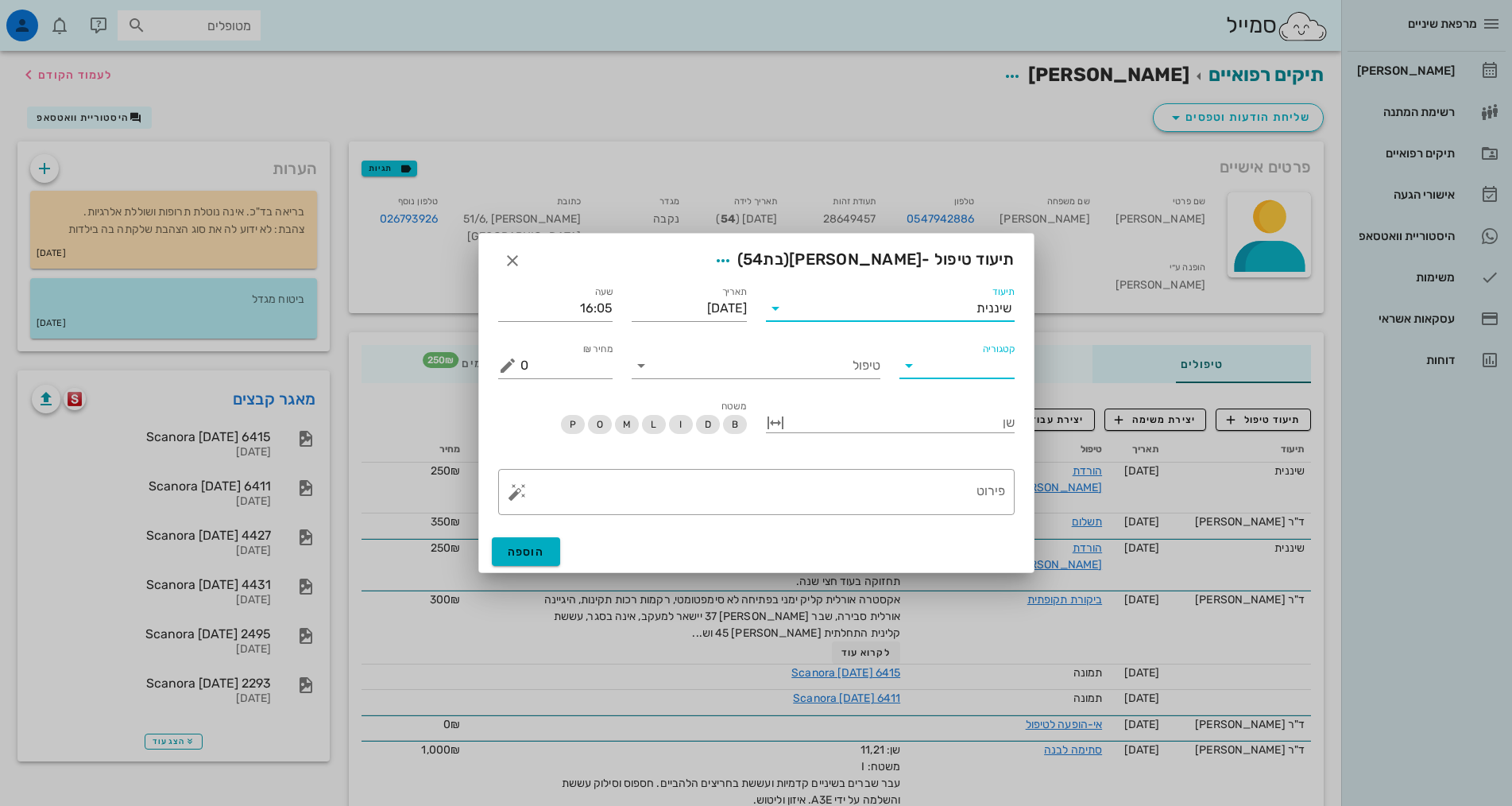
click at [963, 364] on input "קטגוריה" at bounding box center [970, 366] width 90 height 26
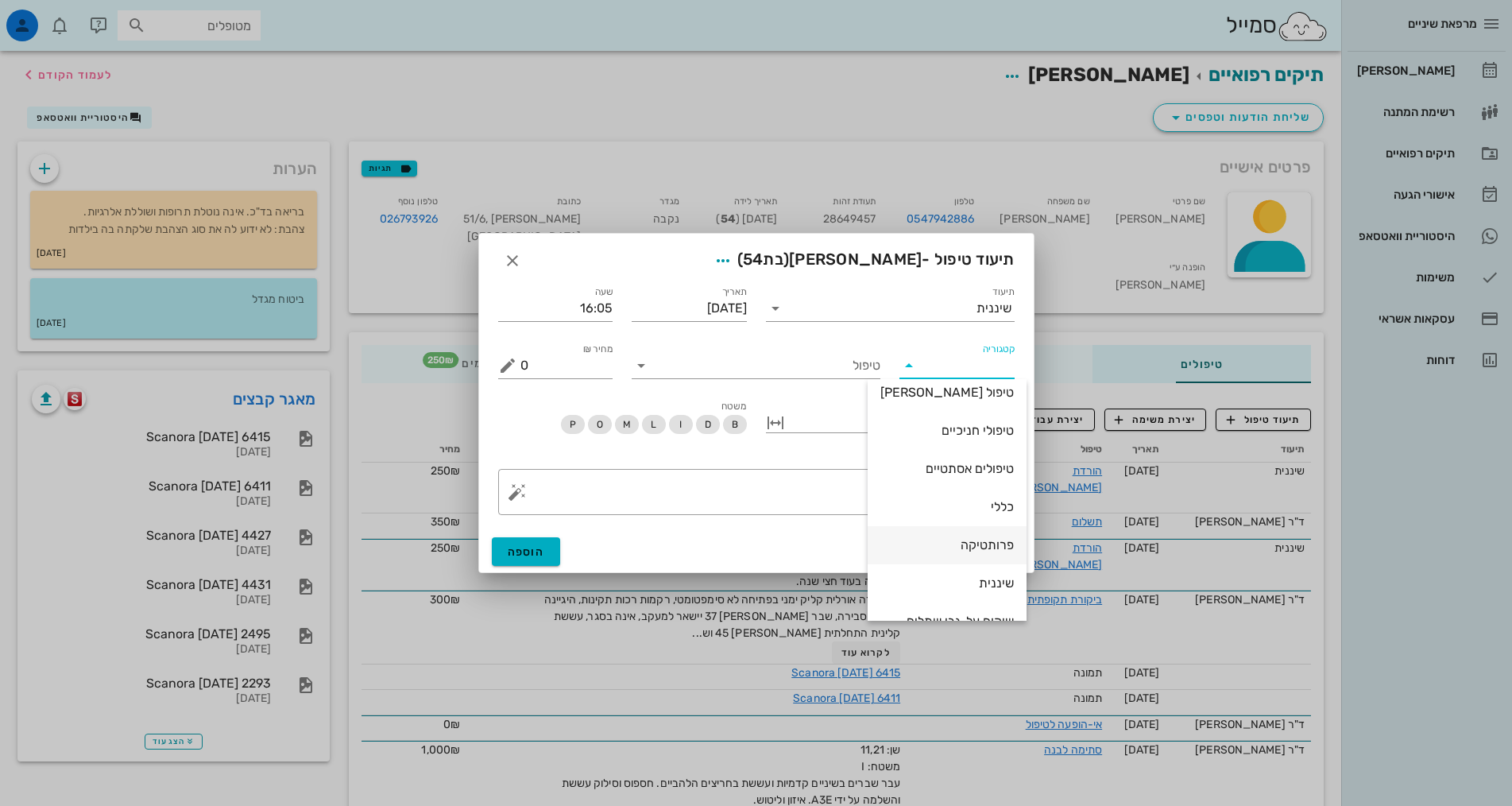
scroll to position [153, 0]
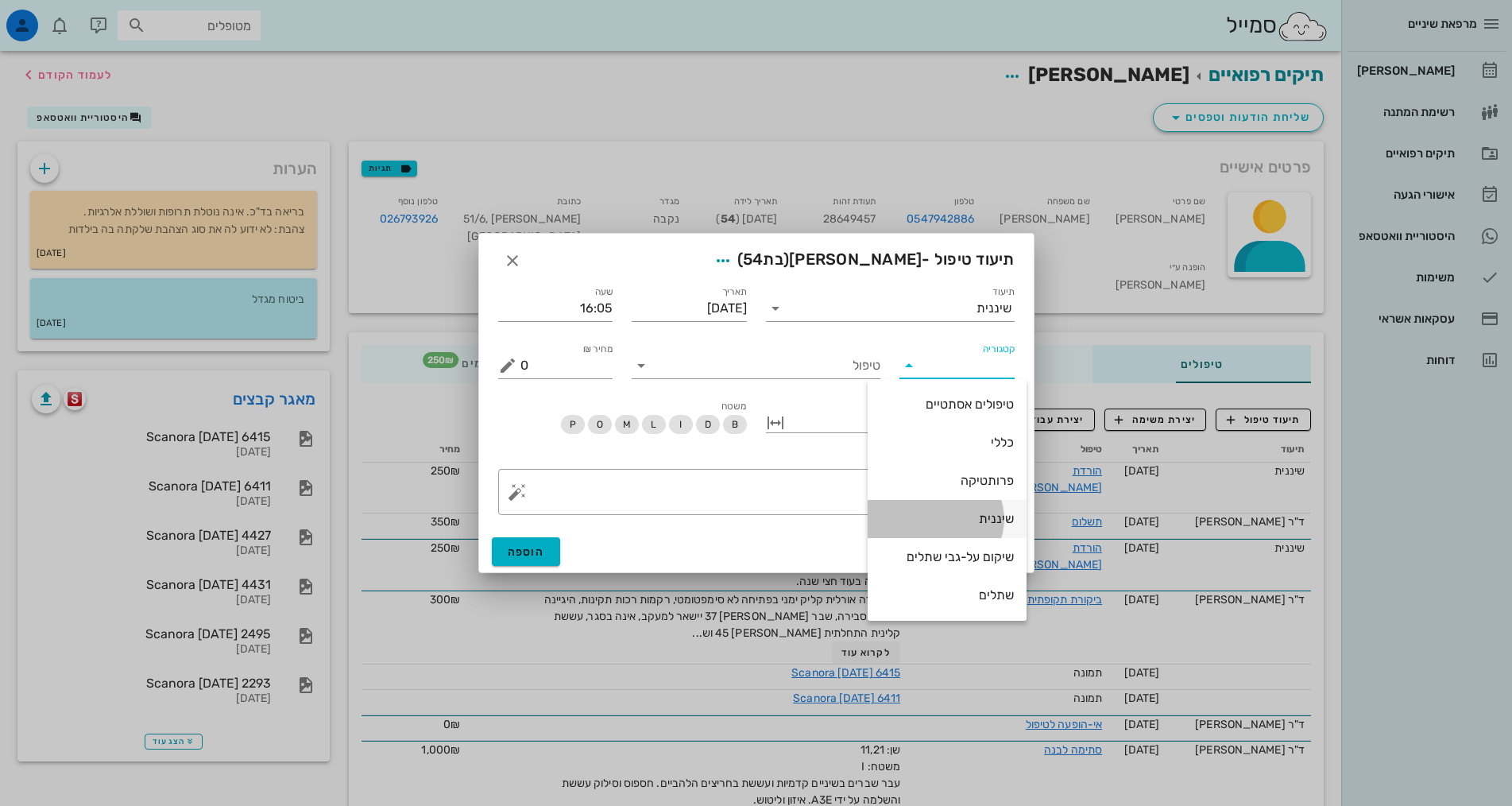
drag, startPoint x: 981, startPoint y: 517, endPoint x: 927, endPoint y: 413, distance: 117.2
click at [981, 516] on div "שיננית" at bounding box center [947, 519] width 134 height 16
type input "שיננית"
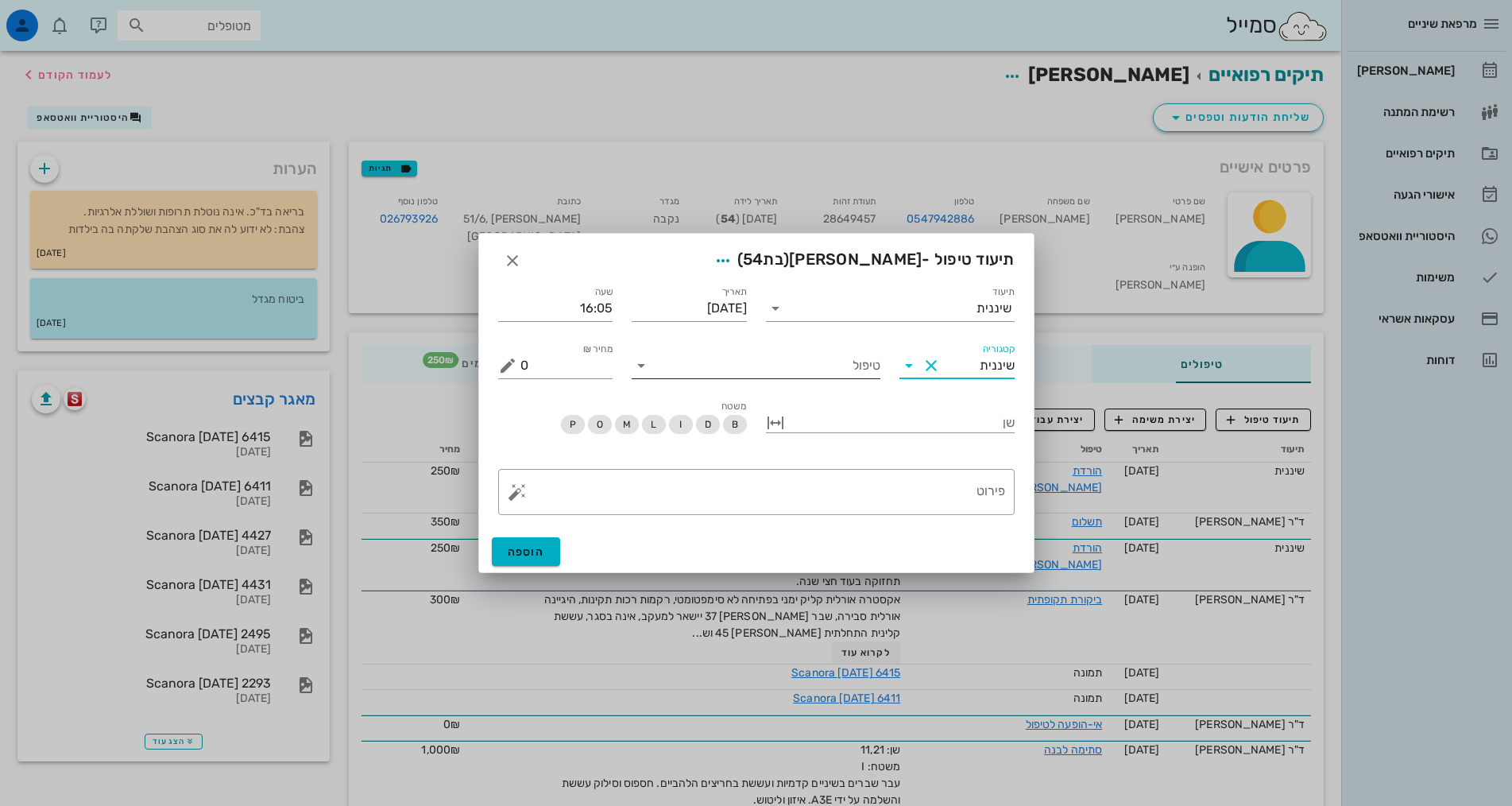
click at [838, 361] on input "טיפול" at bounding box center [767, 366] width 227 height 26
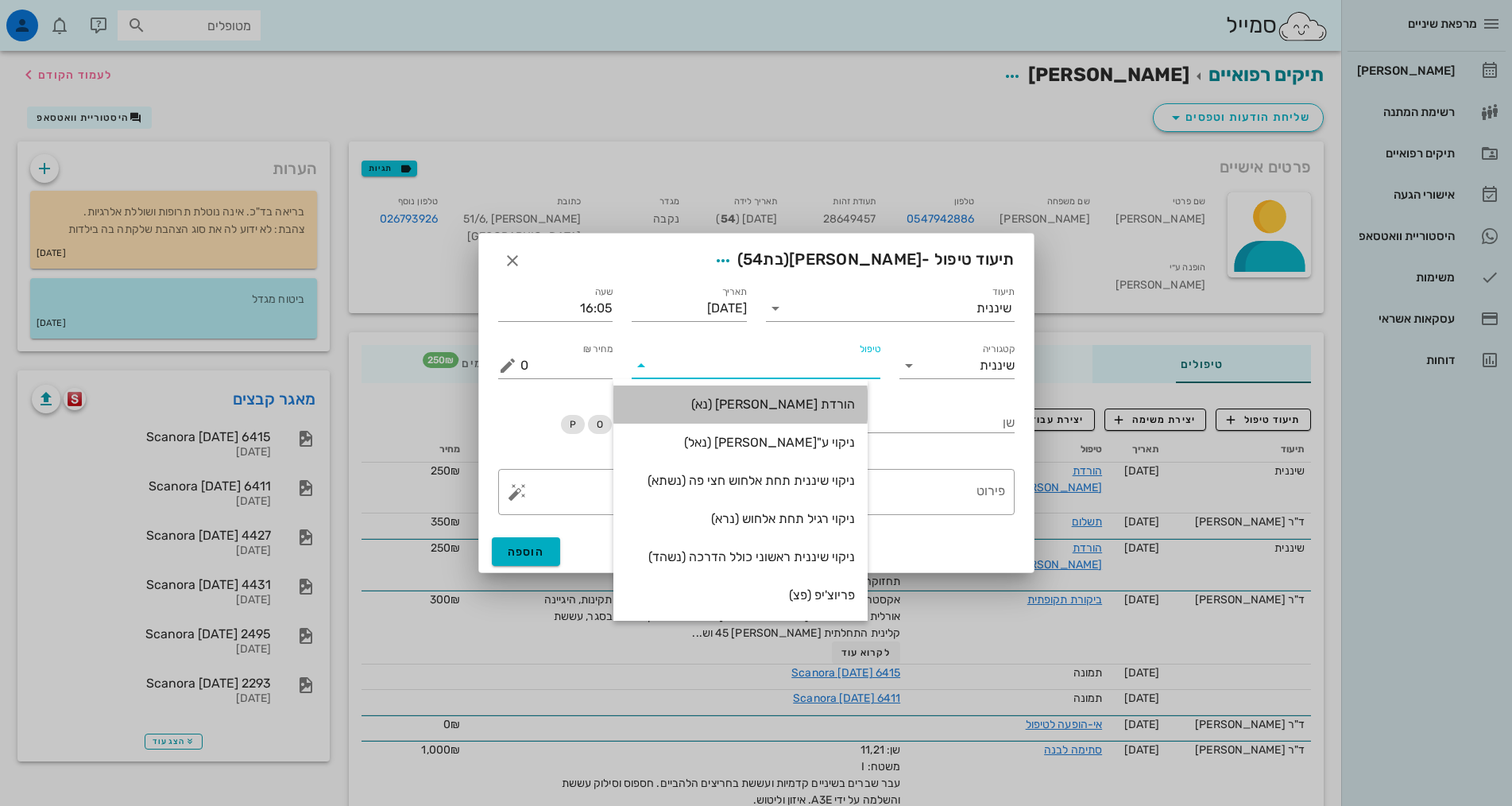
click at [855, 404] on div "הורדת [PERSON_NAME] (נא)" at bounding box center [740, 403] width 229 height 16
type input "250"
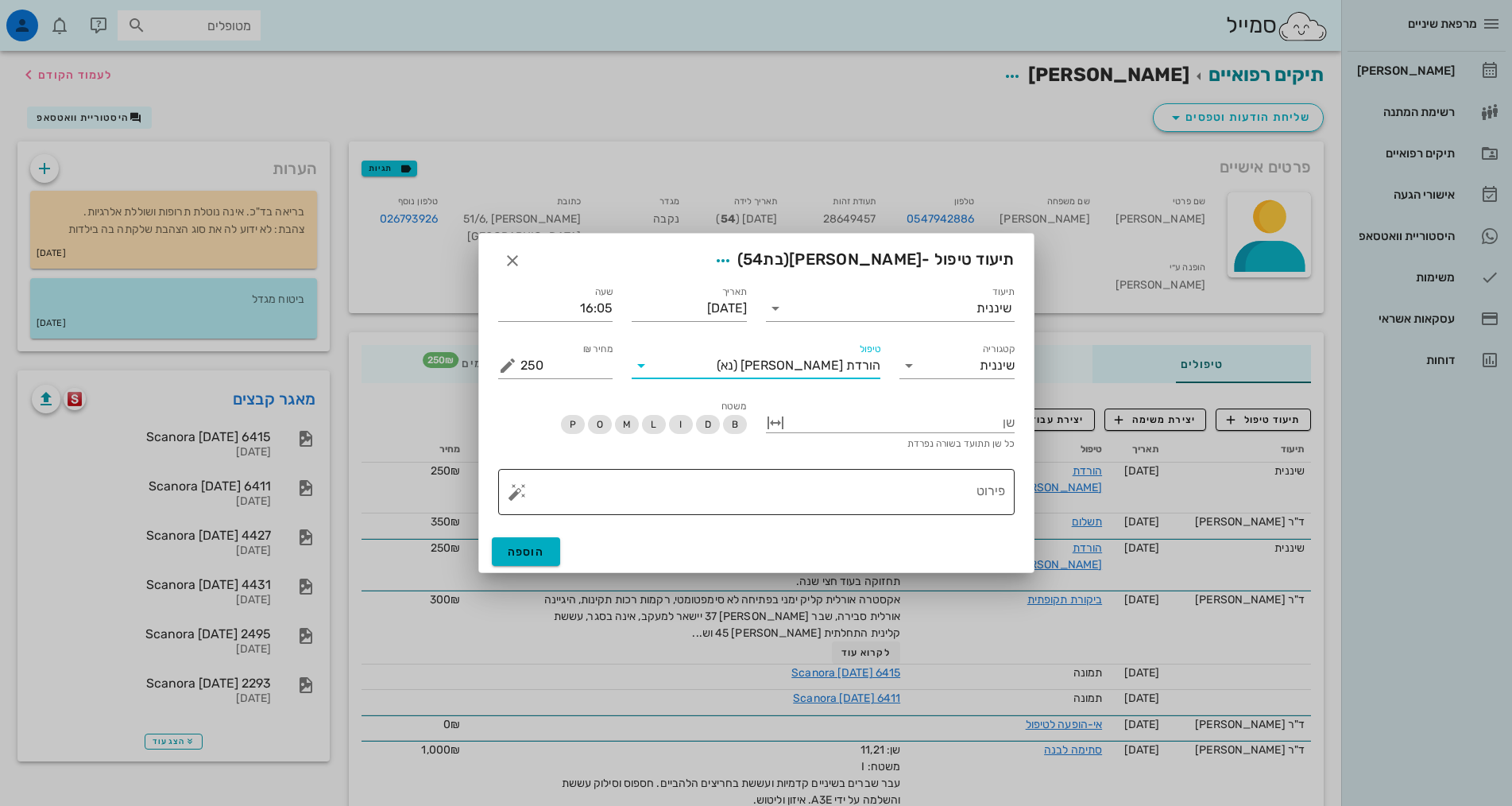
click at [921, 497] on textarea "פירוט" at bounding box center [763, 496] width 485 height 38
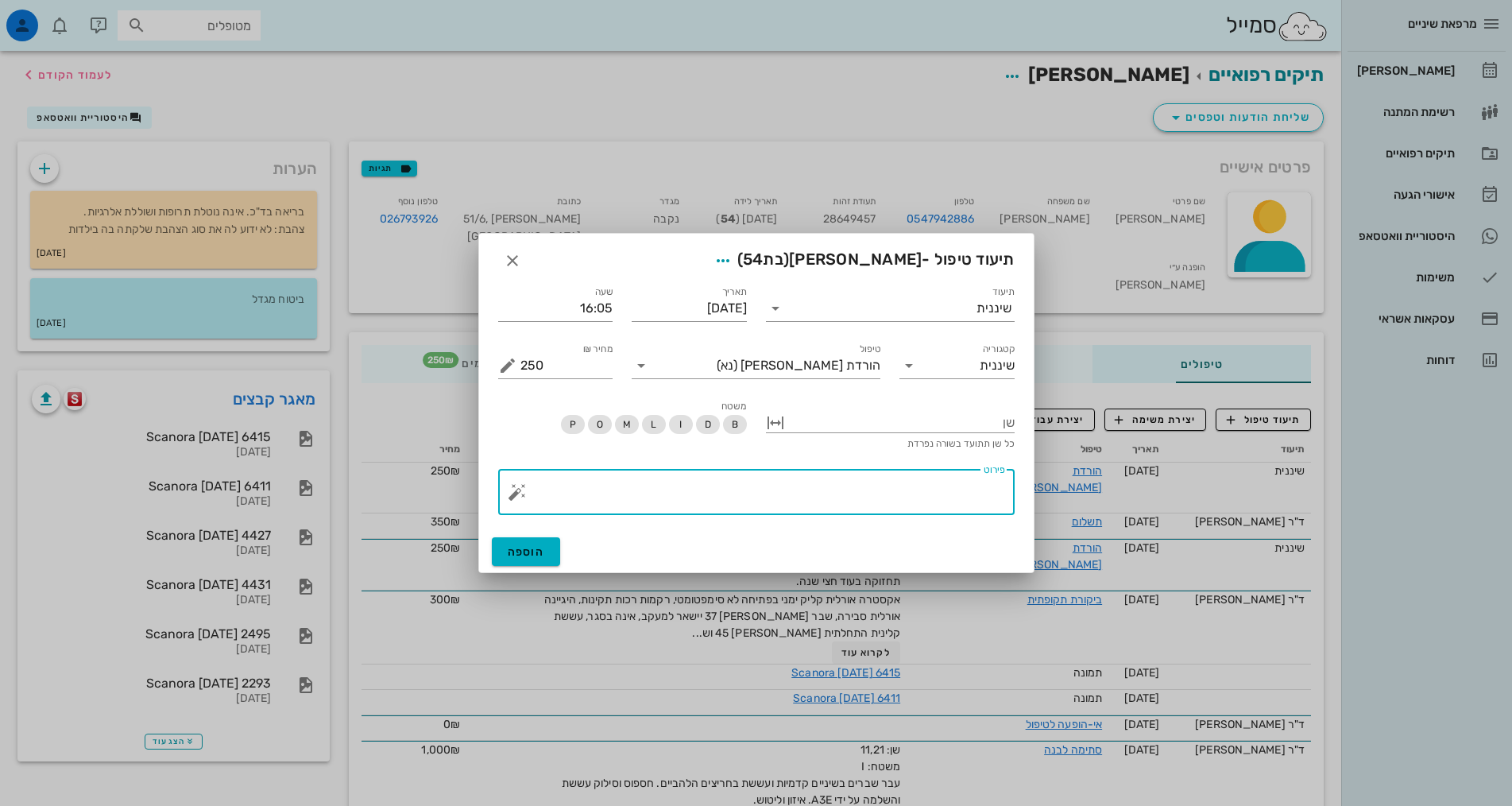
paste textarea "ידני + פוליש. הגיינה אוראלית סבירה, אבנית לסת תחתונה בעיקר איזור חותכות וטוחנות…"
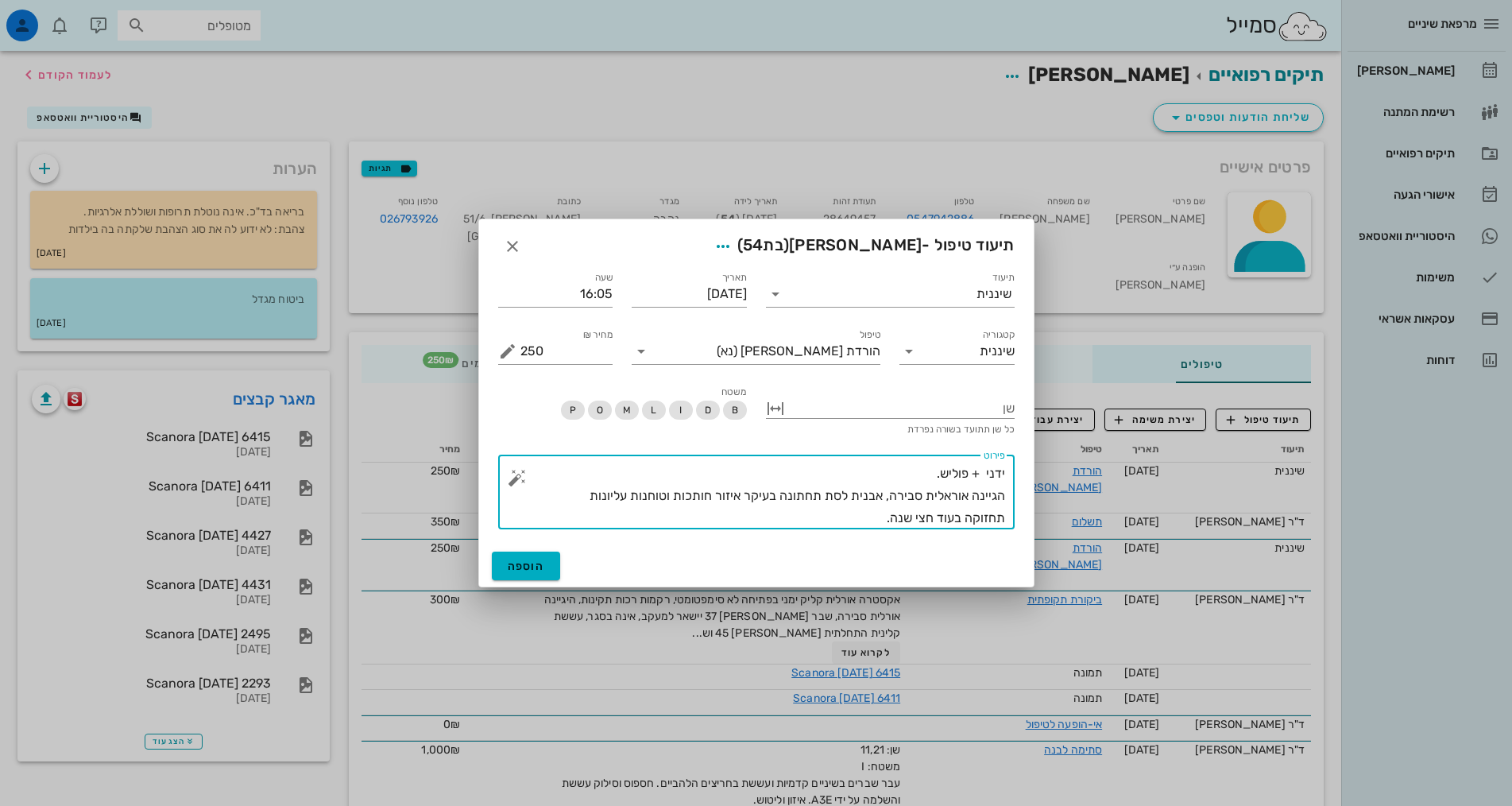
drag, startPoint x: 923, startPoint y: 499, endPoint x: 890, endPoint y: 496, distance: 33.1
click at [890, 496] on textarea "ידני + פוליש. הגיינה אוראלית סבירה, אבנית לסת תחתונה בעיקר איזור חותכות וטוחנות…" at bounding box center [763, 496] width 485 height 67
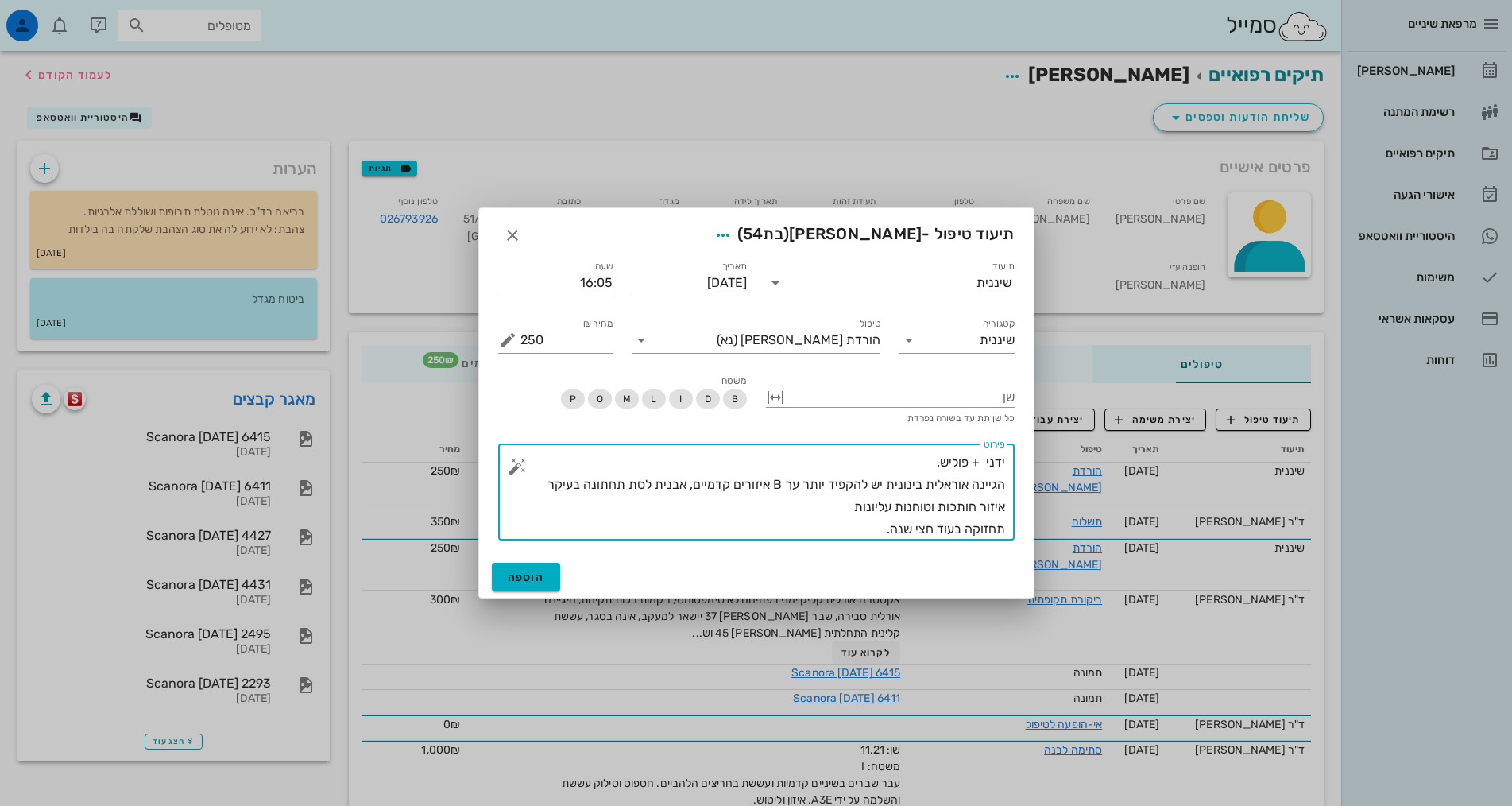
click at [853, 508] on textarea "ידני + פוליש. הגיינה אוראלית בינונית יש להקפיד יותר עך B איזורים קדמיים, אבנית …" at bounding box center [763, 495] width 485 height 89
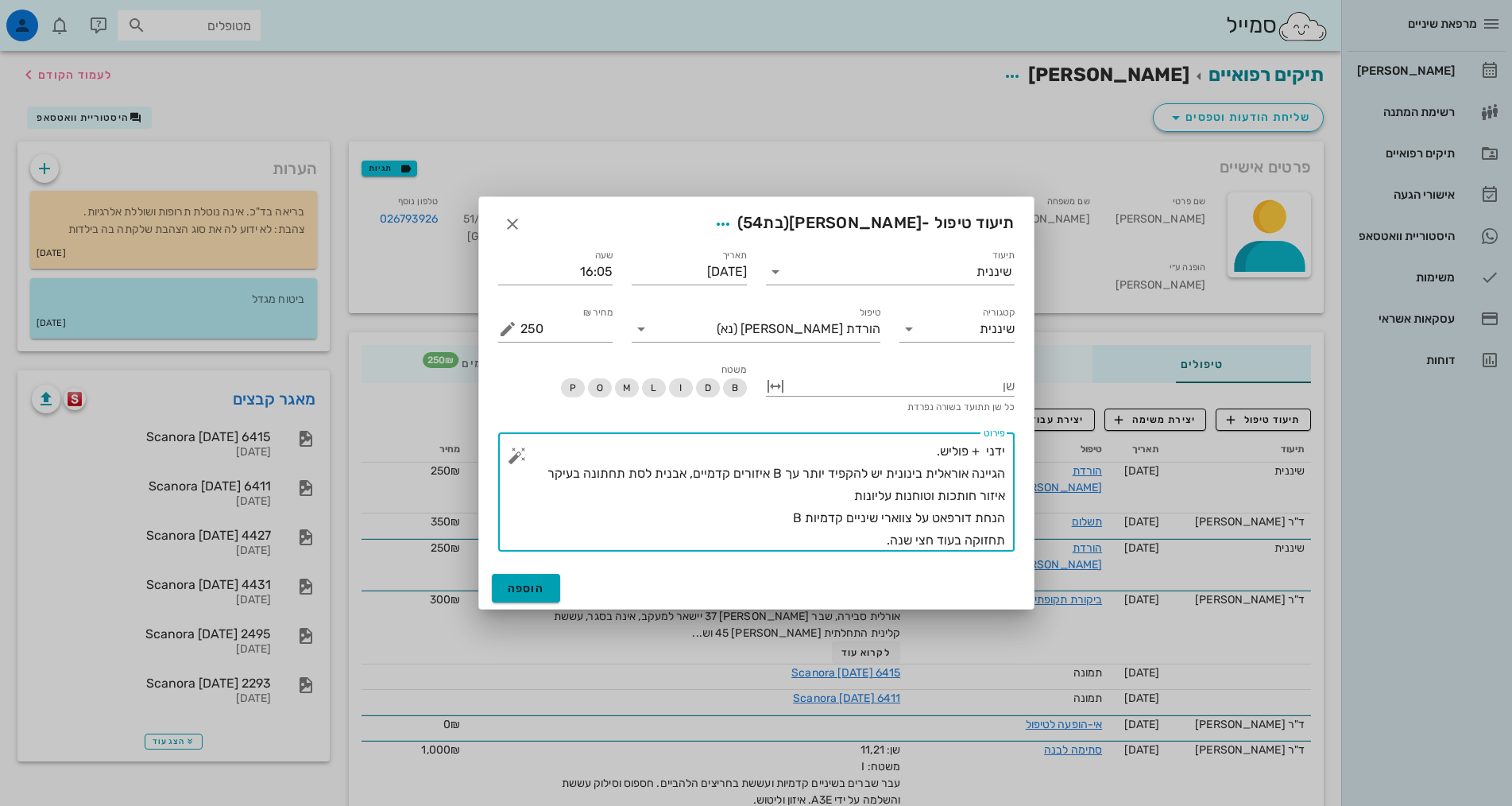
type textarea "ידני + פוליש. הגיינה אוראלית בינונית יש להקפיד יותר עך B איזורים קדמיים, אבנית …"
click at [520, 587] on span "הוספה" at bounding box center [526, 588] width 38 height 14
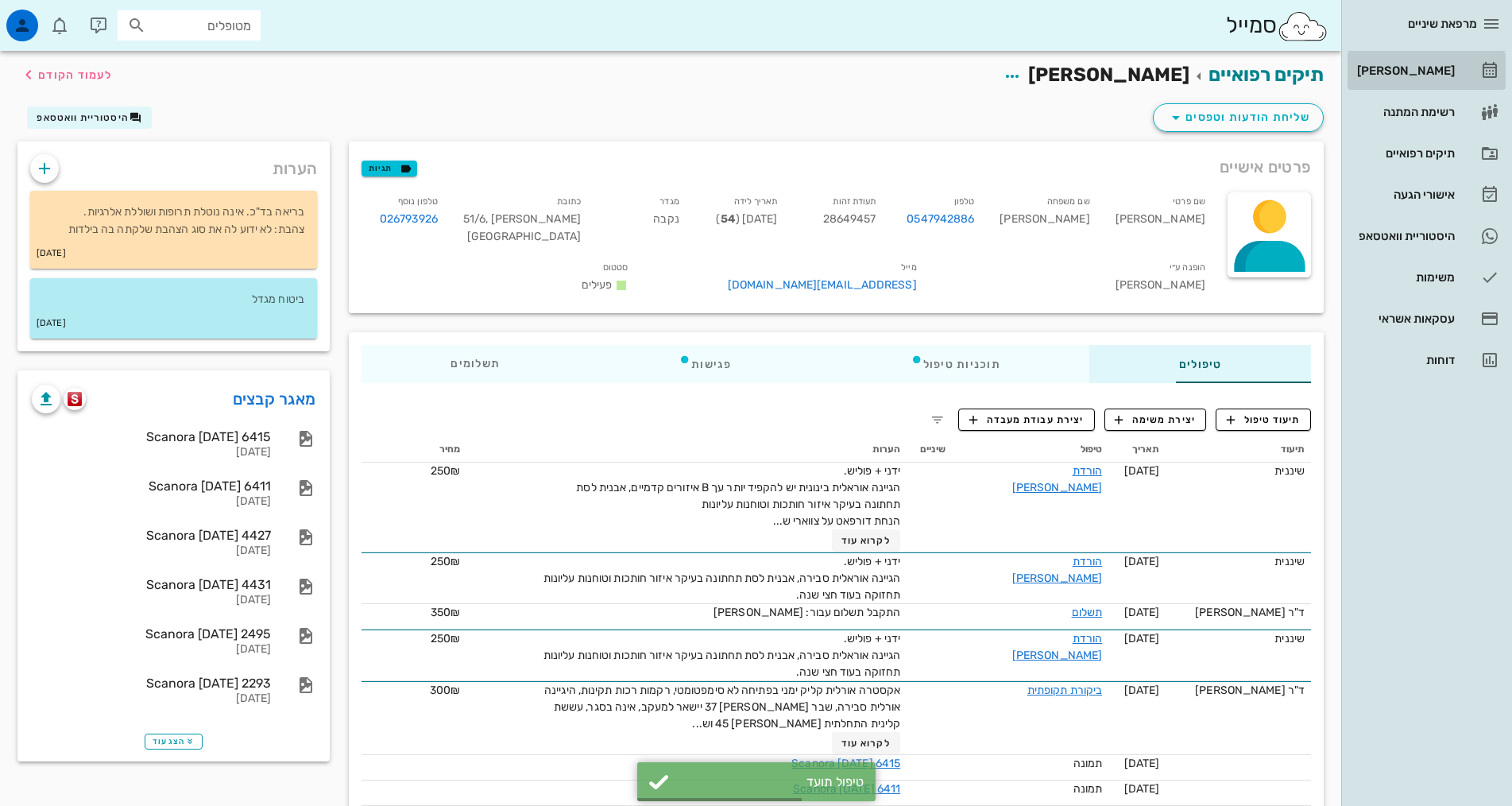
click at [1425, 74] on div "[PERSON_NAME]" at bounding box center [1404, 70] width 101 height 13
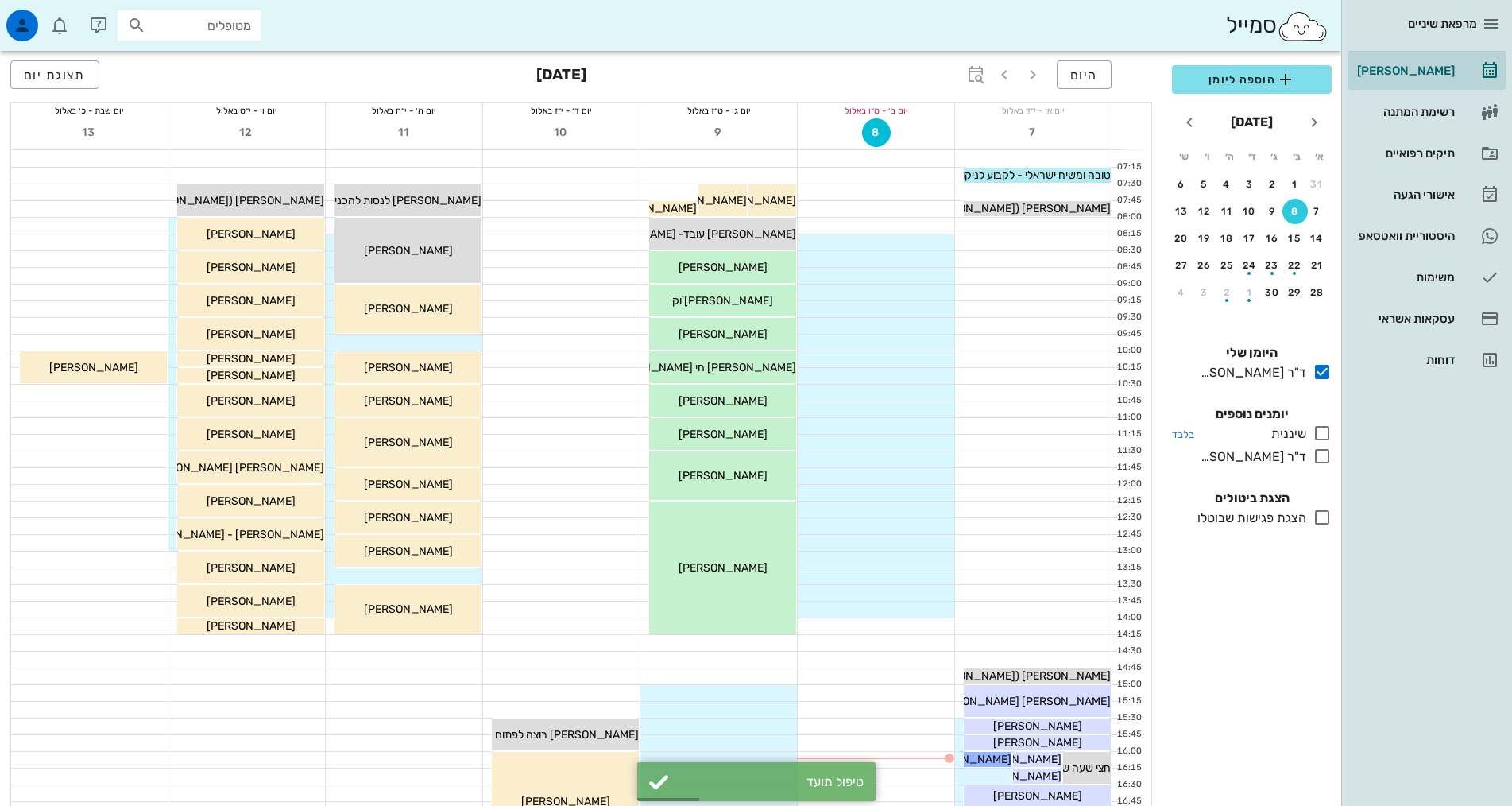
click at [1320, 430] on icon at bounding box center [1322, 433] width 19 height 19
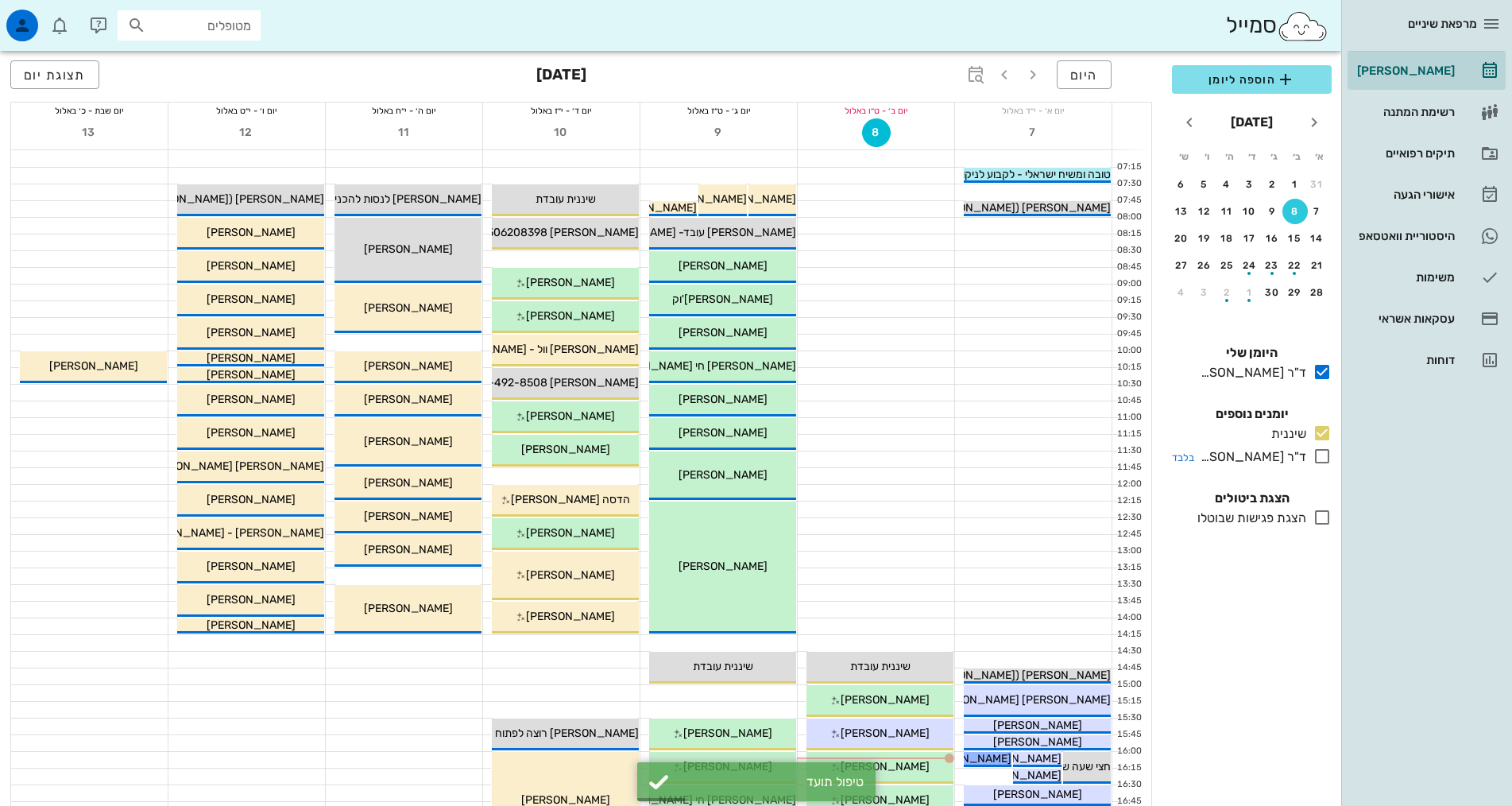
click at [1321, 455] on icon at bounding box center [1322, 456] width 19 height 19
